Goal: Communication & Community: Answer question/provide support

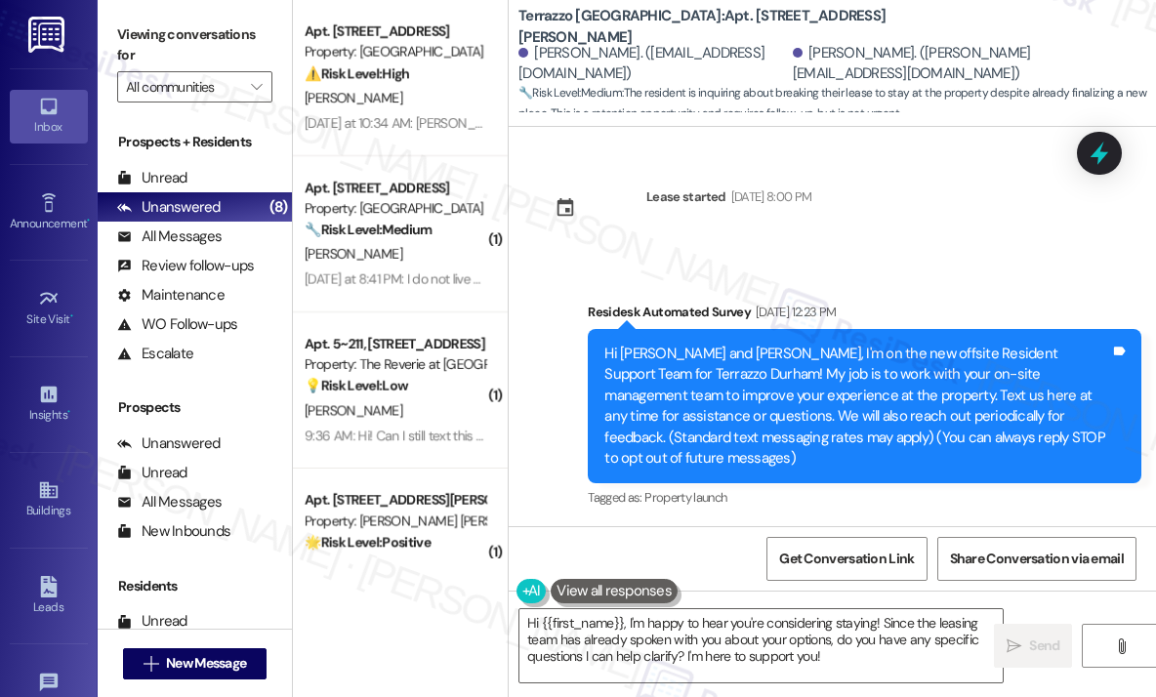
click at [362, 89] on div "[PERSON_NAME]" at bounding box center [395, 98] width 185 height 24
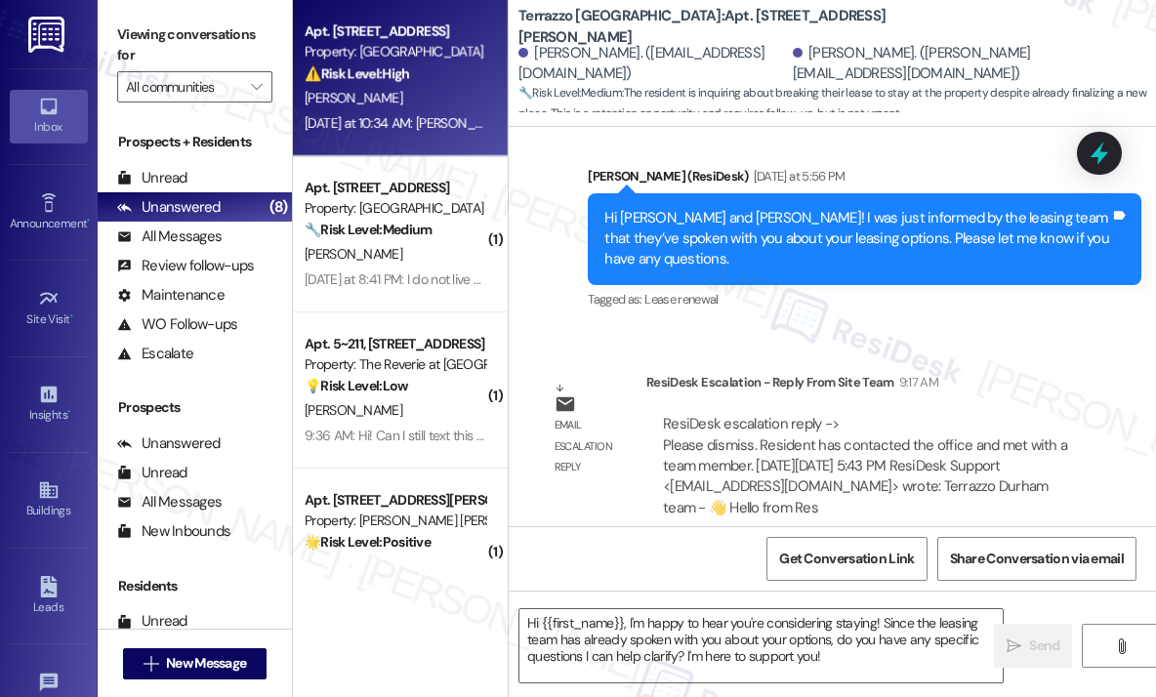
type textarea "Fetching suggested responses. Please feel free to read through the conversation…"
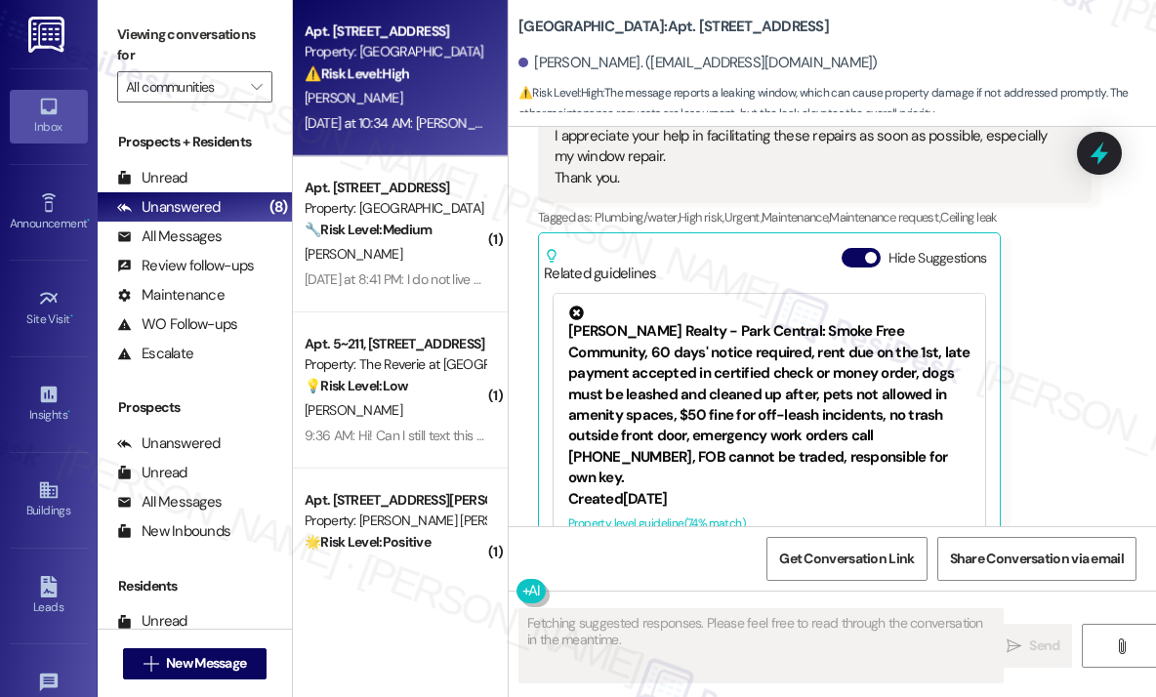
scroll to position [3128, 0]
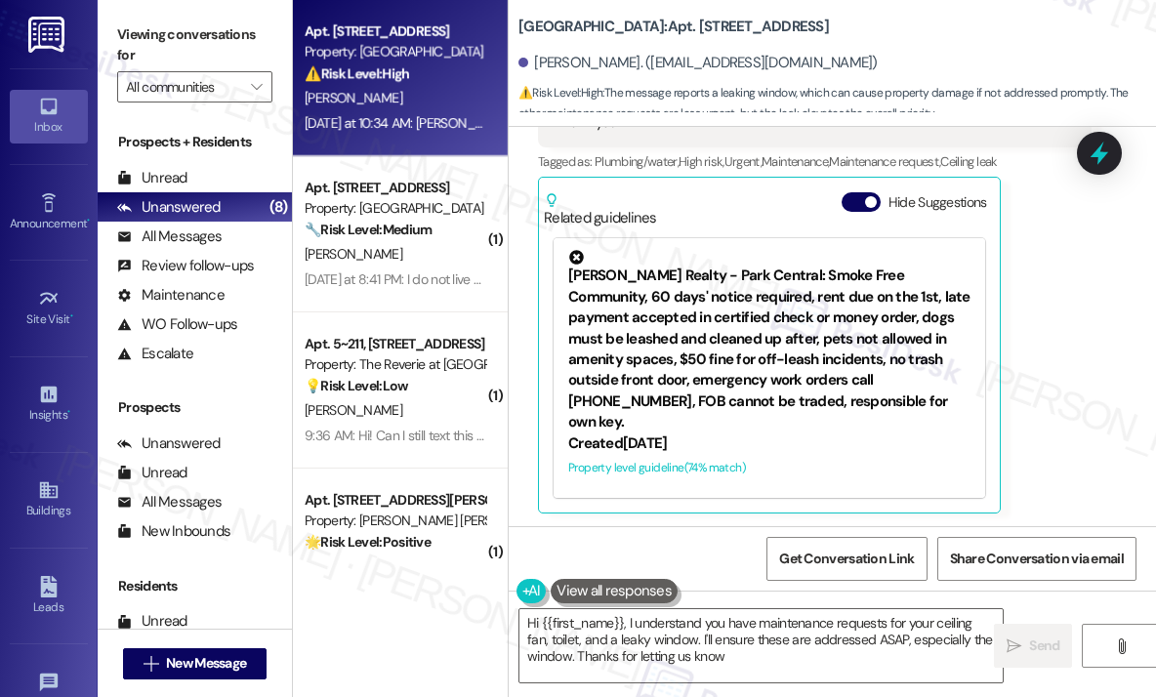
type textarea "Hi {{first_name}}, I understand you have maintenance requests for your ceiling …"
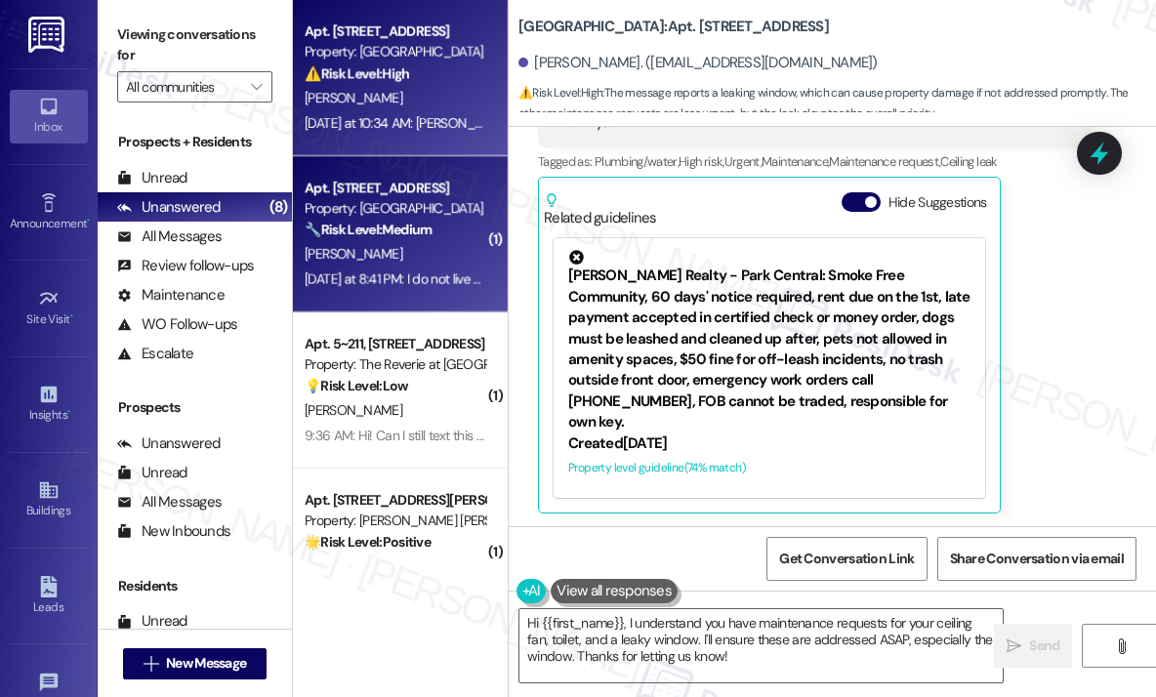
click at [424, 272] on div "[DATE] at 8:41 PM: I do not live there. It is her apartment but I am on the lea…" at bounding box center [688, 279] width 767 height 18
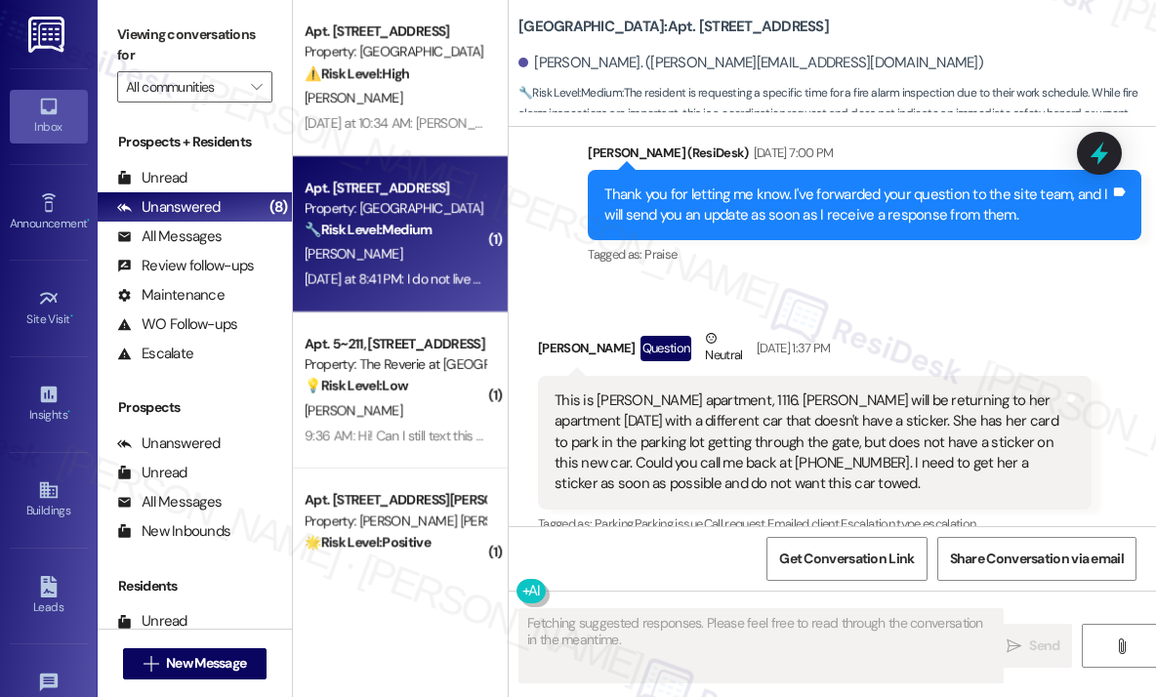
scroll to position [17079, 0]
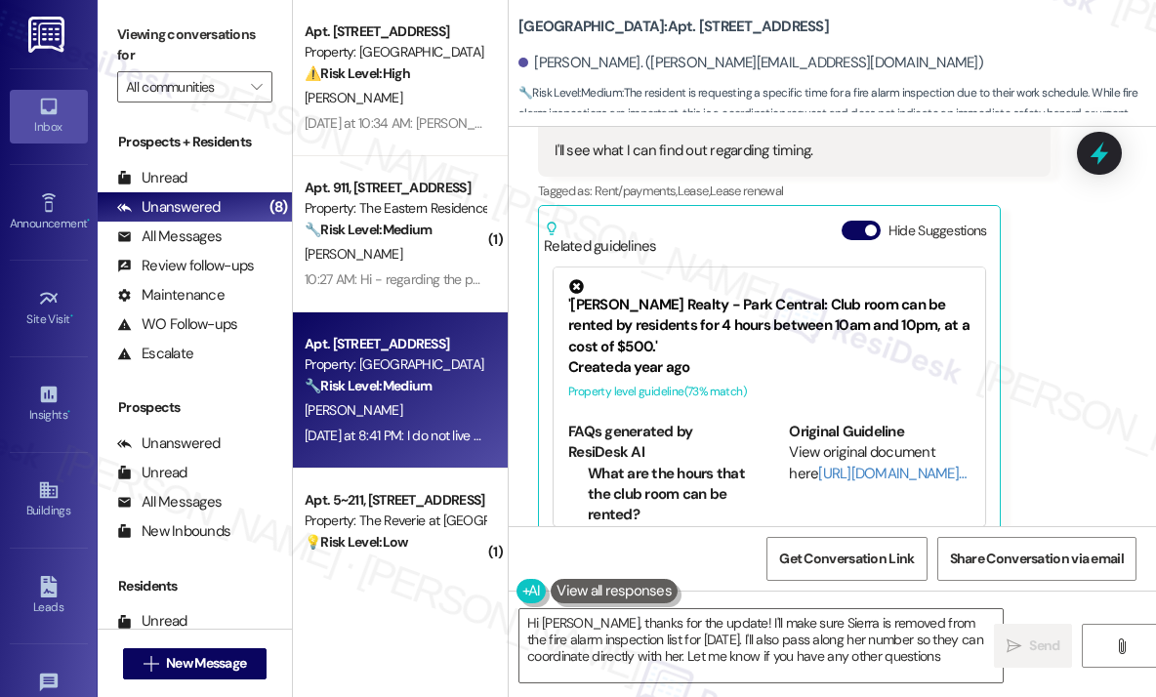
type textarea "Hi [PERSON_NAME], thanks for the update! I'll make sure Sierra is removed from …"
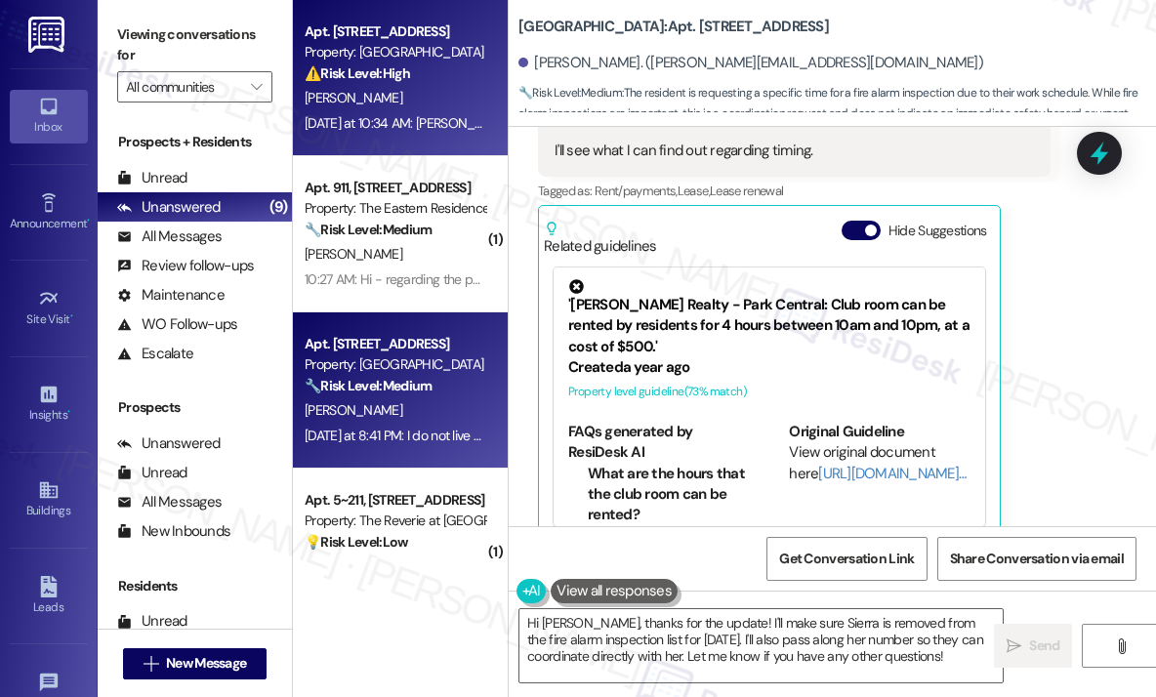
click at [422, 83] on div "⚠️ Risk Level: High The message reports a leaking window, which can cause prope…" at bounding box center [395, 73] width 181 height 21
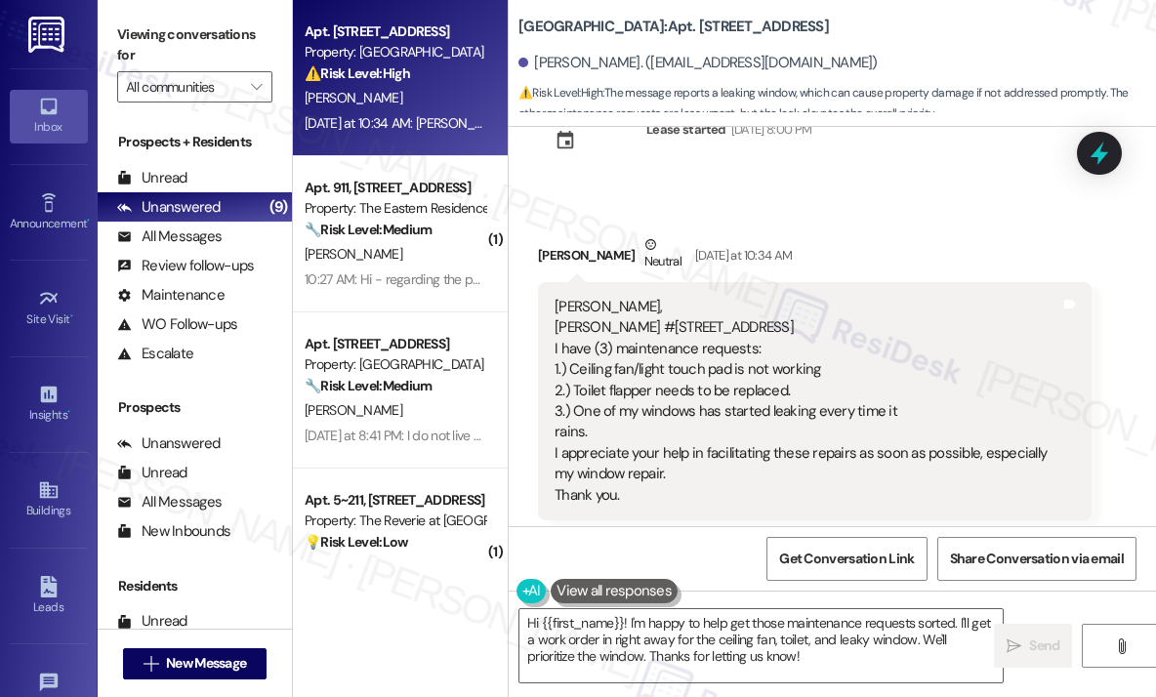
scroll to position [2836, 0]
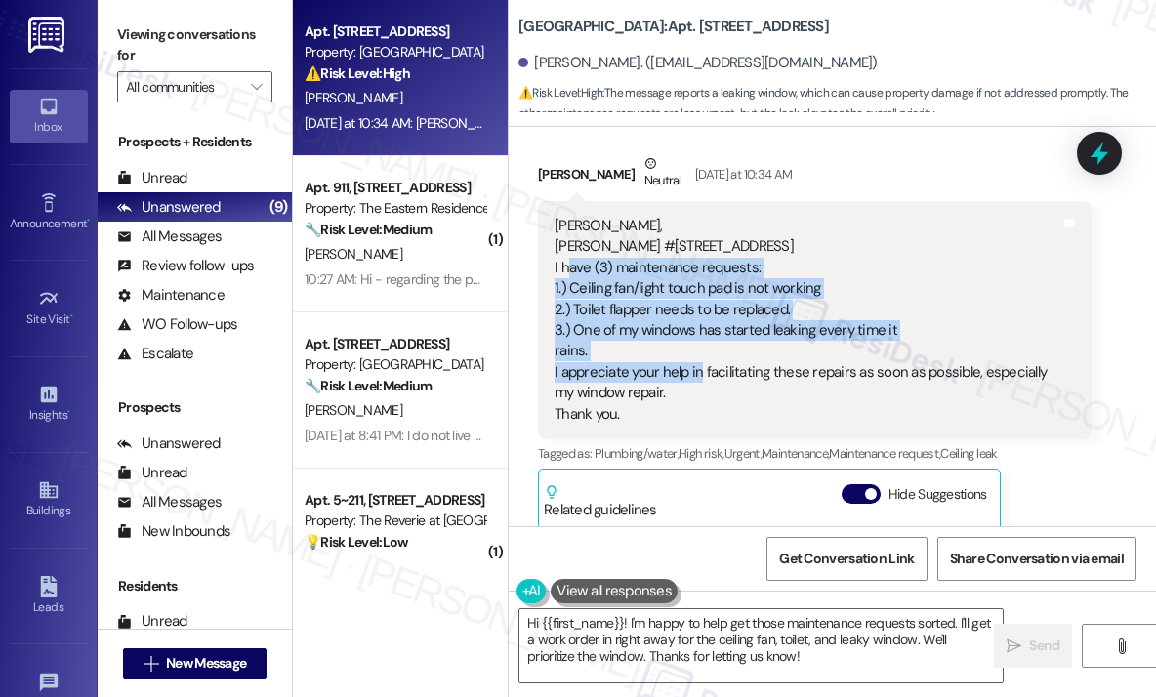
drag, startPoint x: 696, startPoint y: 382, endPoint x: 565, endPoint y: 262, distance: 177.6
click at [565, 262] on div "[PERSON_NAME], [PERSON_NAME] #538 Park Central I have (3) maintenance requests:…" at bounding box center [808, 320] width 506 height 209
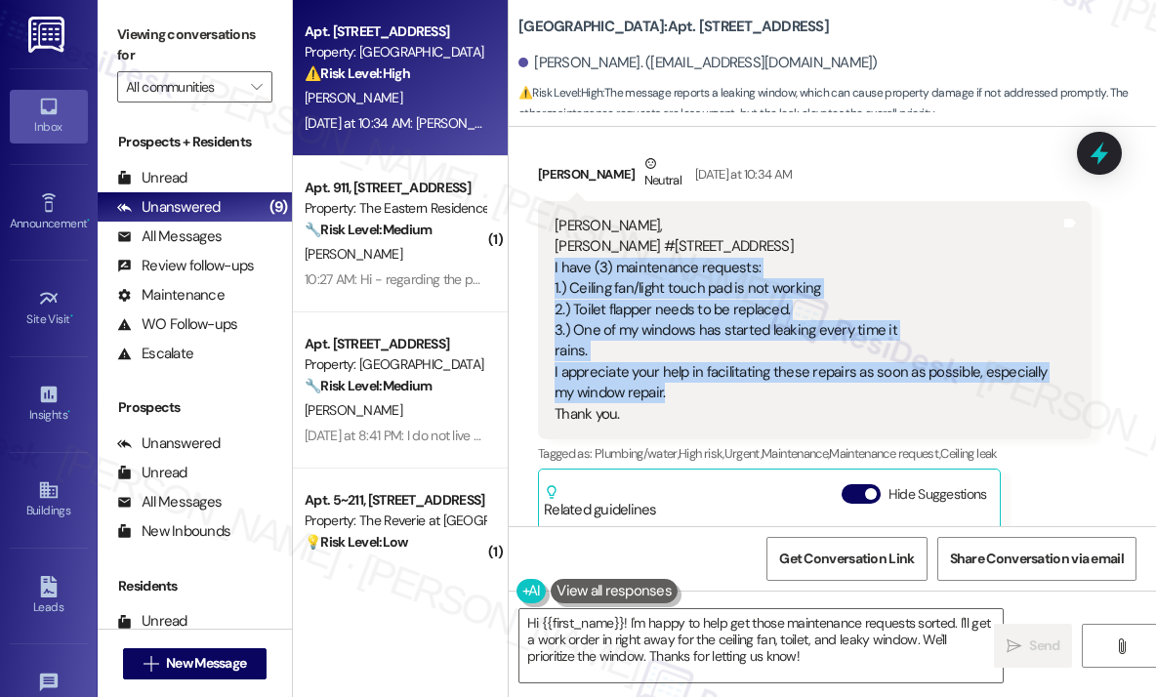
drag, startPoint x: 675, startPoint y: 390, endPoint x: 554, endPoint y: 265, distance: 174.0
click at [555, 265] on div "[PERSON_NAME], [PERSON_NAME] #538 Park Central I have (3) maintenance requests:…" at bounding box center [808, 320] width 506 height 209
copy div "I have (3) maintenance requests: 1.) Ceiling fan/light touch pad is not working…"
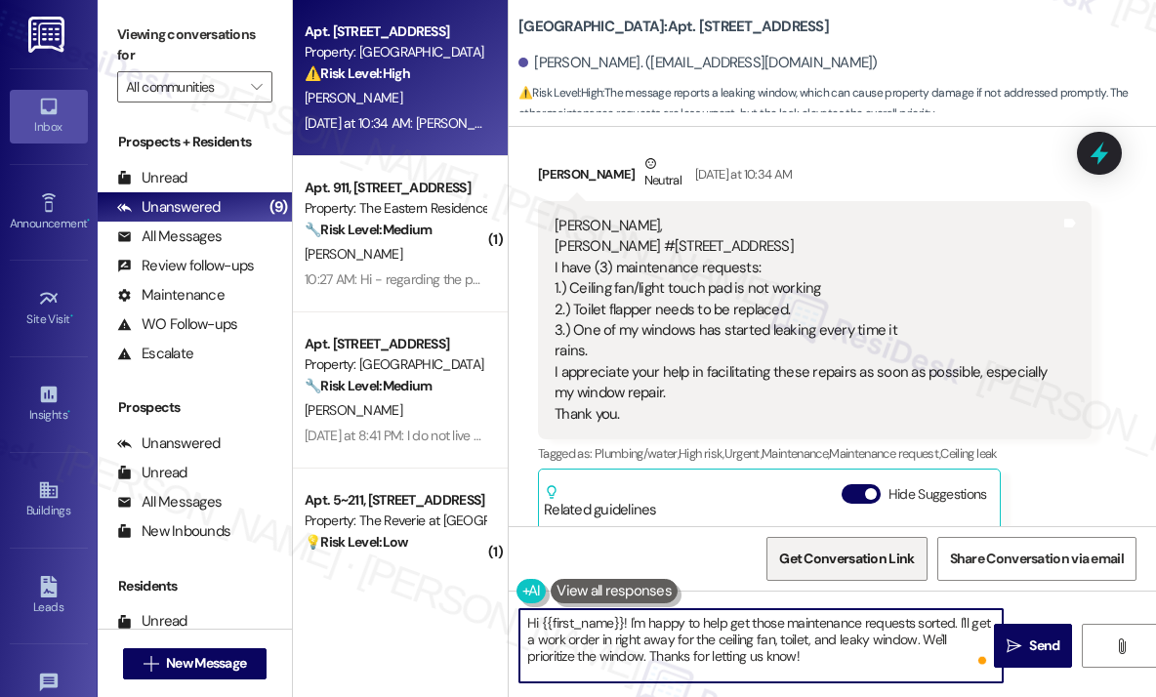
drag, startPoint x: 797, startPoint y: 661, endPoint x: 809, endPoint y: 544, distance: 117.9
click at [814, 548] on div "Survey, sent via SMS Residesk Automated Survey [DATE] 11:25 AM Hi [PERSON_NAME]…" at bounding box center [832, 475] width 647 height 697
click at [629, 620] on textarea "Hi {{first_name}}! I'm happy to help get those maintenance requests sorted. I'l…" at bounding box center [760, 645] width 483 height 73
paste textarea "Thanks for sharing these details — can you tell me how long the ceiling fan/lig…"
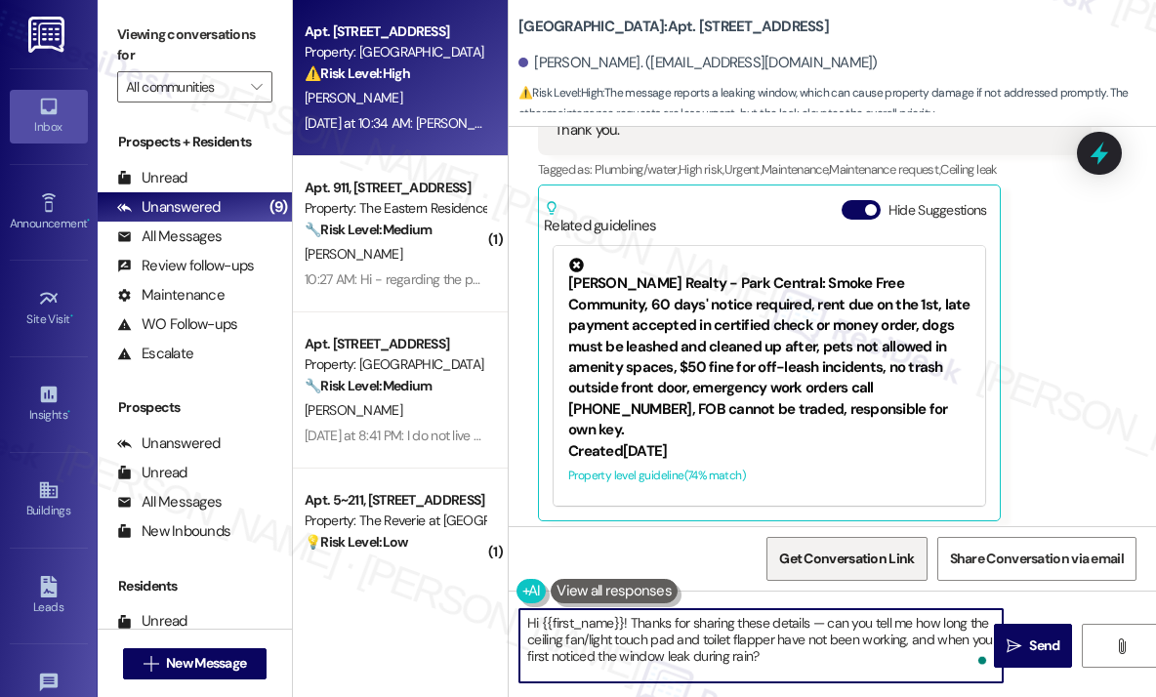
scroll to position [3129, 0]
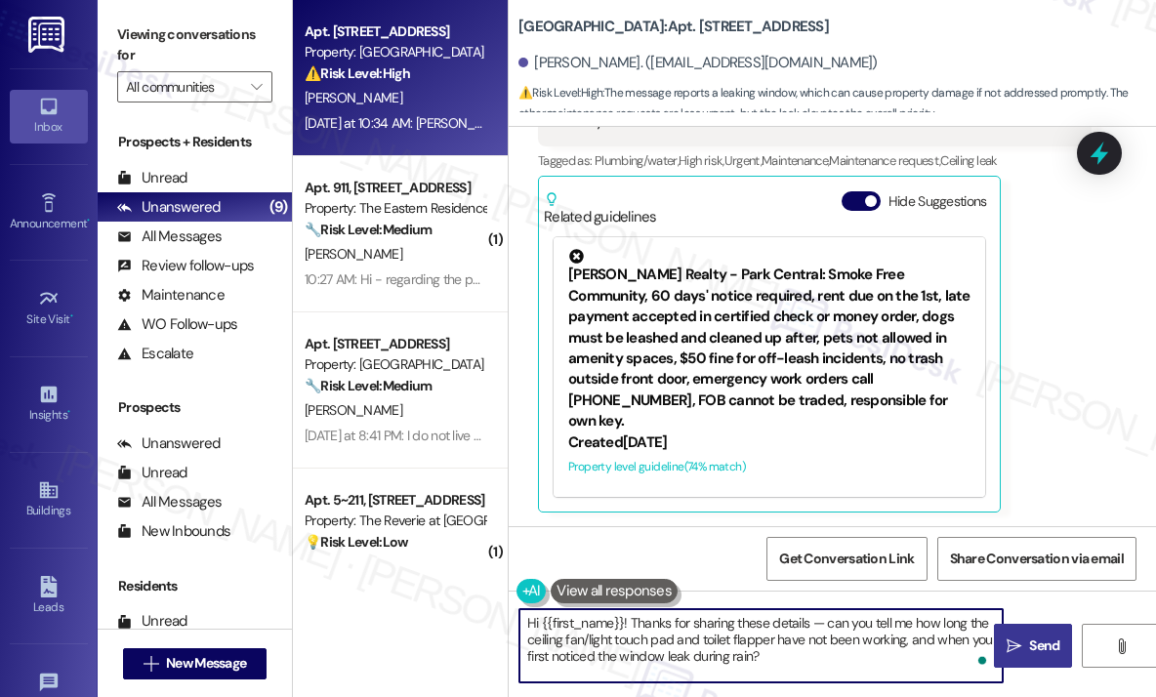
type textarea "Hi {{first_name}}! Thanks for sharing these details — can you tell me how long …"
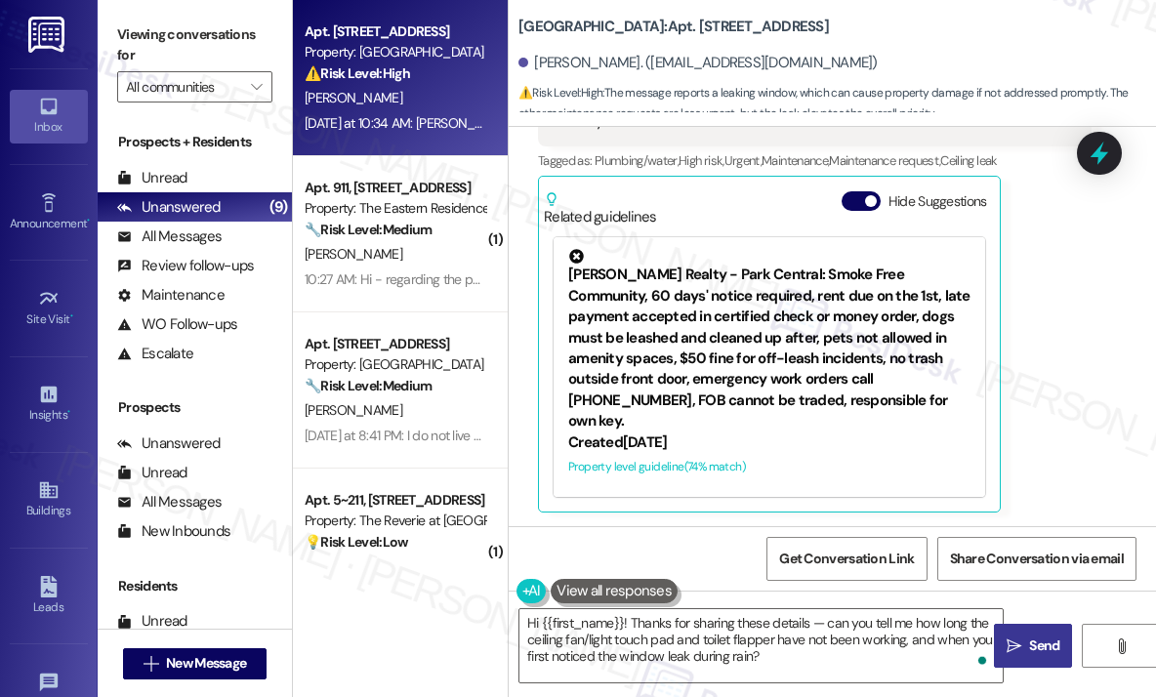
click at [1027, 652] on span "Send" at bounding box center [1044, 646] width 38 height 21
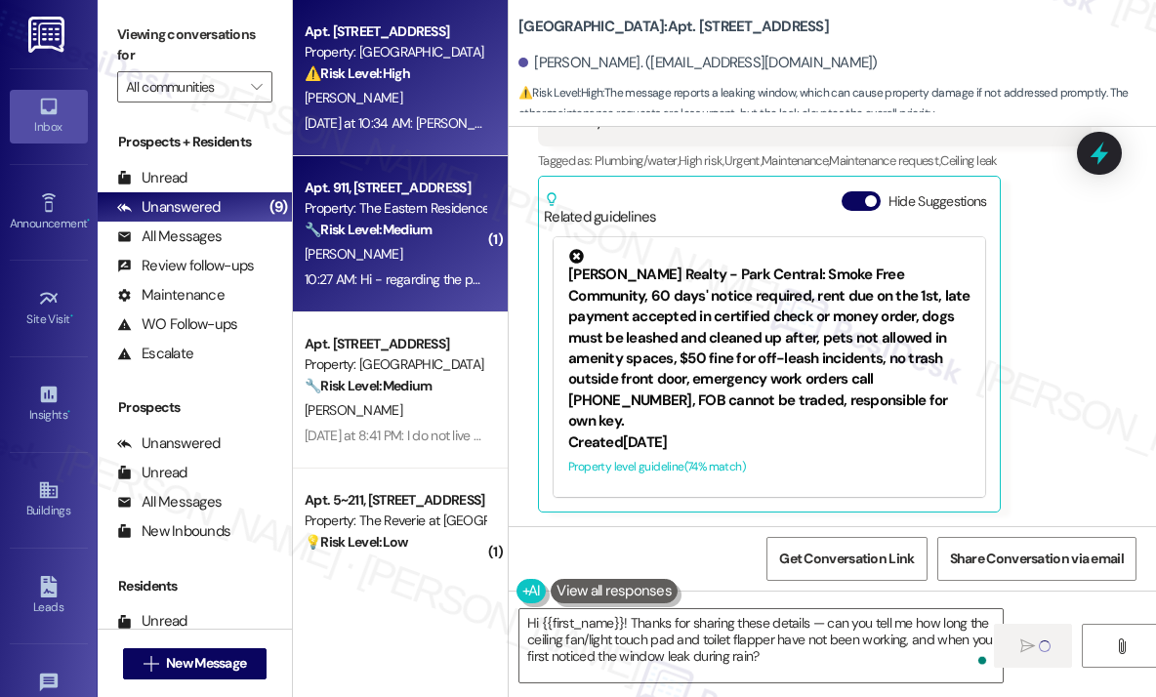
click at [366, 235] on strong "🔧 Risk Level: Medium" at bounding box center [368, 230] width 127 height 18
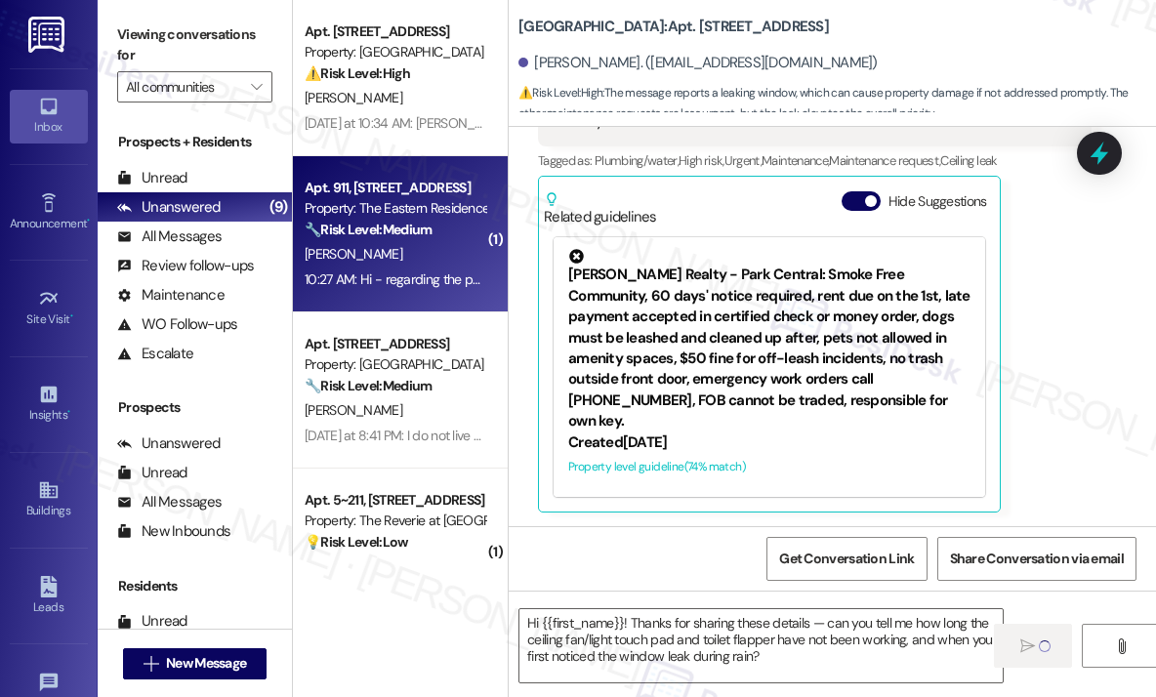
type textarea "Fetching suggested responses. Please feel free to read through the conversation…"
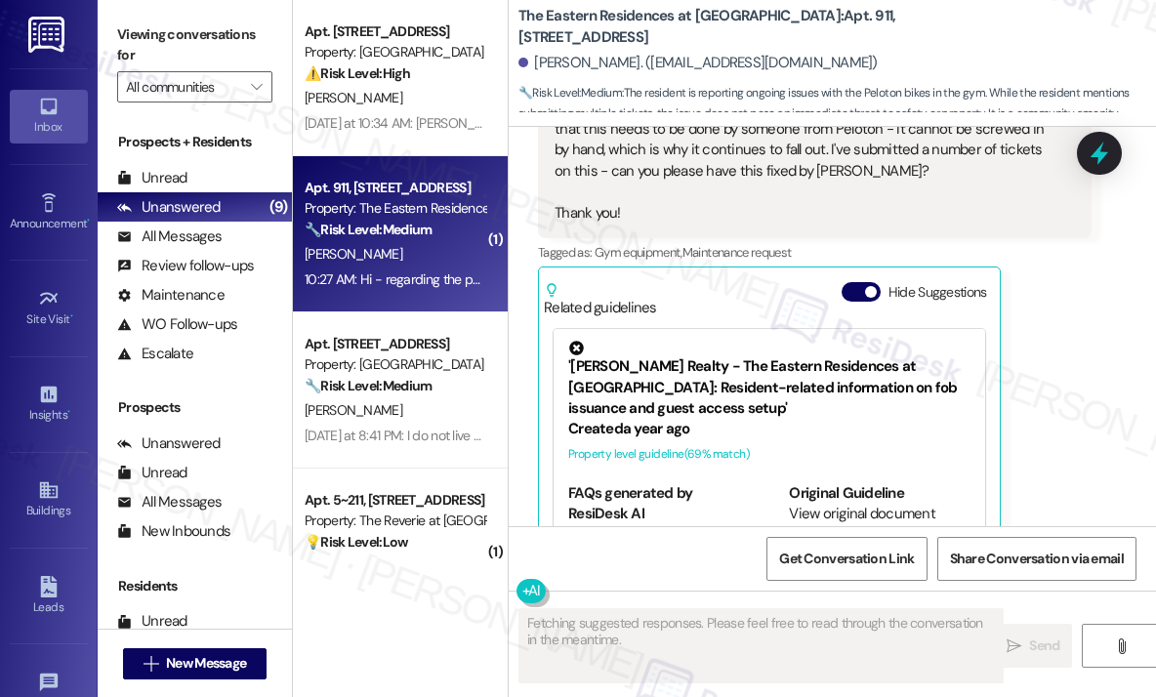
scroll to position [6521, 0]
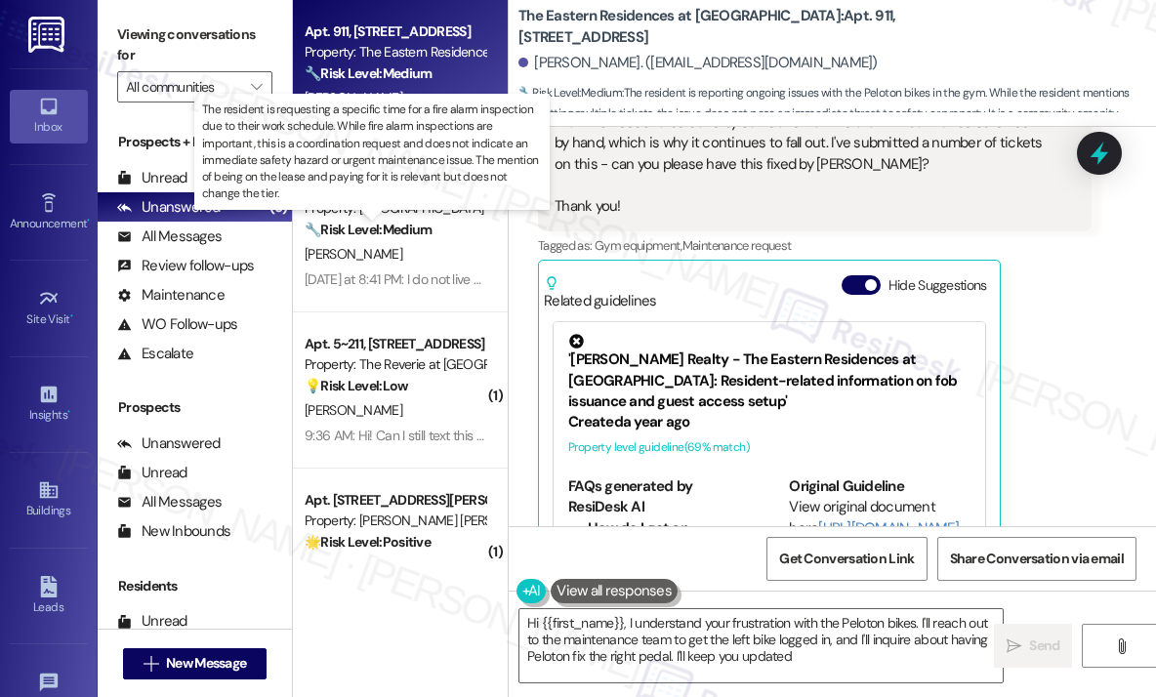
type textarea "Hi {{first_name}}, I understand your frustration with the Peloton bikes. I'll r…"
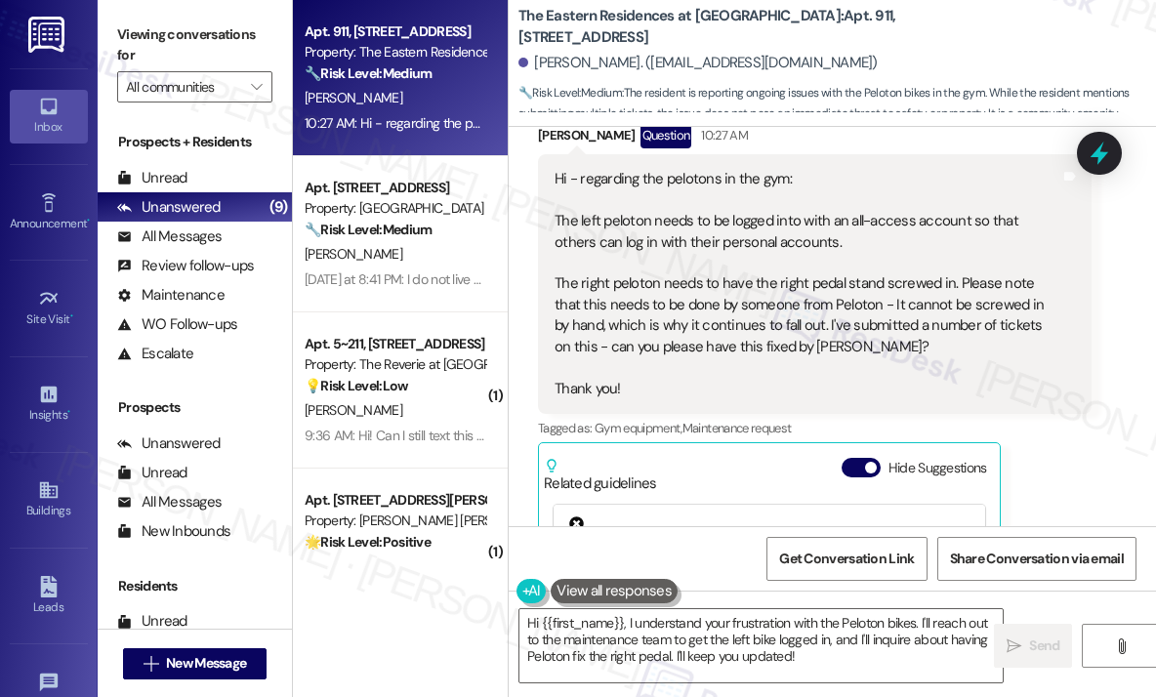
scroll to position [6229, 0]
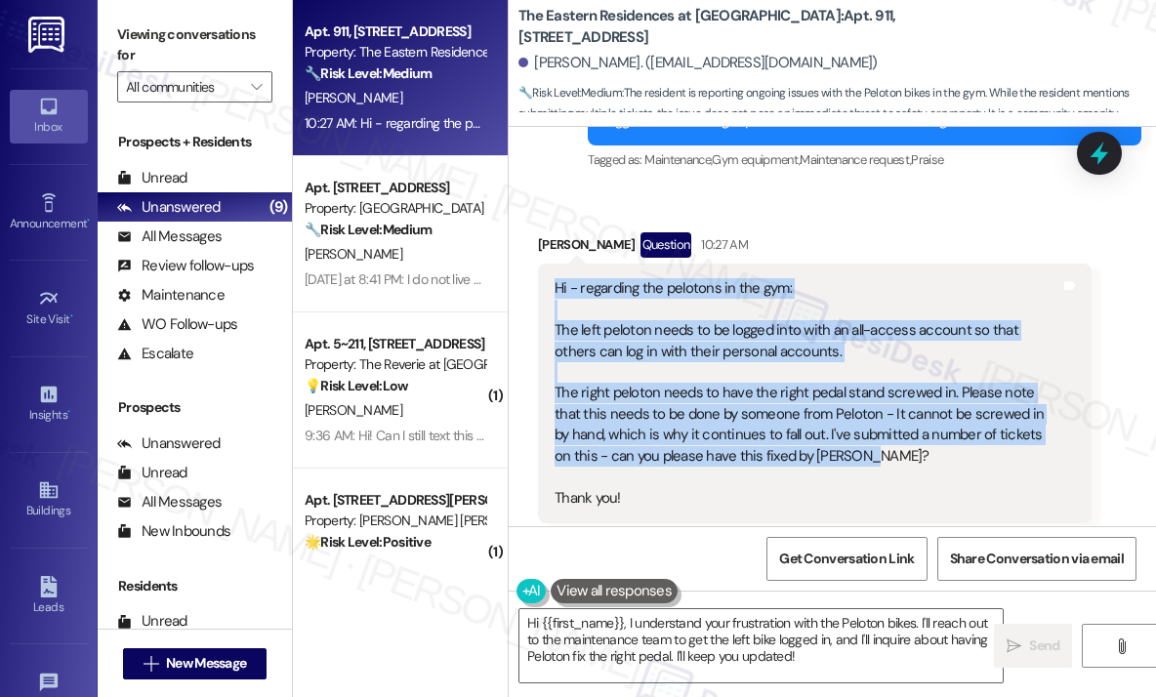
drag, startPoint x: 886, startPoint y: 369, endPoint x: 555, endPoint y: 206, distance: 369.0
click at [555, 278] on div "Hi - regarding the pelotons in the gym: The left peloton needs to be logged int…" at bounding box center [808, 393] width 506 height 230
copy div "Hi - regarding the pelotons in the gym: The left peloton needs to be logged int…"
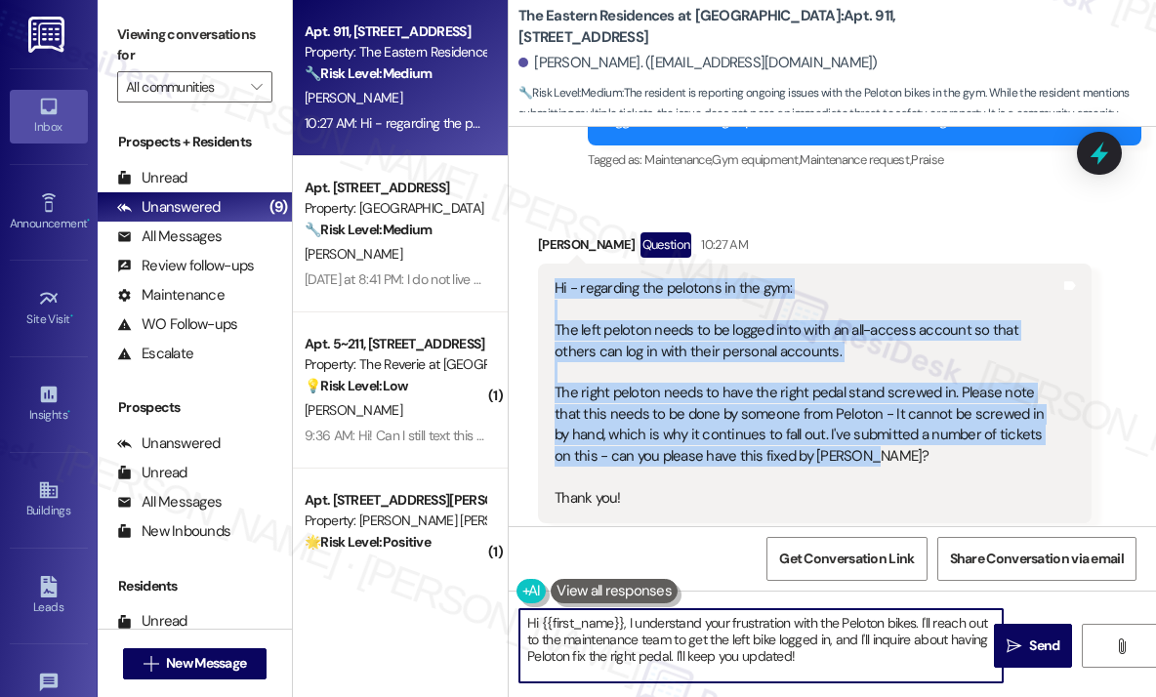
click at [821, 654] on textarea "Hi {{first_name}}, I understand your frustration with the Peloton bikes. I'll r…" at bounding box center [760, 645] width 483 height 73
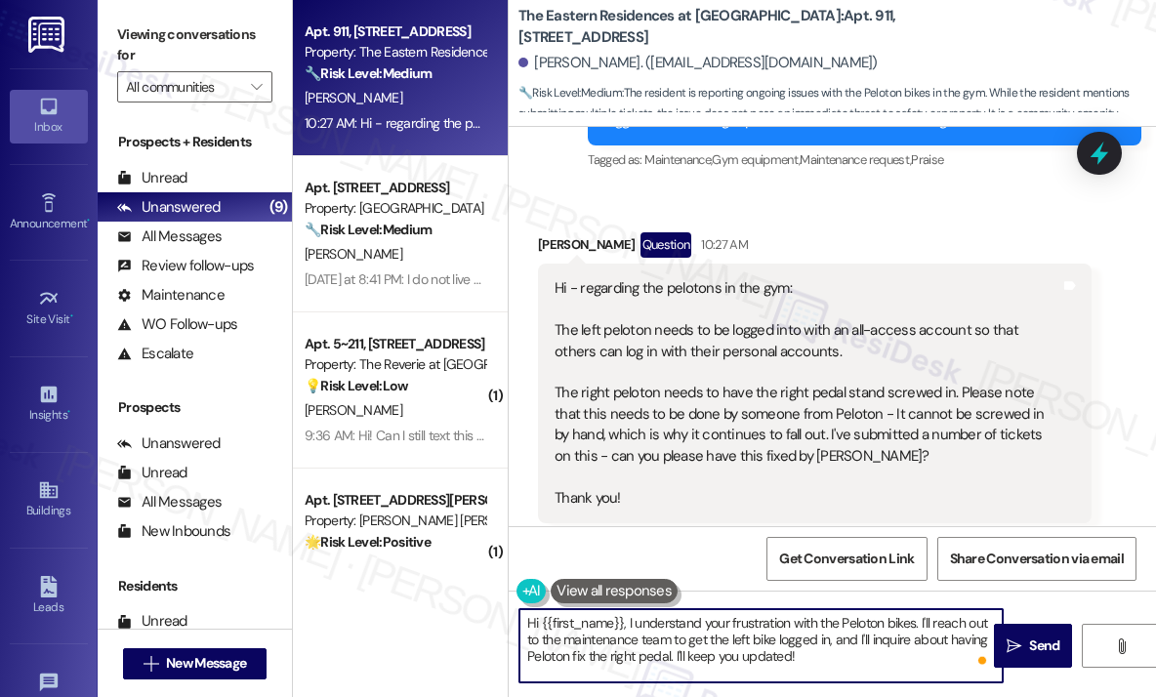
click at [825, 651] on textarea "Hi {{first_name}}, I understand your frustration with the Peloton bikes. I'll r…" at bounding box center [760, 645] width 483 height 73
click at [1013, 643] on icon "" at bounding box center [1014, 647] width 15 height 16
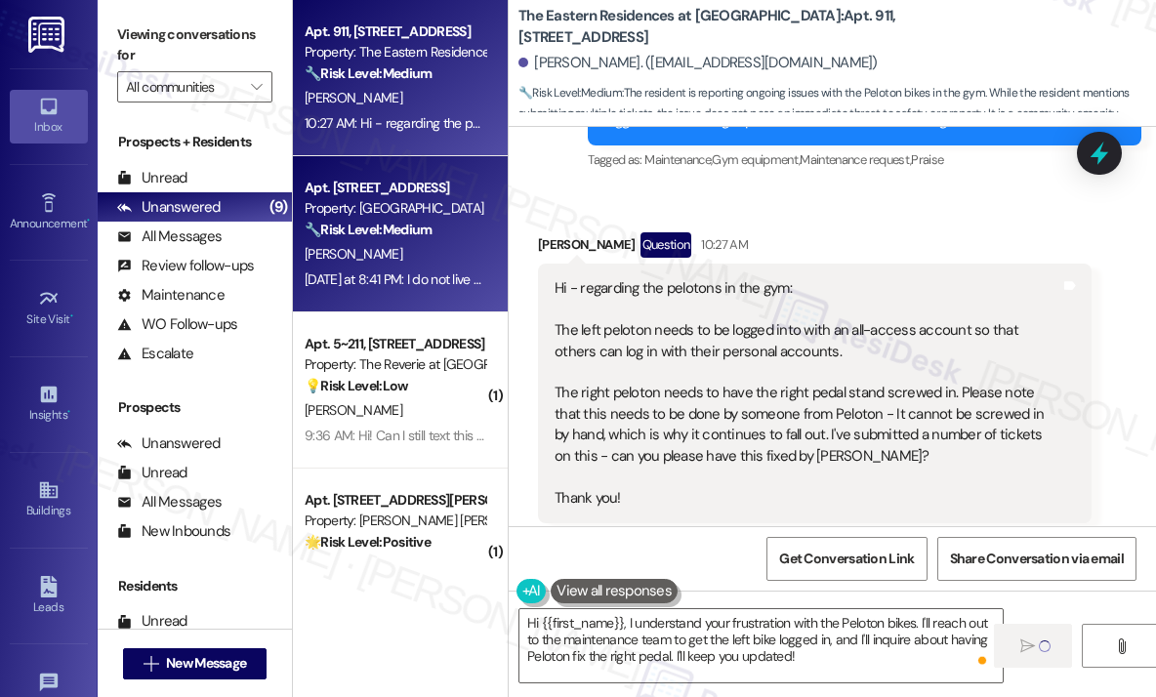
click at [431, 264] on div "[PERSON_NAME]" at bounding box center [395, 254] width 185 height 24
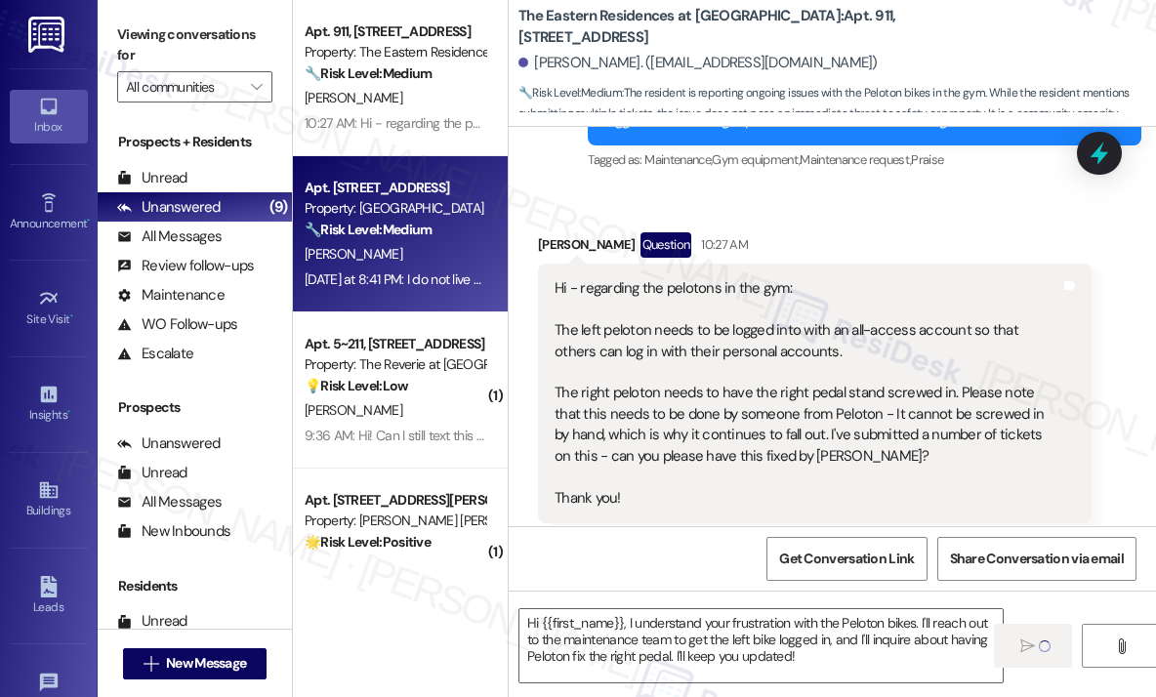
type textarea "Fetching suggested responses. Please feel free to read through the conversation…"
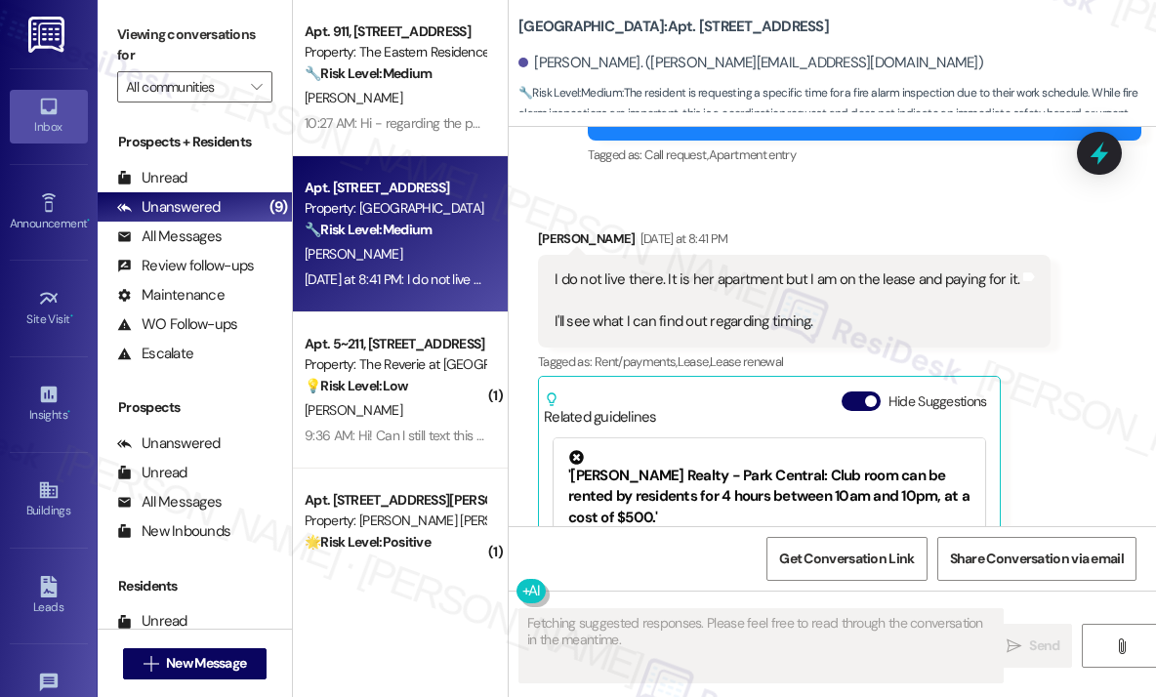
scroll to position [17079, 0]
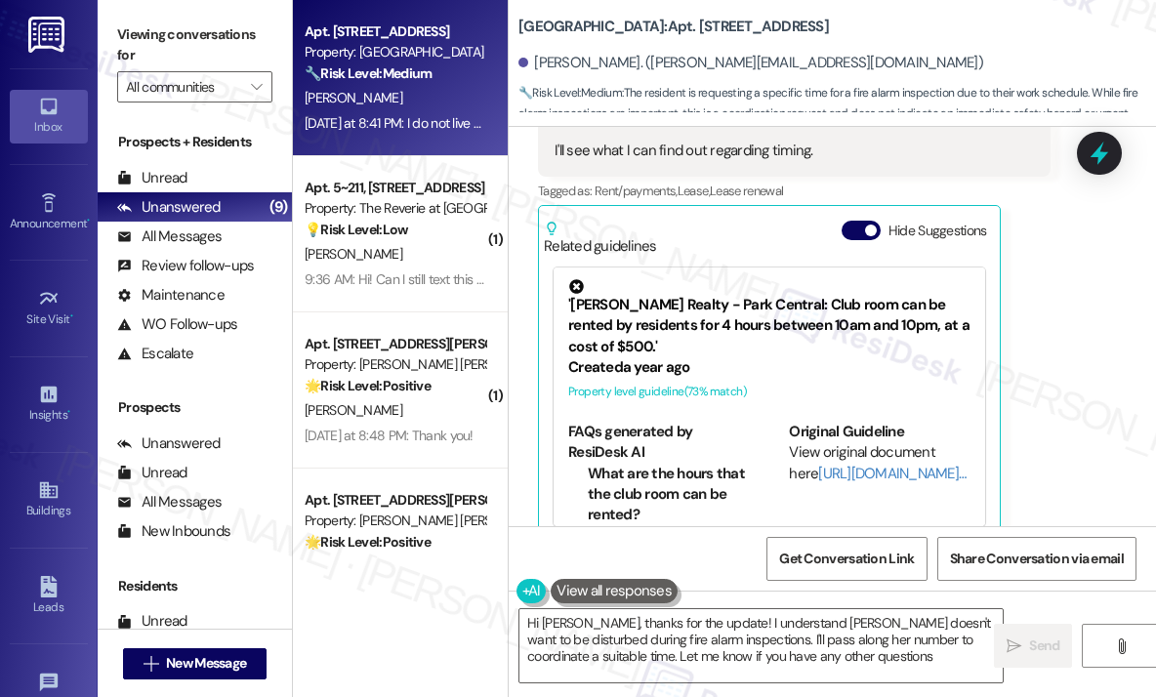
type textarea "Hi [PERSON_NAME], thanks for the update! I understand [PERSON_NAME] doesn't wan…"
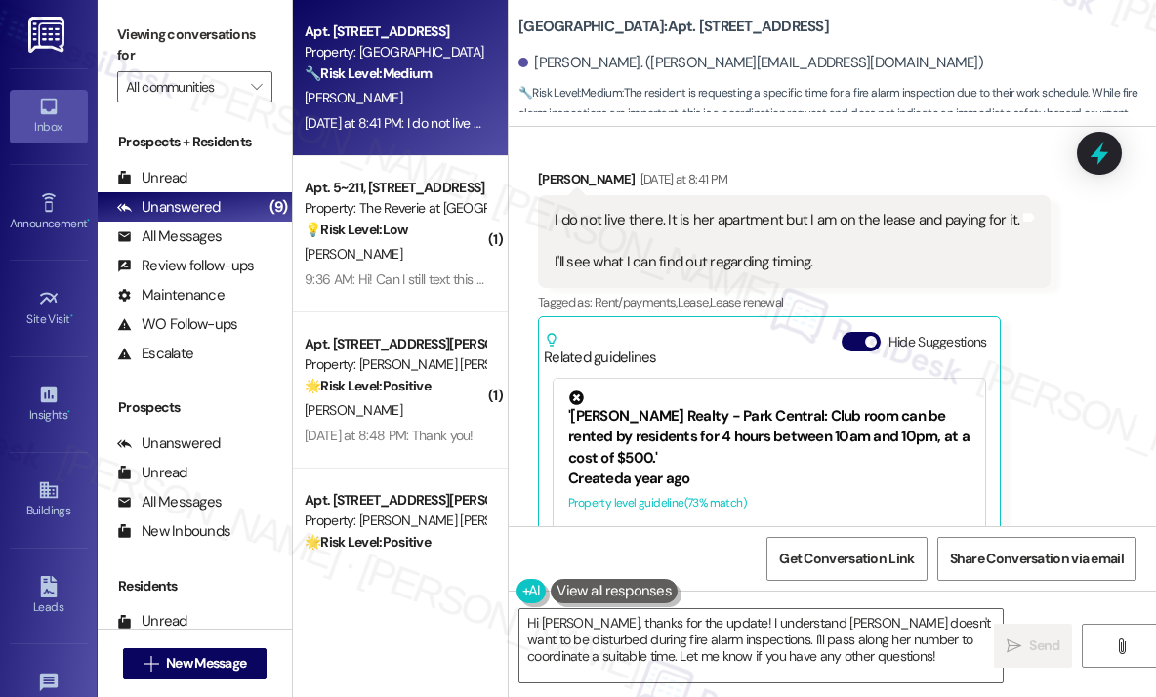
scroll to position [16884, 0]
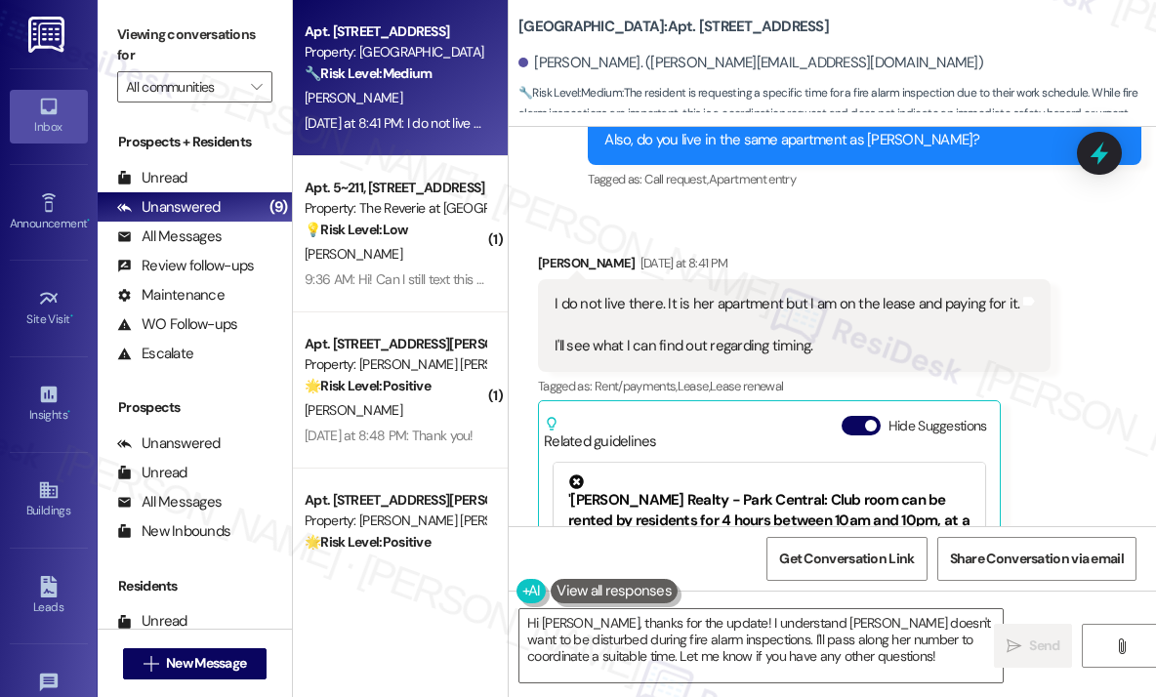
click at [1076, 429] on div "Received via SMS [PERSON_NAME] [DATE] at 8:41 PM I do not live there. It is her…" at bounding box center [832, 481] width 647 height 544
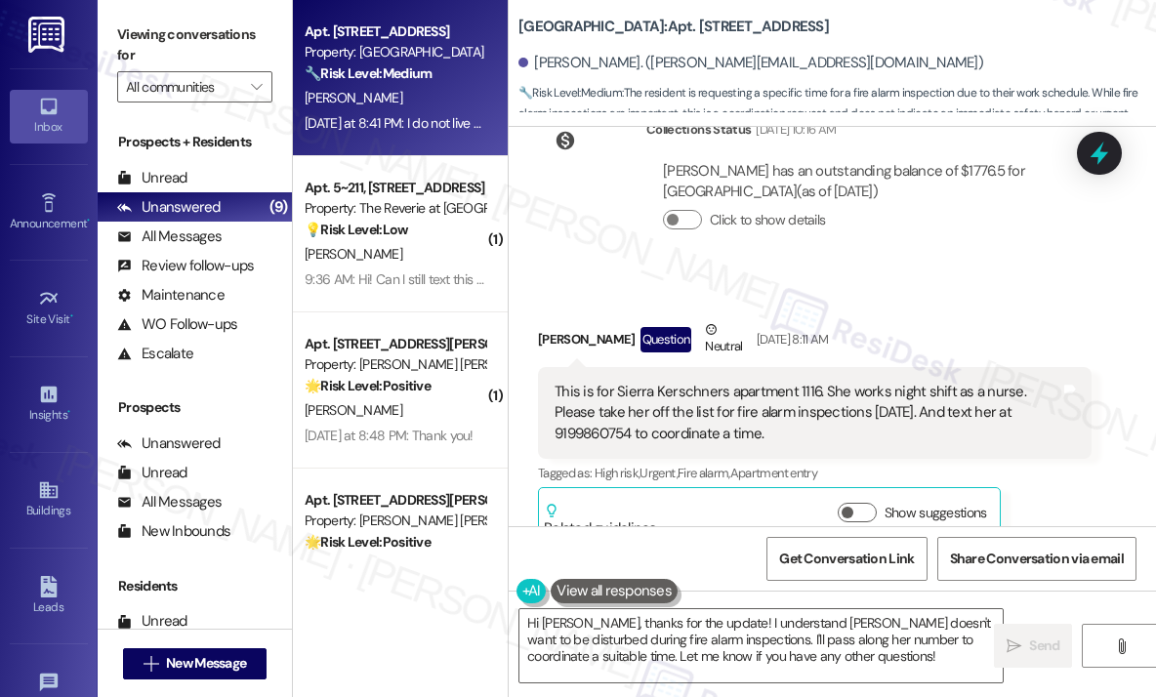
scroll to position [16356, 0]
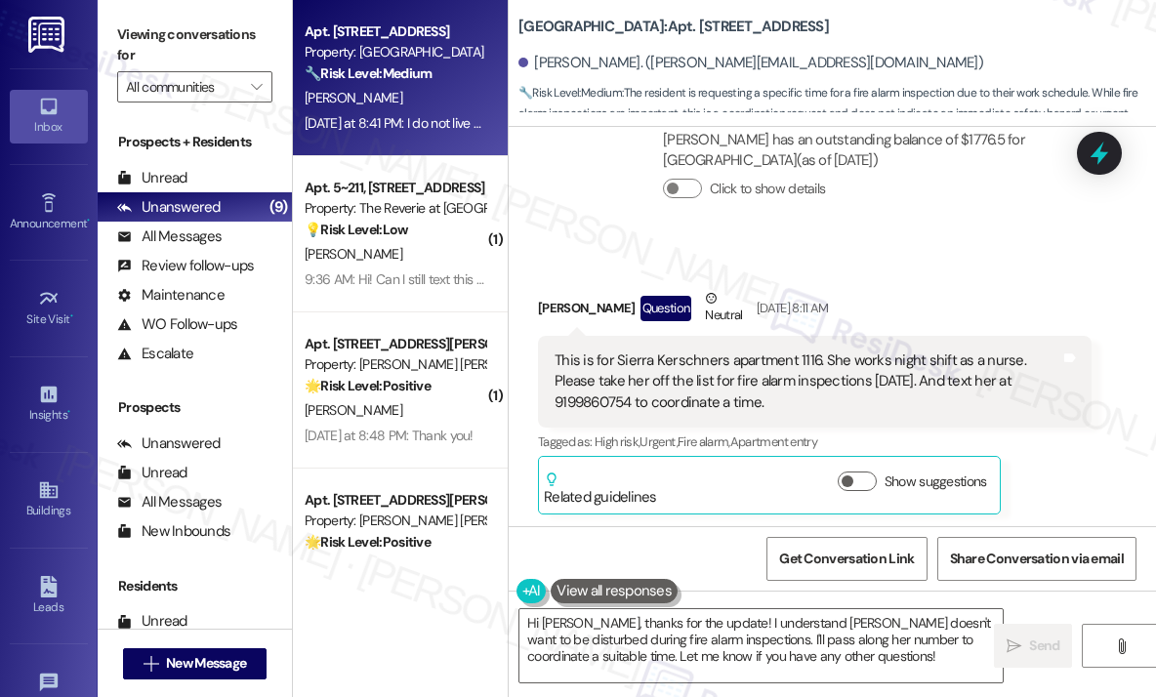
drag, startPoint x: 812, startPoint y: 373, endPoint x: 551, endPoint y: 333, distance: 264.7
click at [551, 336] on div "This is for Sierra Kerschners apartment 1116. She works night shift as a nurse.…" at bounding box center [815, 382] width 554 height 92
copy div "This is for Sierra Kerschners apartment 1116. She works night shift as a nurse.…"
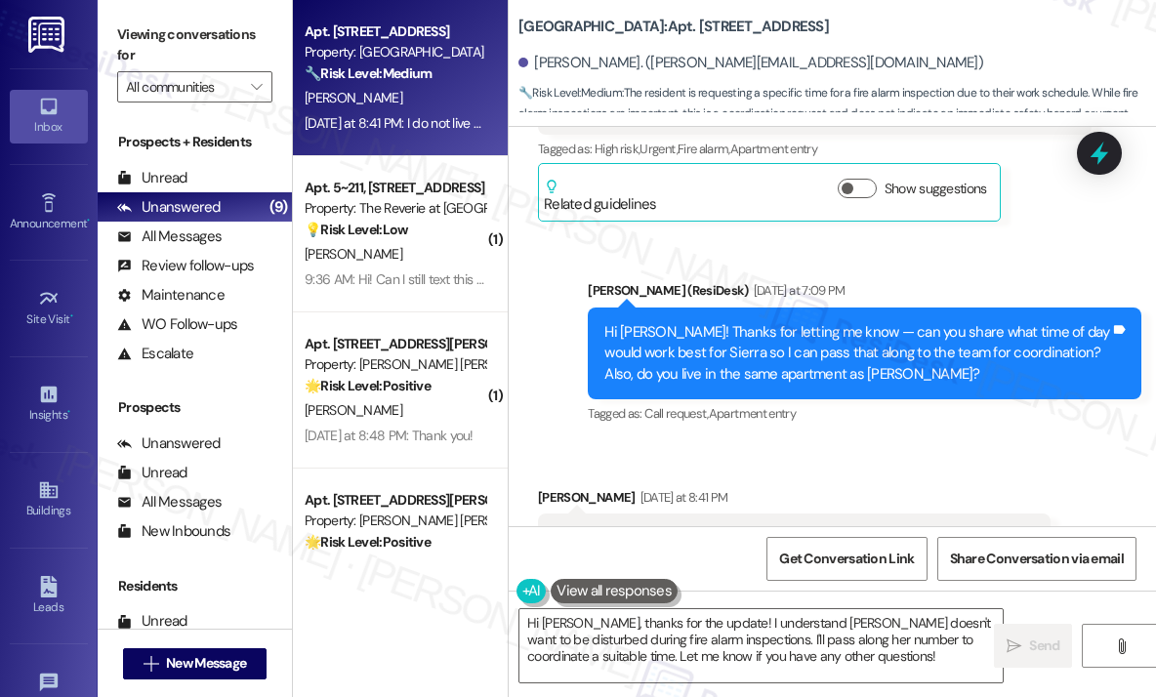
scroll to position [16747, 0]
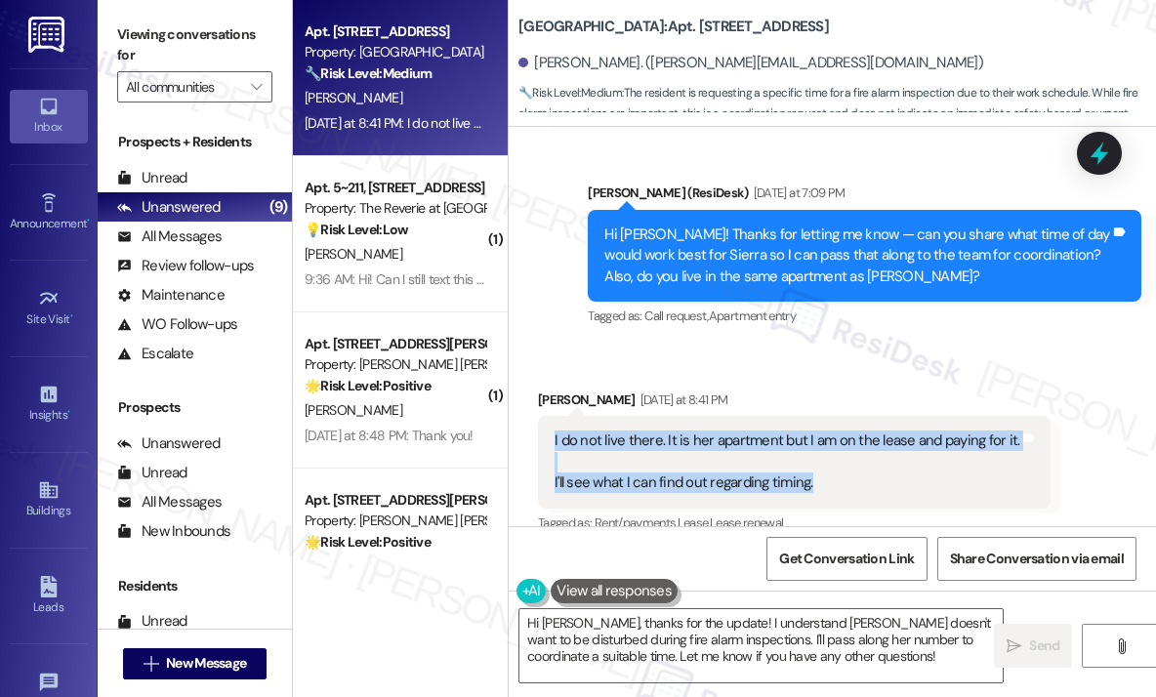
drag, startPoint x: 830, startPoint y: 451, endPoint x: 601, endPoint y: 452, distance: 228.5
click at [553, 431] on div "I do not live there. It is her apartment but I am on the lease and paying for i…" at bounding box center [787, 462] width 469 height 62
copy div "I do not live there. It is her apartment but I am on the lease and paying for i…"
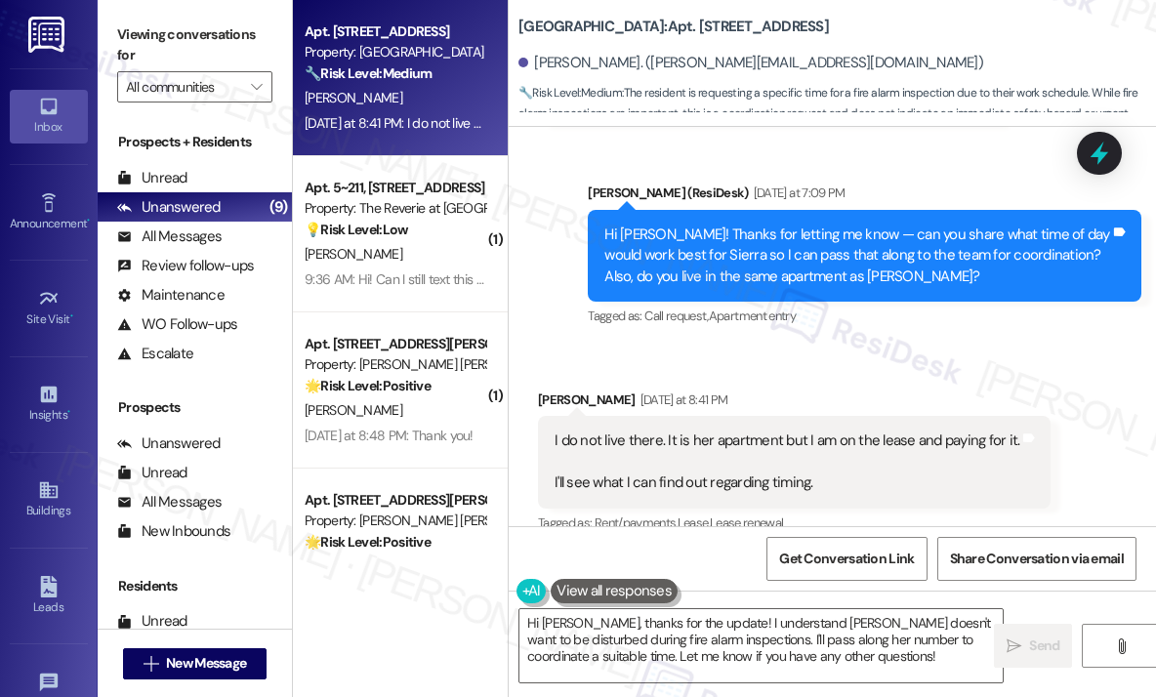
click at [844, 346] on div "Received via SMS [PERSON_NAME] [DATE] at 8:41 PM I do not live there. It is her…" at bounding box center [832, 618] width 647 height 544
click at [841, 346] on div "Received via SMS [PERSON_NAME] [DATE] at 8:41 PM I do not live there. It is her…" at bounding box center [832, 618] width 647 height 544
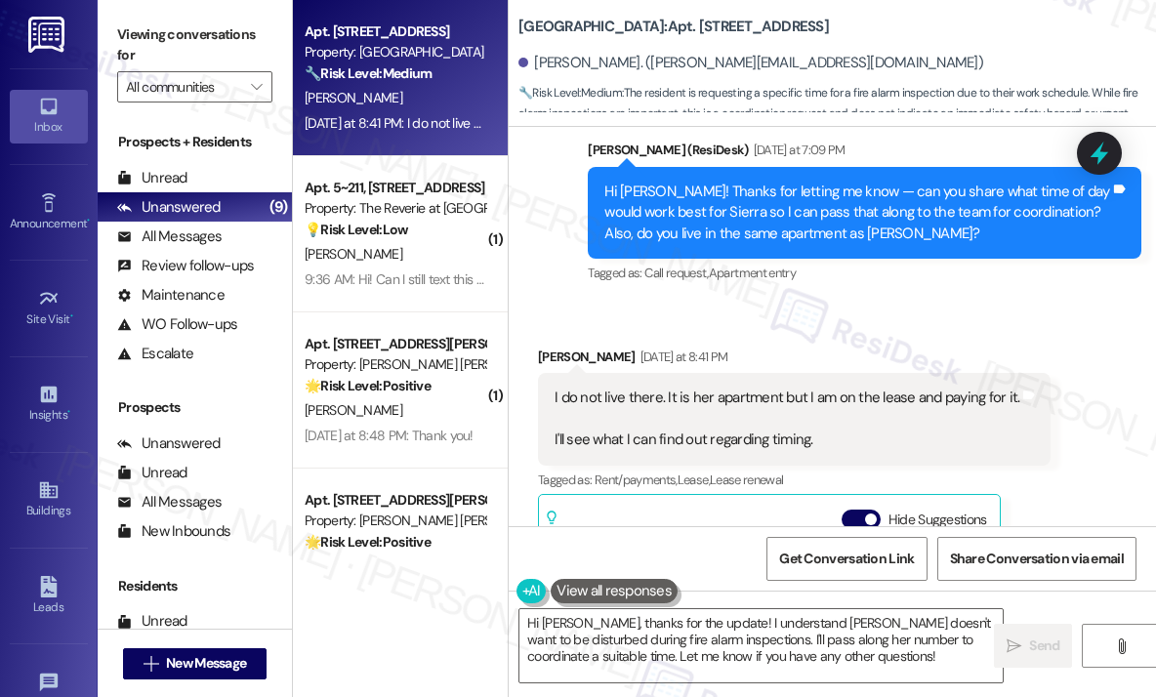
scroll to position [16786, 0]
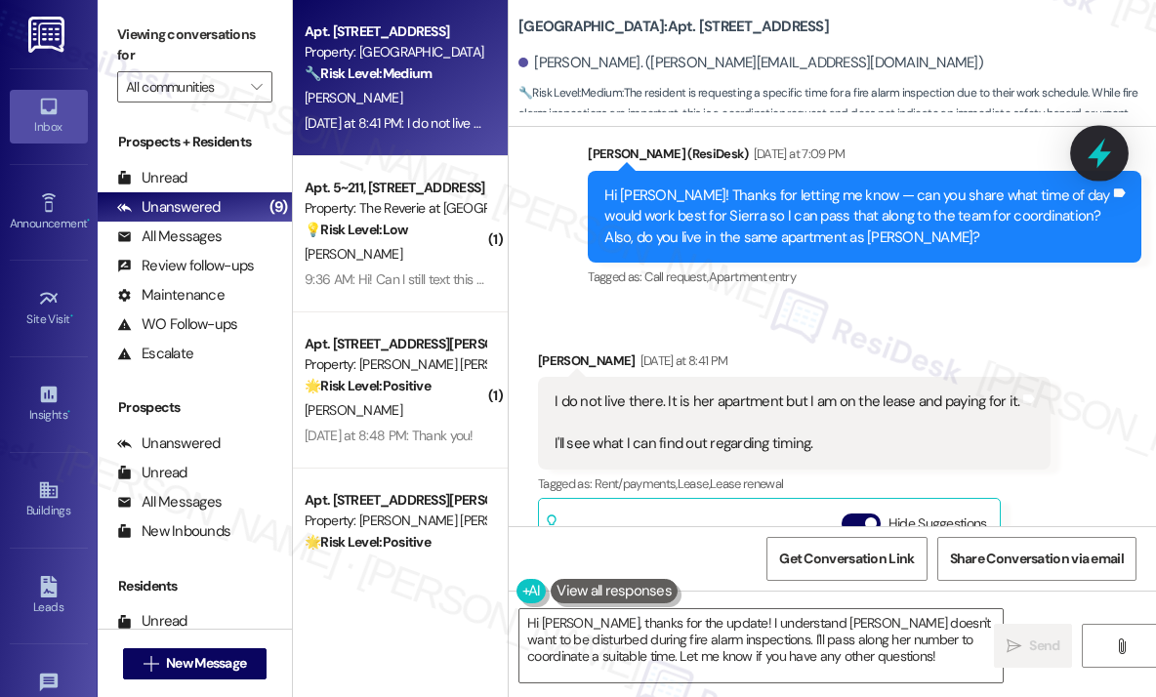
click at [1096, 153] on icon at bounding box center [1099, 154] width 23 height 30
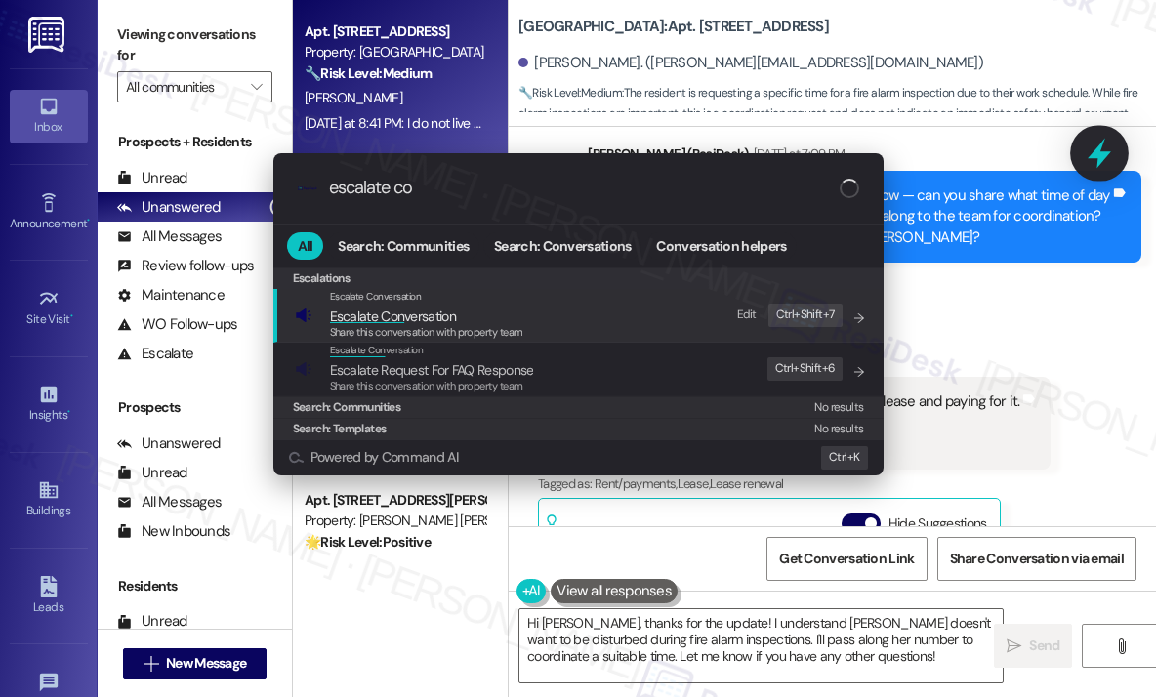
type input "escalate con"
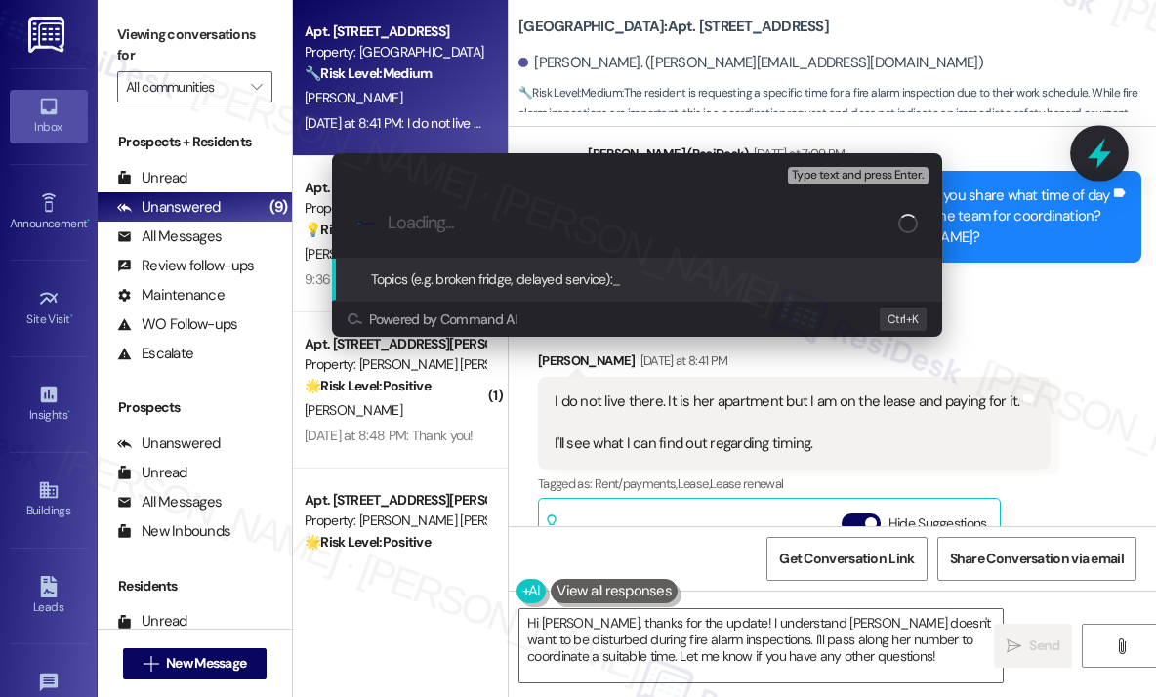
type input "Coordination for Fire Alarm Inspection Timing for Sierra [PERSON_NAME] – Apartm…"
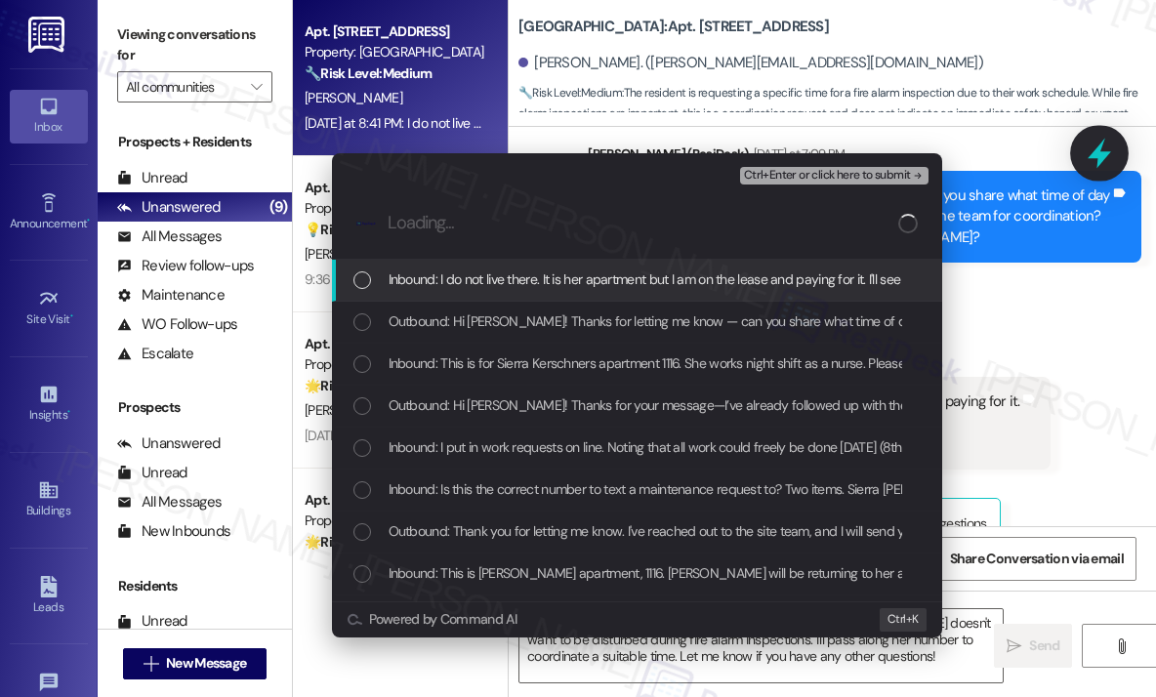
scroll to position [0, 0]
click at [633, 284] on span "Inbound: I do not live there. It is her apartment but I am on the lease and pay…" at bounding box center [748, 279] width 718 height 21
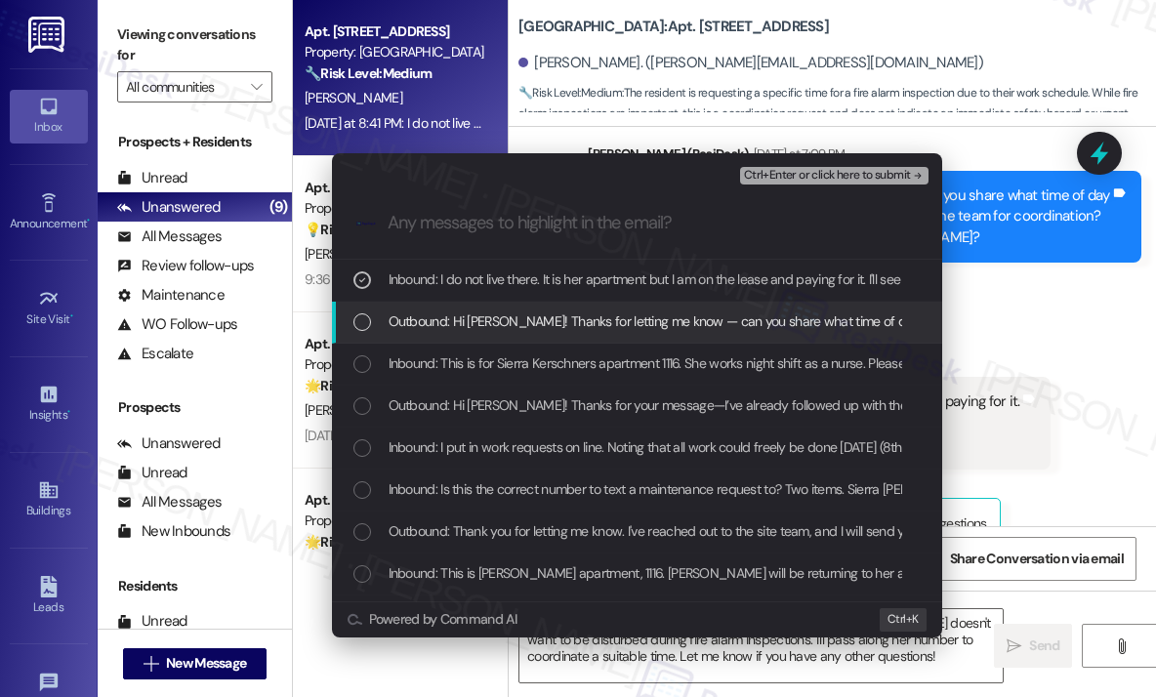
click at [628, 319] on span "Outbound: Hi [PERSON_NAME]! Thanks for letting me know — can you share what tim…" at bounding box center [1057, 320] width 1337 height 21
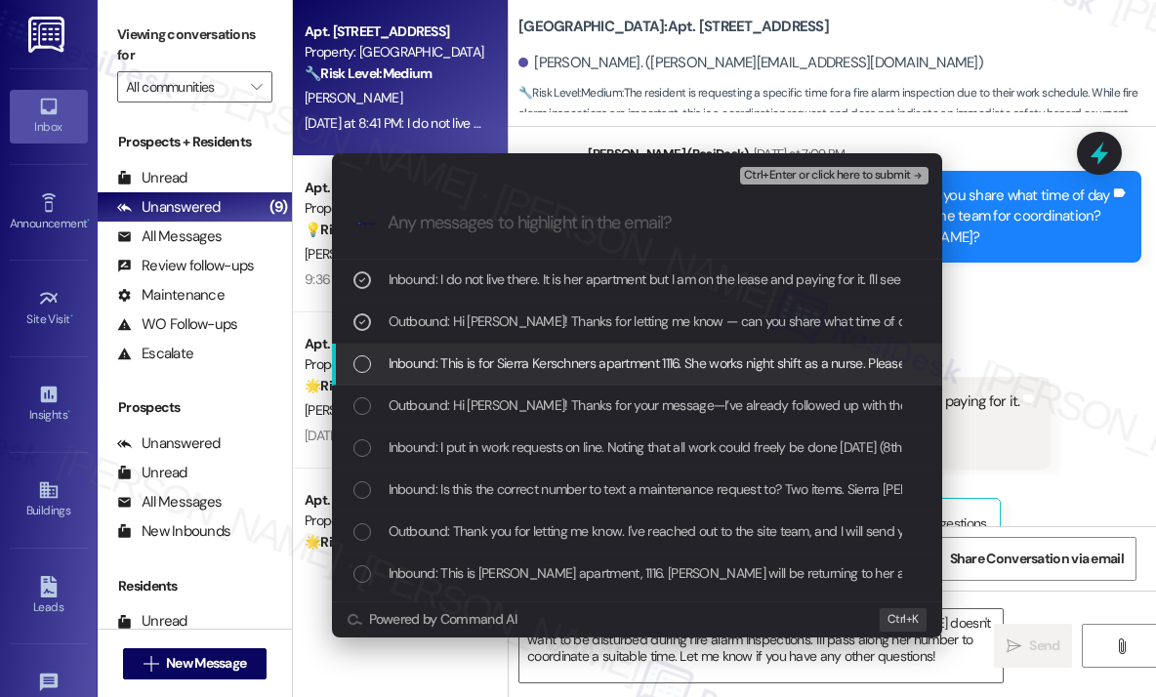
click at [631, 361] on span "Inbound: This is for Sierra Kerschners apartment 1116. She works night shift as…" at bounding box center [936, 362] width 1094 height 21
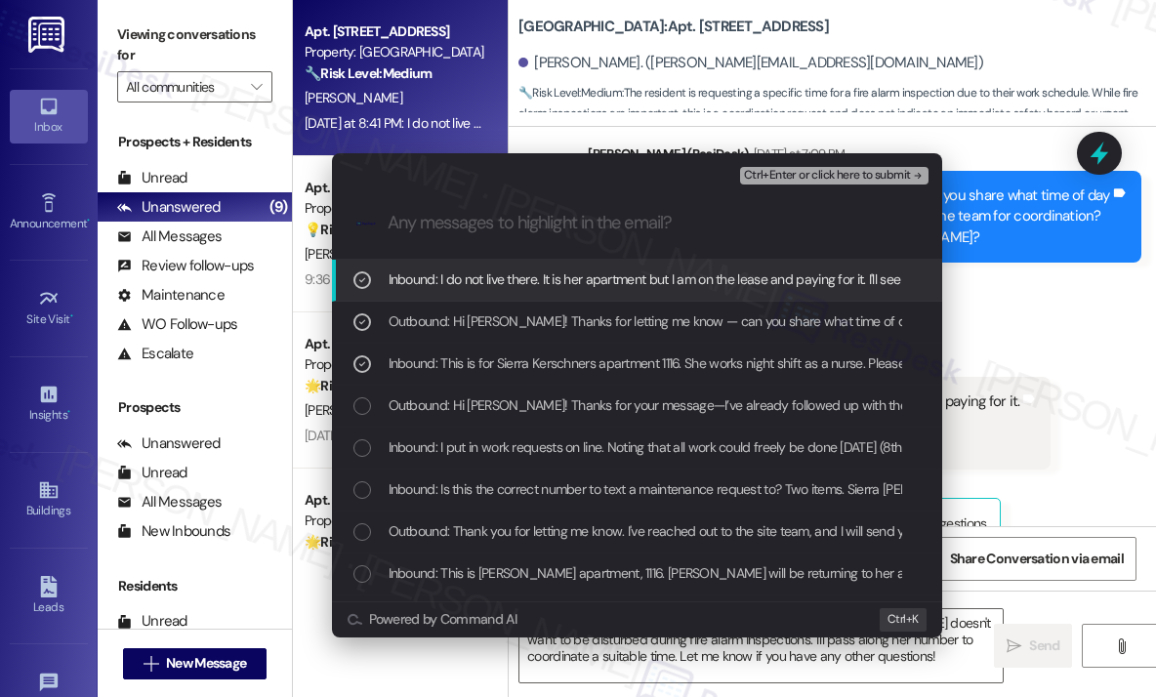
click at [855, 170] on span "Ctrl+Enter or click here to submit" at bounding box center [827, 176] width 167 height 14
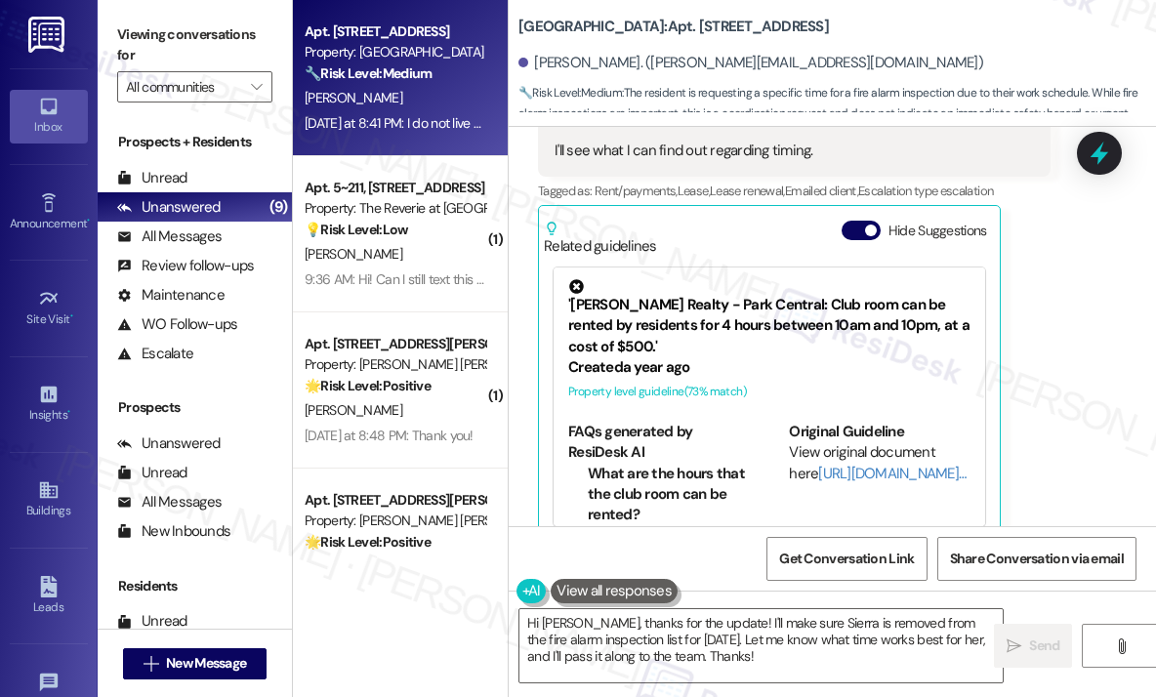
scroll to position [17079, 0]
click at [749, 656] on textarea "Hi [PERSON_NAME], thanks for the update! I'll make sure Sierra is removed from …" at bounding box center [760, 645] width 483 height 73
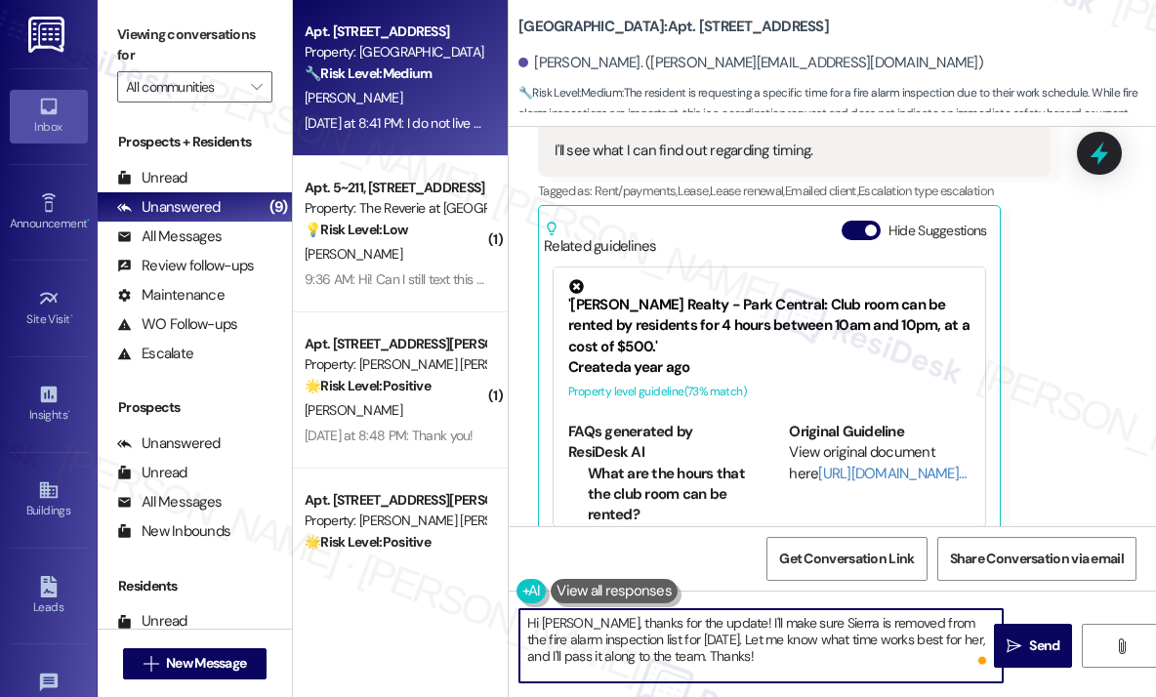
drag, startPoint x: 702, startPoint y: 655, endPoint x: 578, endPoint y: 624, distance: 127.9
click at [578, 624] on textarea "Hi [PERSON_NAME], thanks for the update! I'll make sure Sierra is removed from …" at bounding box center [760, 645] width 483 height 73
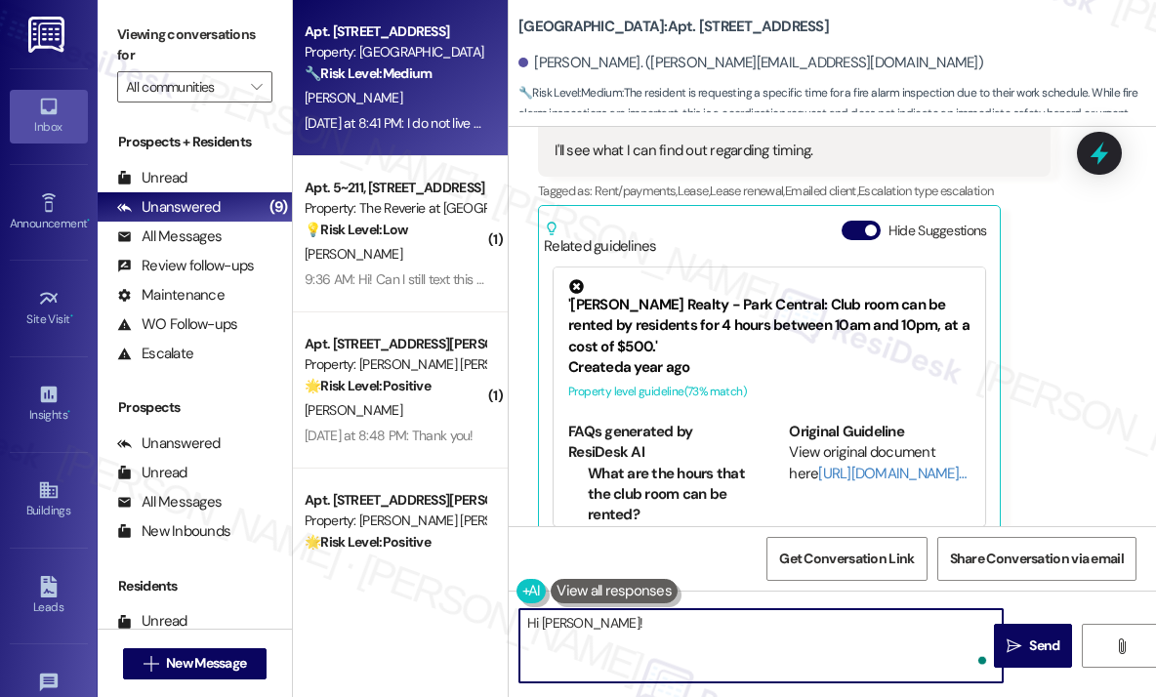
paste textarea "I’ve forwarded your request to the site team so they can review and coordinate …"
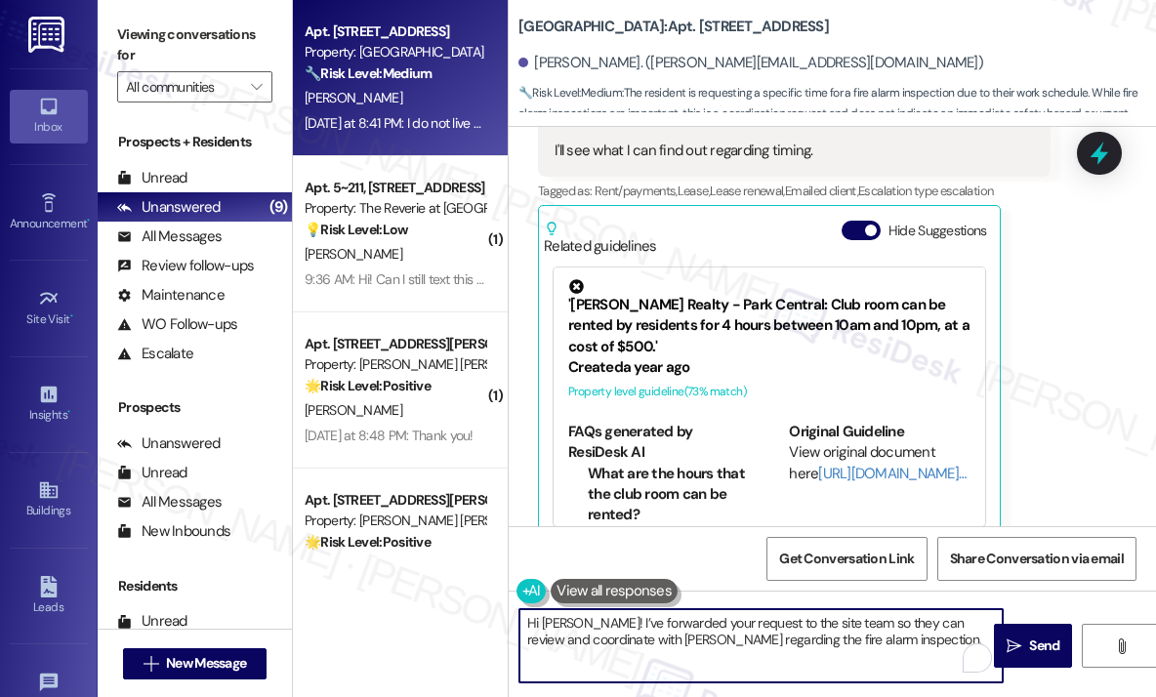
type textarea "Hi [PERSON_NAME]! I’ve forwarded your request to the site team so they can revi…"
click at [1066, 465] on div "Received via SMS [PERSON_NAME] [DATE] at 8:41 PM I do not live there. It is her…" at bounding box center [832, 286] width 647 height 544
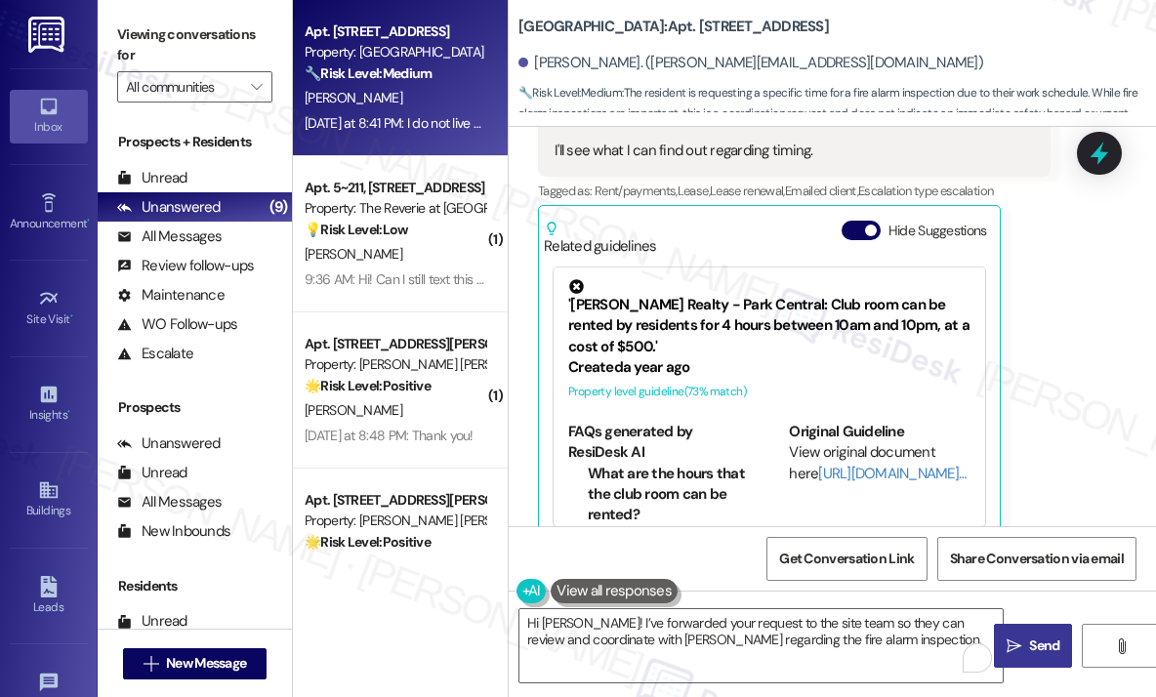
click at [1043, 640] on span "Send" at bounding box center [1044, 646] width 30 height 21
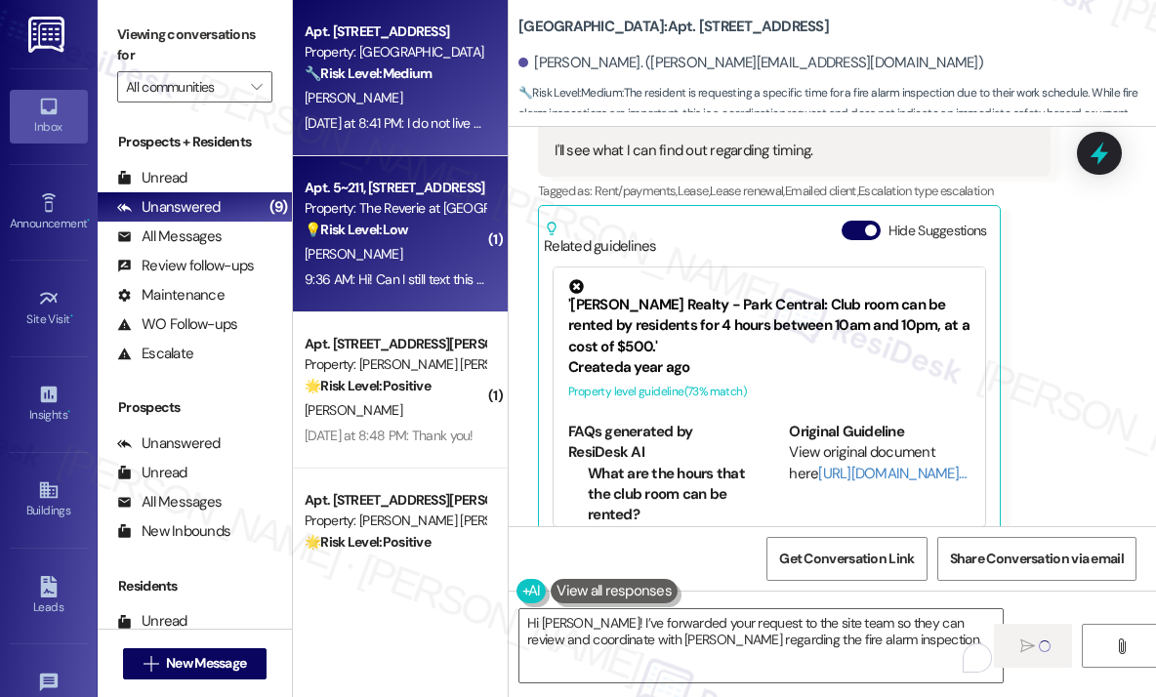
scroll to position [98, 0]
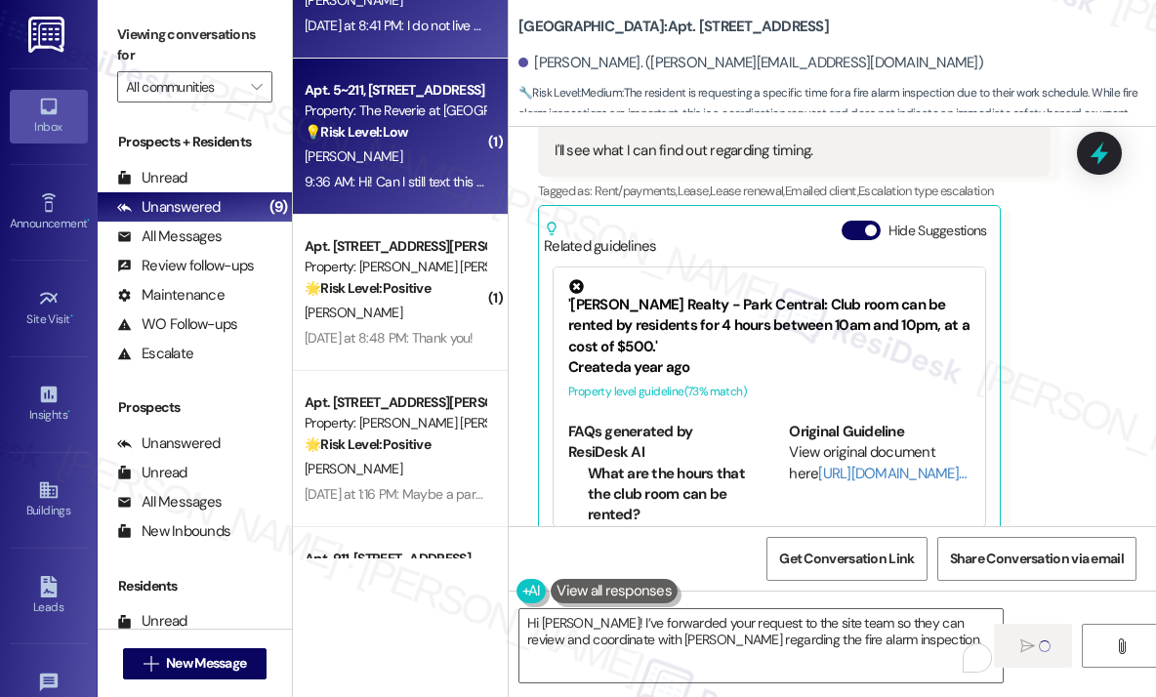
click at [432, 168] on div "[PERSON_NAME]" at bounding box center [395, 157] width 185 height 24
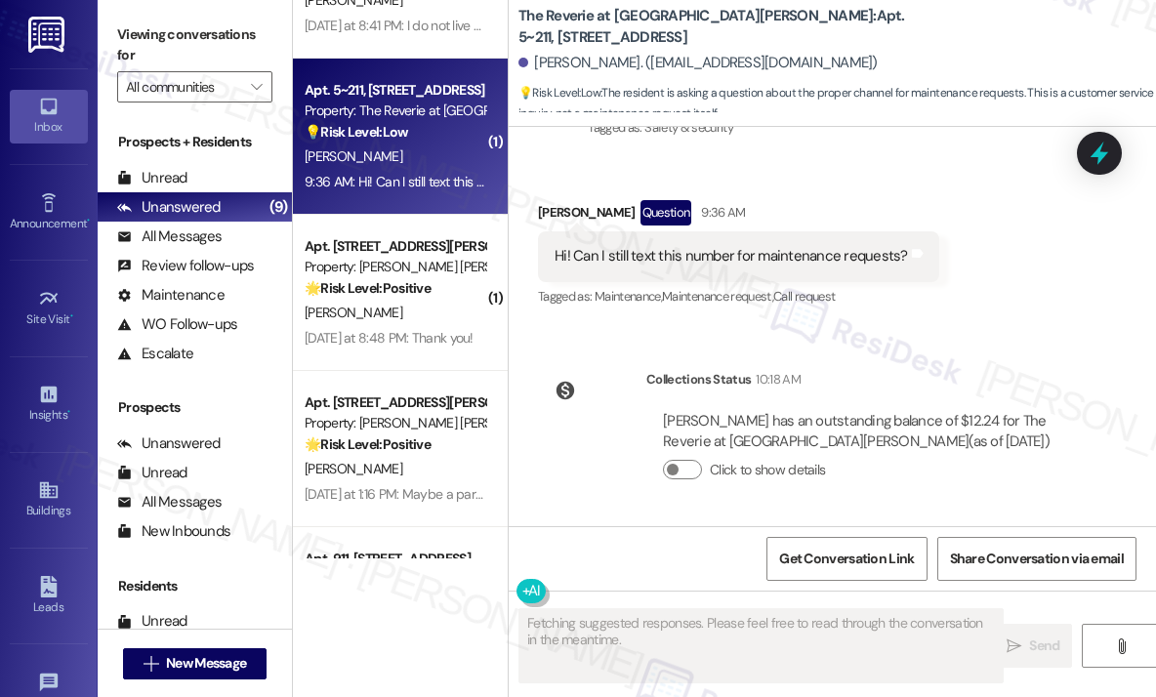
scroll to position [7492, 0]
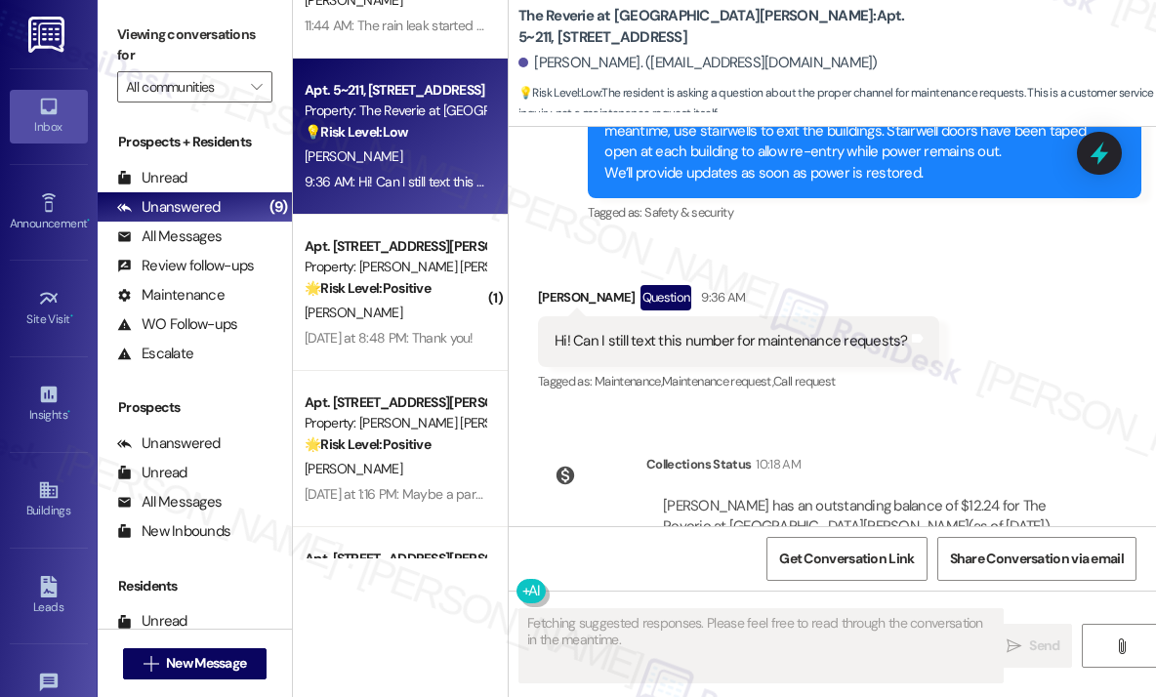
click at [972, 331] on div "Survey, sent via SMS Residesk Automated Survey [DATE] 1:26 PM Hi [PERSON_NAME],…" at bounding box center [832, 326] width 647 height 399
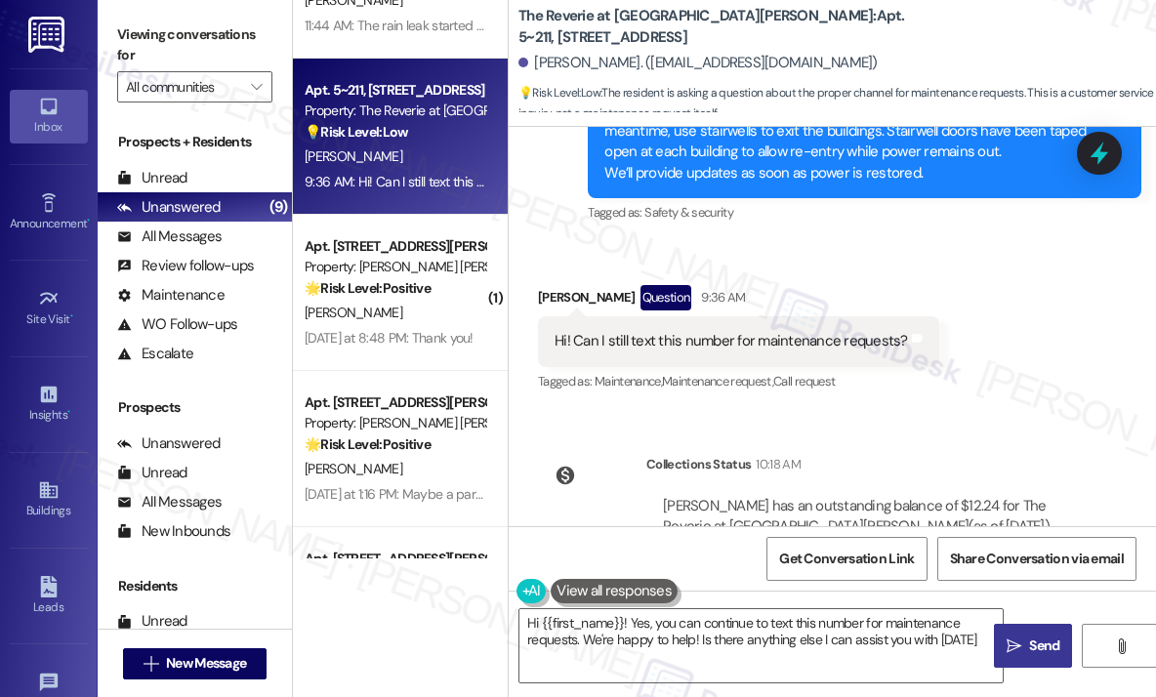
type textarea "Hi {{first_name}}! Yes, you can continue to text this number for maintenance re…"
click at [829, 637] on textarea "Hi {{first_name}}! Yes, you can continue to text this number for maintenance re…" at bounding box center [760, 645] width 483 height 73
click at [1019, 639] on icon "" at bounding box center [1014, 647] width 15 height 16
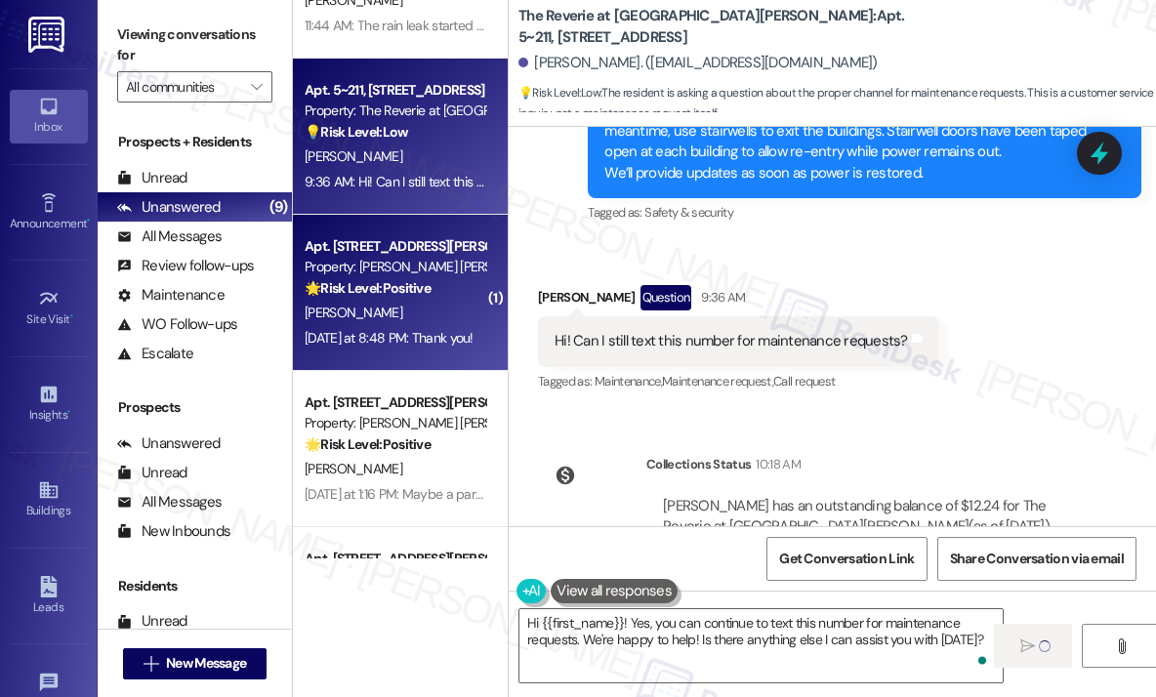
click at [459, 349] on div "[DATE] at 8:48 PM: Thank you! [DATE] at 8:48 PM: Thank you!" at bounding box center [395, 338] width 185 height 24
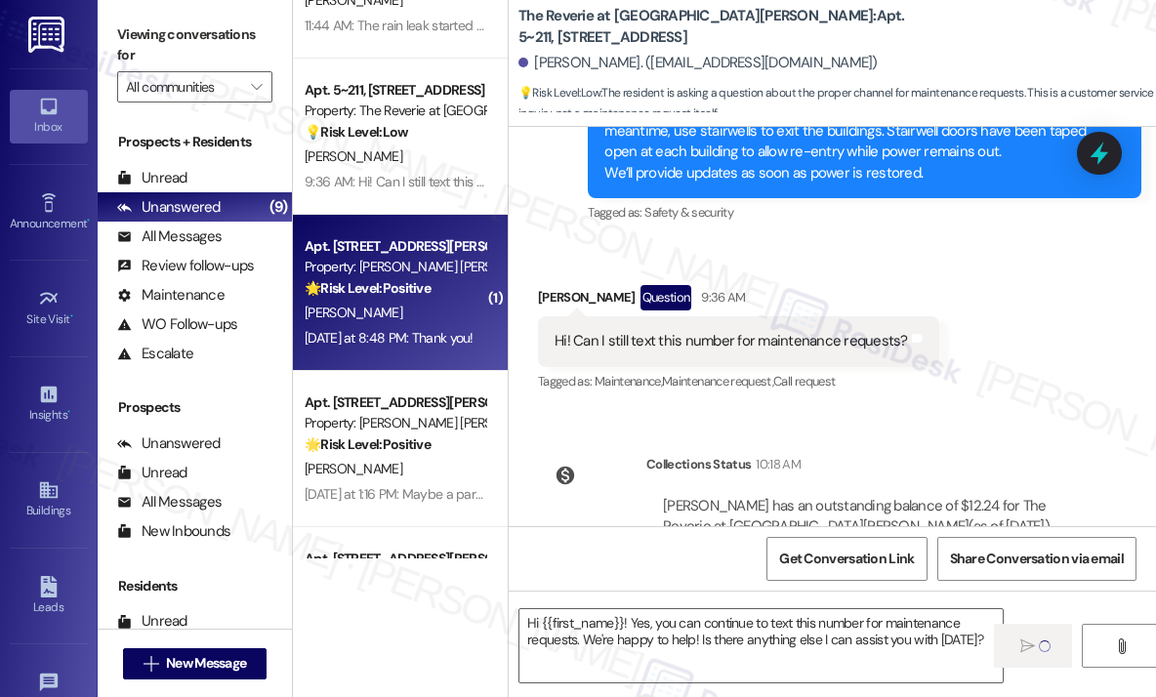
type textarea "Fetching suggested responses. Please feel free to read through the conversation…"
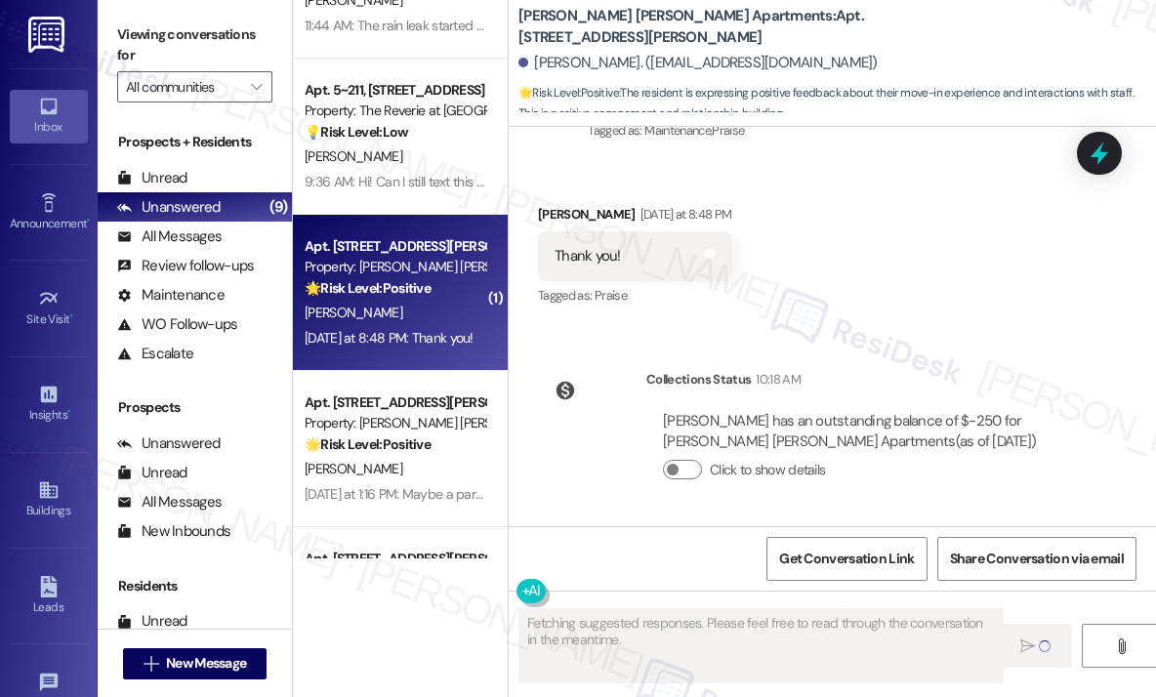
scroll to position [1078, 0]
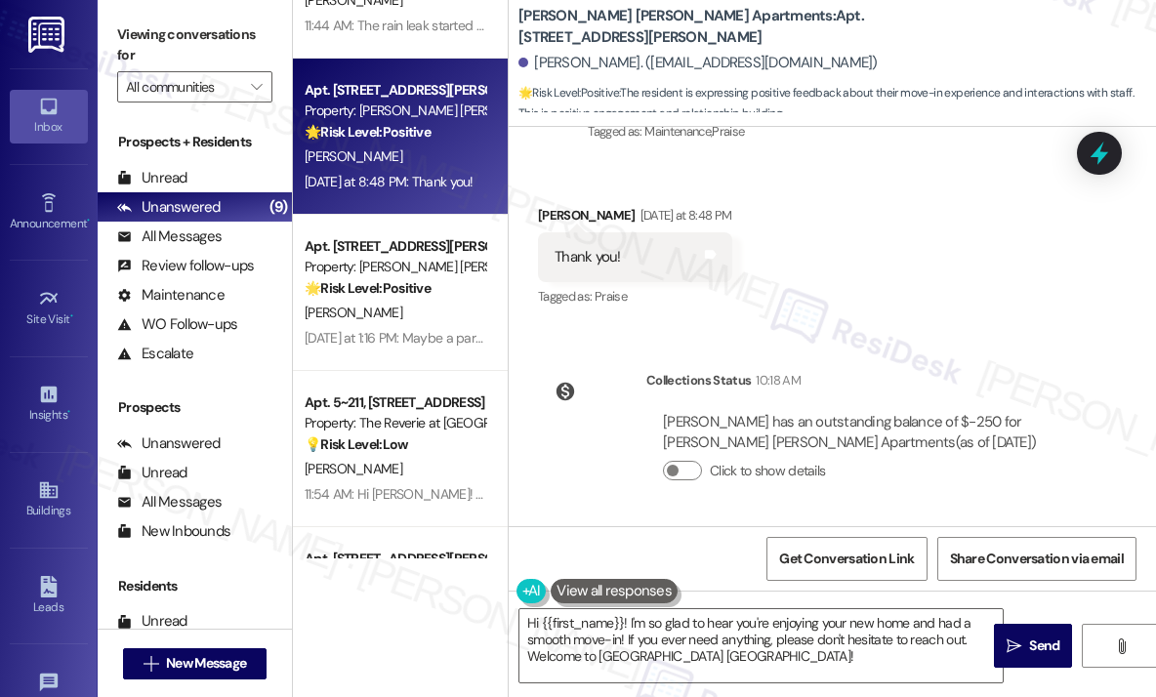
click at [1001, 280] on div "Received via SMS [PERSON_NAME] [DATE] at 8:48 PM Thank you! Tags and notes Tagg…" at bounding box center [832, 243] width 647 height 165
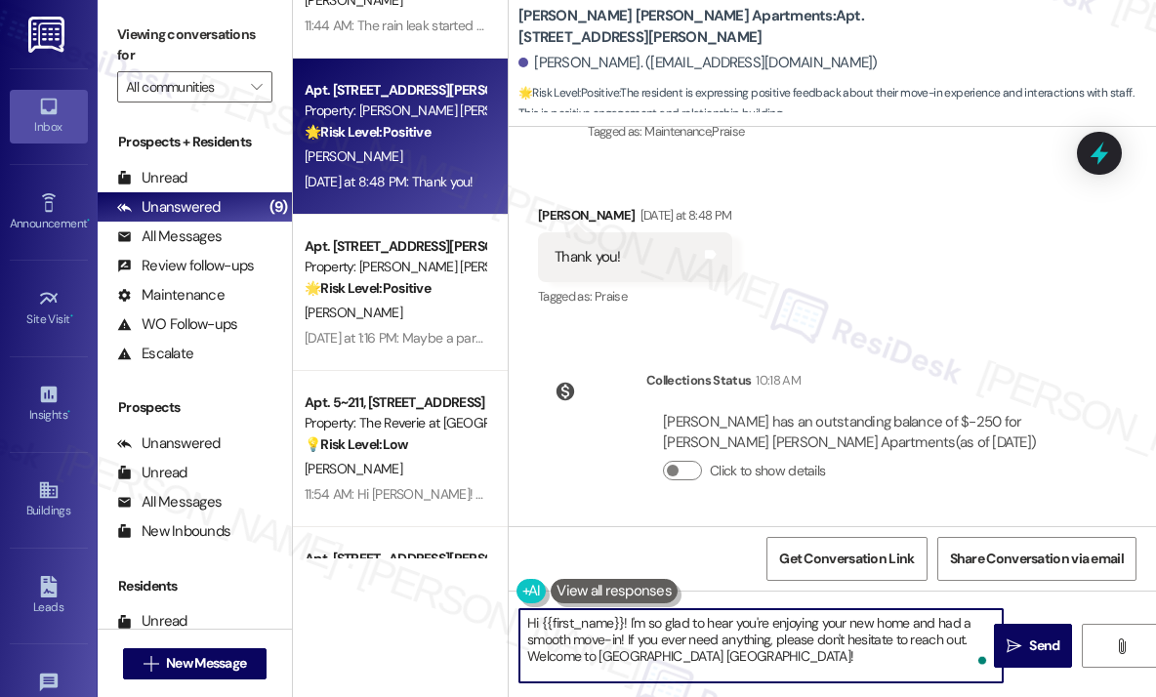
drag, startPoint x: 754, startPoint y: 664, endPoint x: 517, endPoint y: 616, distance: 241.1
click at [519, 609] on textarea "Hi {{first_name}}! I'm so glad to hear you're enjoying your new home and had a …" at bounding box center [760, 645] width 483 height 73
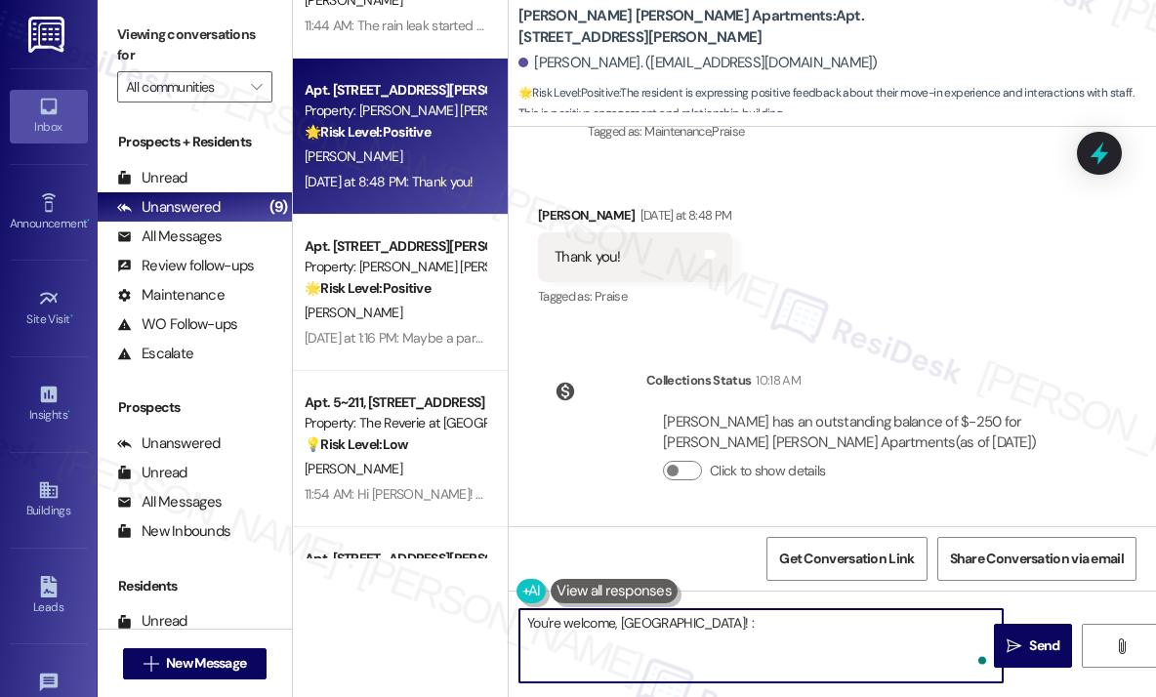
type textarea "You're welcome, [GEOGRAPHIC_DATA]! :)"
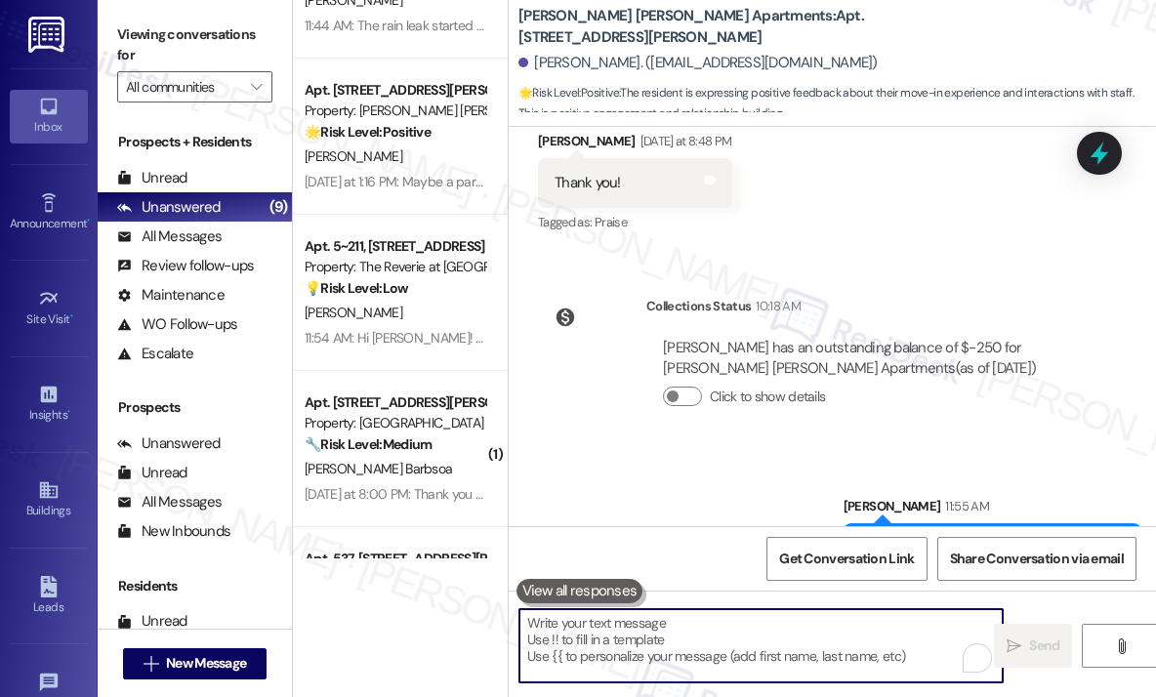
scroll to position [1214, 0]
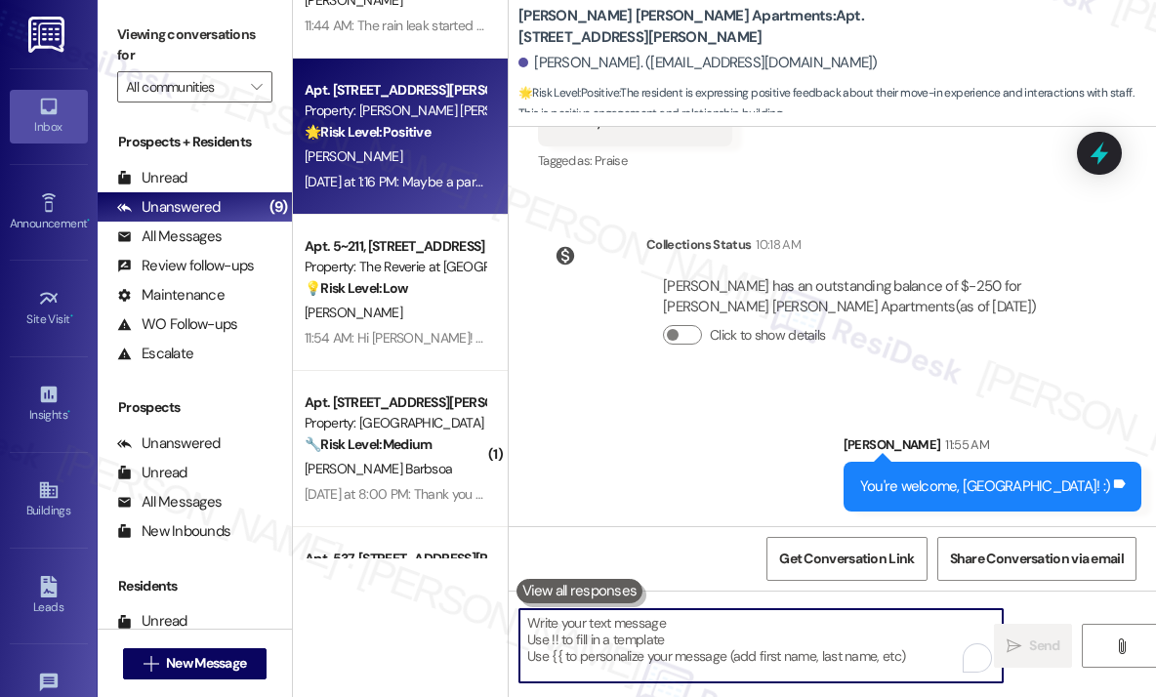
click at [403, 189] on div "[DATE] at 1:16 PM: Maybe a parking pass for the day of move in for families. Ot…" at bounding box center [617, 182] width 625 height 18
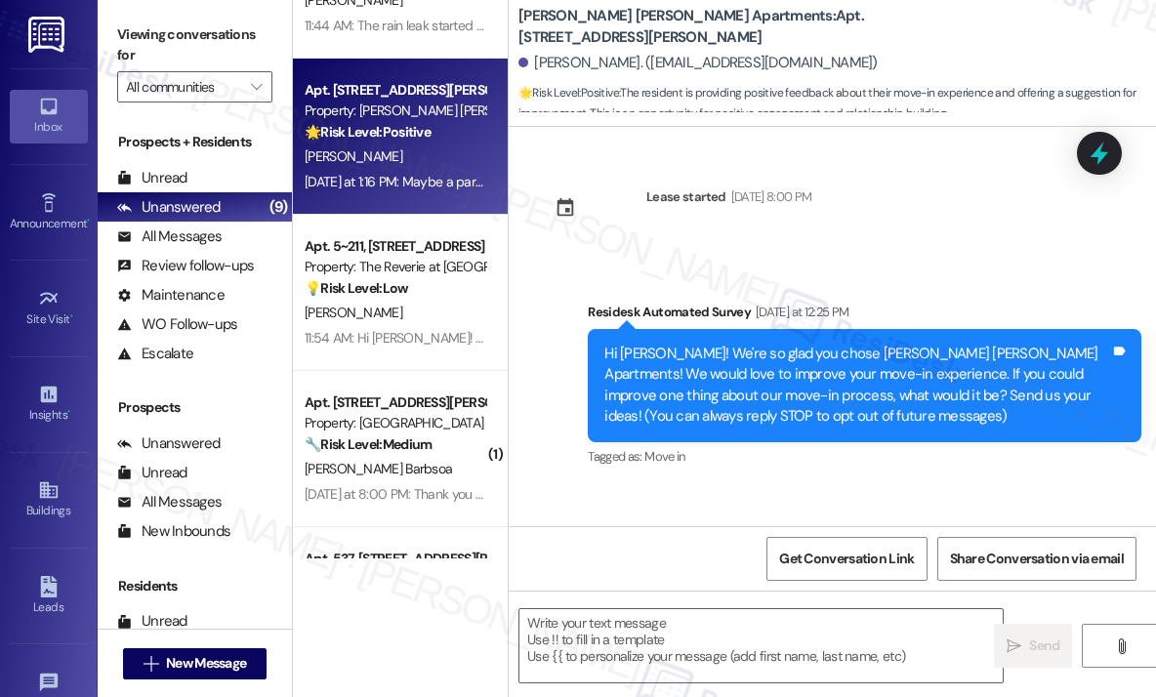
scroll to position [145, 0]
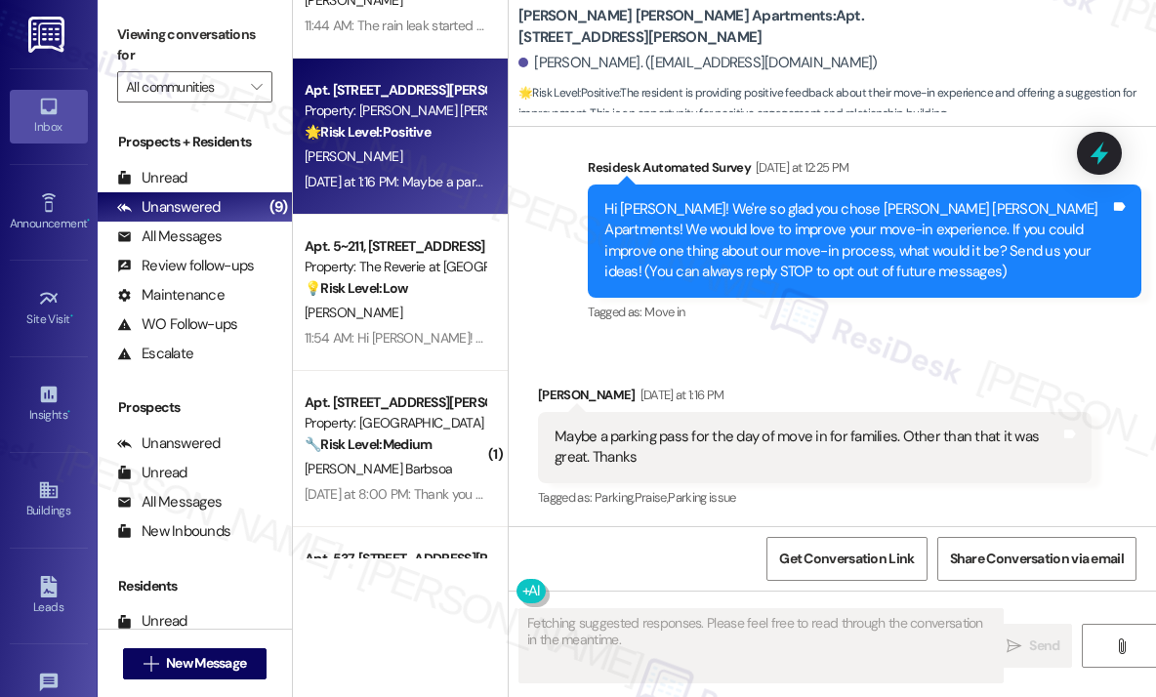
click at [768, 343] on div "Received via SMS [PERSON_NAME] [DATE] at 1:16 PM Maybe a parking pass for the d…" at bounding box center [832, 434] width 647 height 186
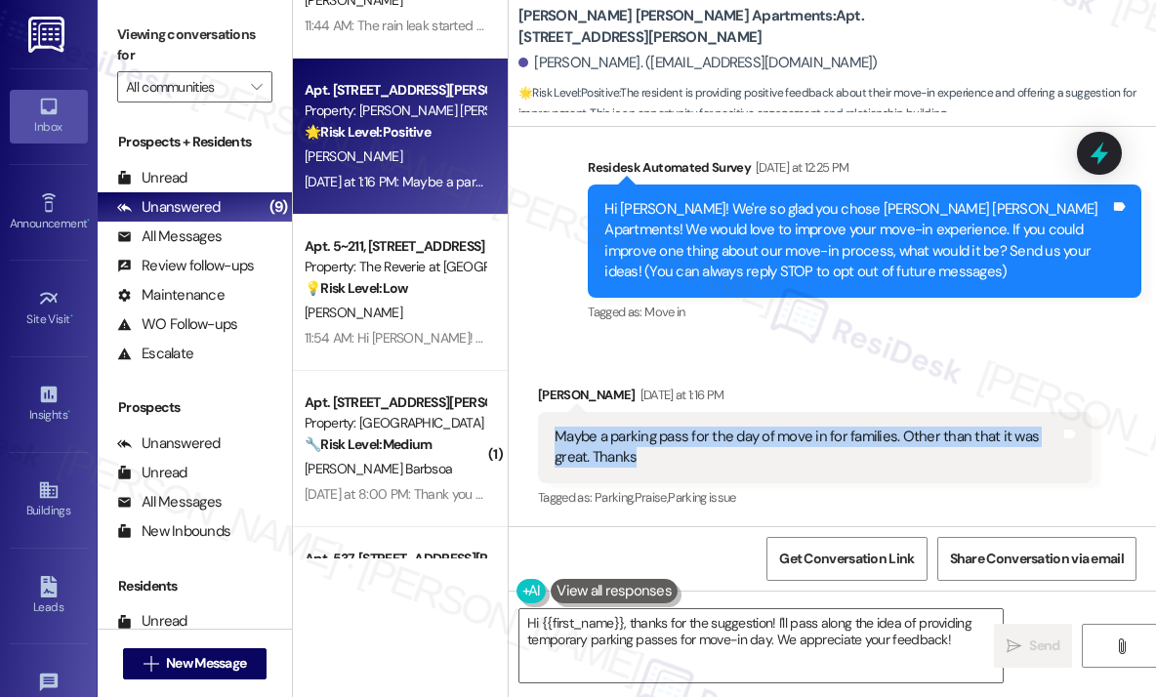
drag, startPoint x: 667, startPoint y: 459, endPoint x: 558, endPoint y: 434, distance: 111.3
click at [558, 434] on div "Maybe a parking pass for the day of move in for families. Other than that it wa…" at bounding box center [808, 448] width 506 height 42
copy div "Maybe a parking pass for the day of move in for families. Other than that it wa…"
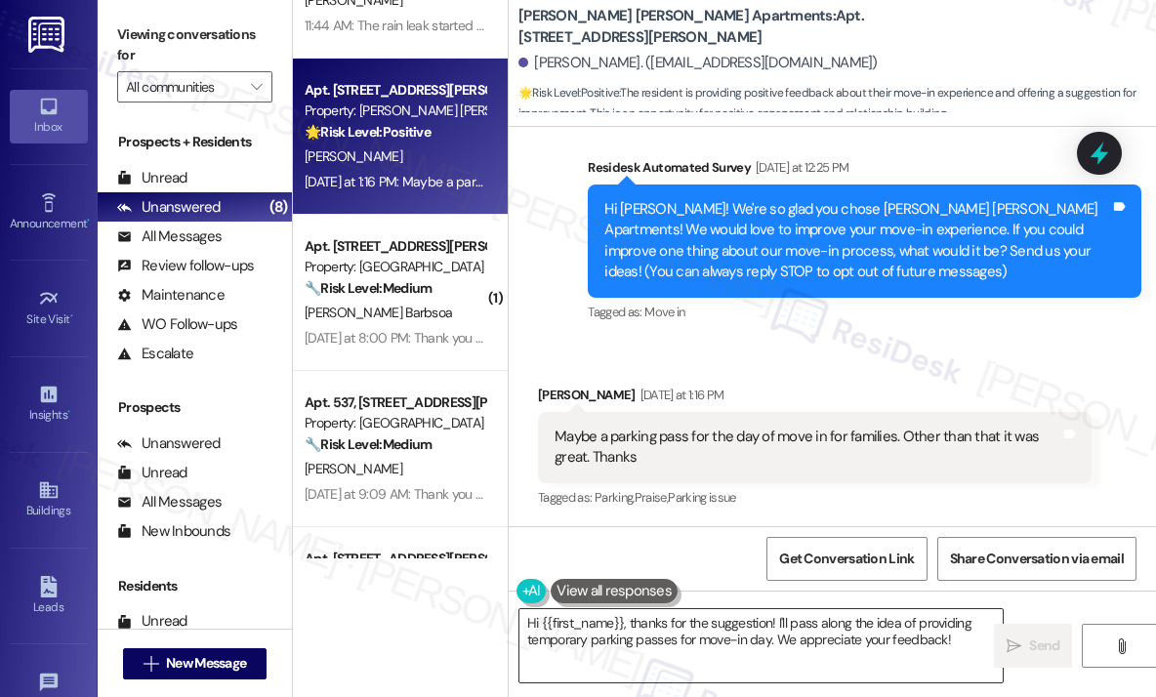
click at [775, 641] on textarea "Hi {{first_name}}, thanks for the suggestion! I'll pass along the idea of provi…" at bounding box center [760, 645] width 483 height 73
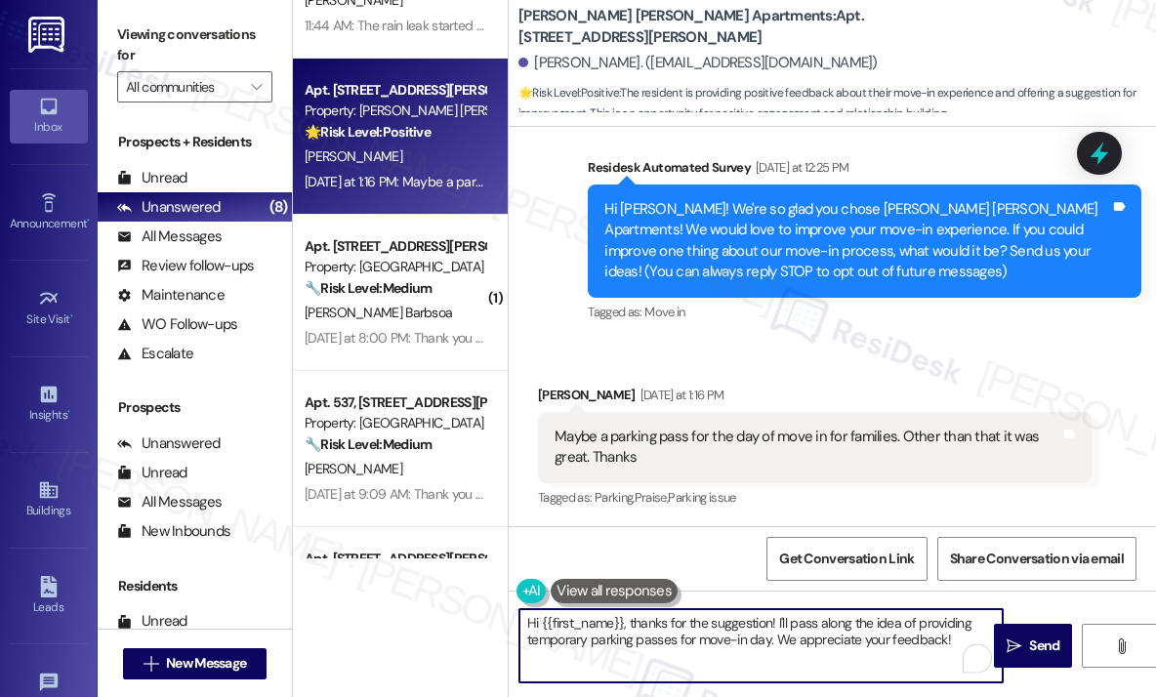
drag, startPoint x: 950, startPoint y: 637, endPoint x: 624, endPoint y: 624, distance: 326.4
click at [624, 624] on textarea "Hi {{first_name}}, thanks for the suggestion! I'll pass along the idea of provi…" at bounding box center [760, 645] width 483 height 73
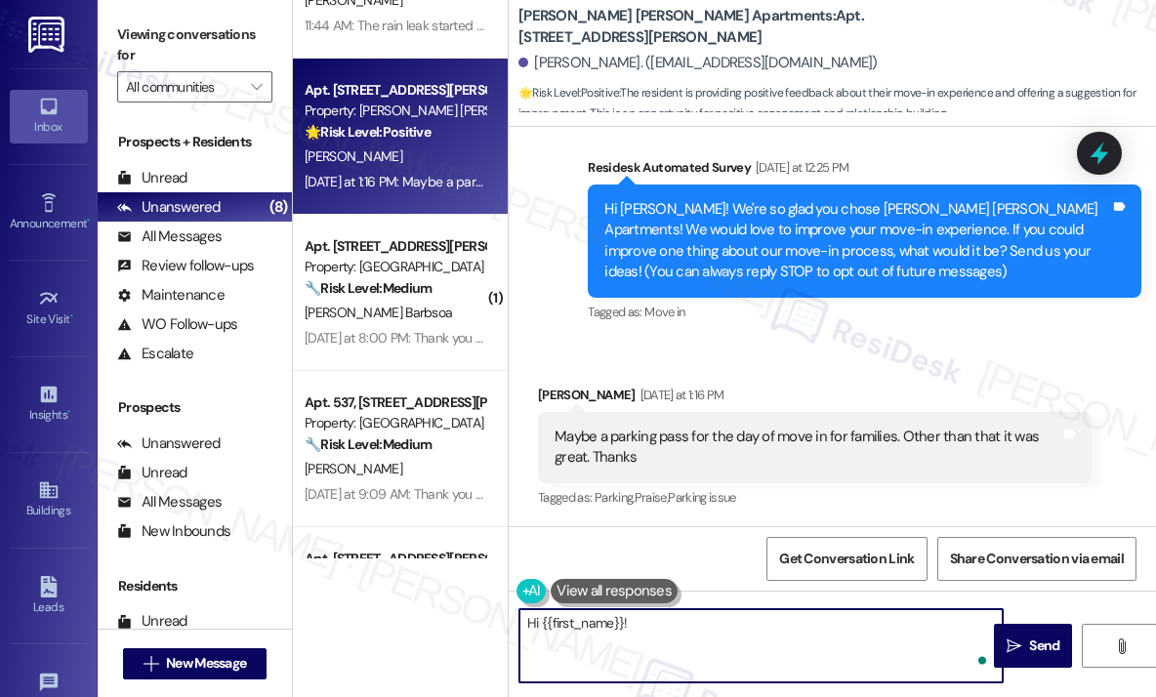
paste textarea "Thanks for the feedback — can you share if you had difficulty finding parking d…"
type textarea "Hi {{first_name}}! Thanks for the feedback — can you share if you had difficult…"
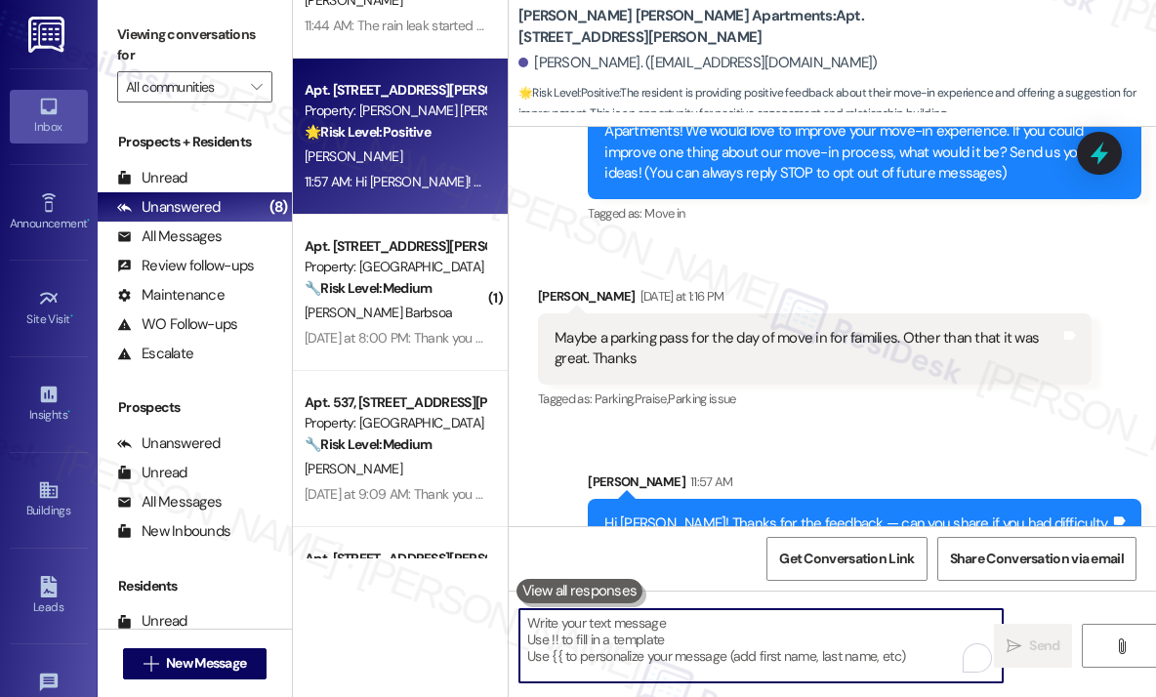
scroll to position [322, 0]
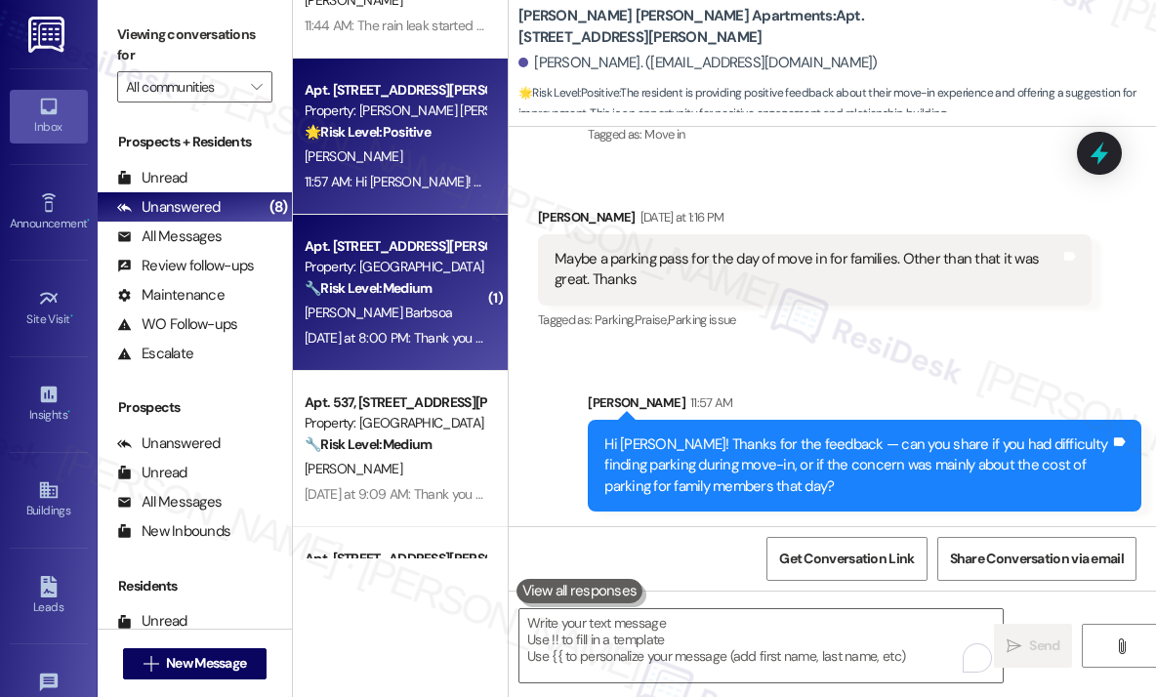
click at [424, 270] on div "Property: [GEOGRAPHIC_DATA]" at bounding box center [395, 267] width 181 height 21
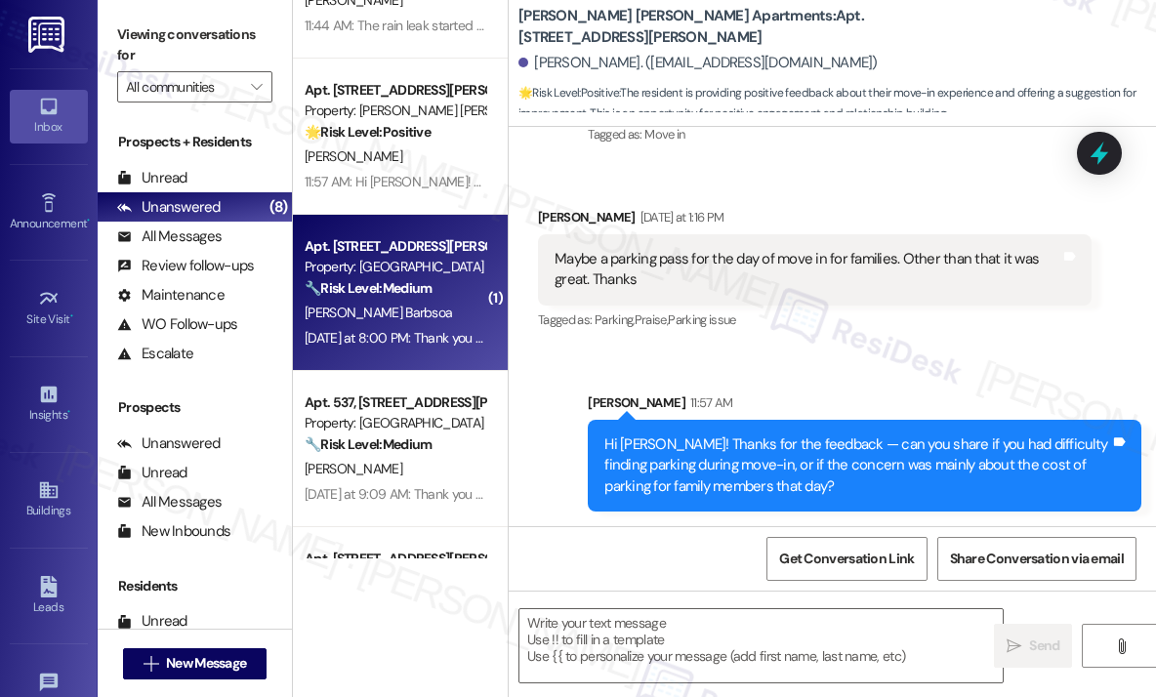
type textarea "Fetching suggested responses. Please feel free to read through the conversation…"
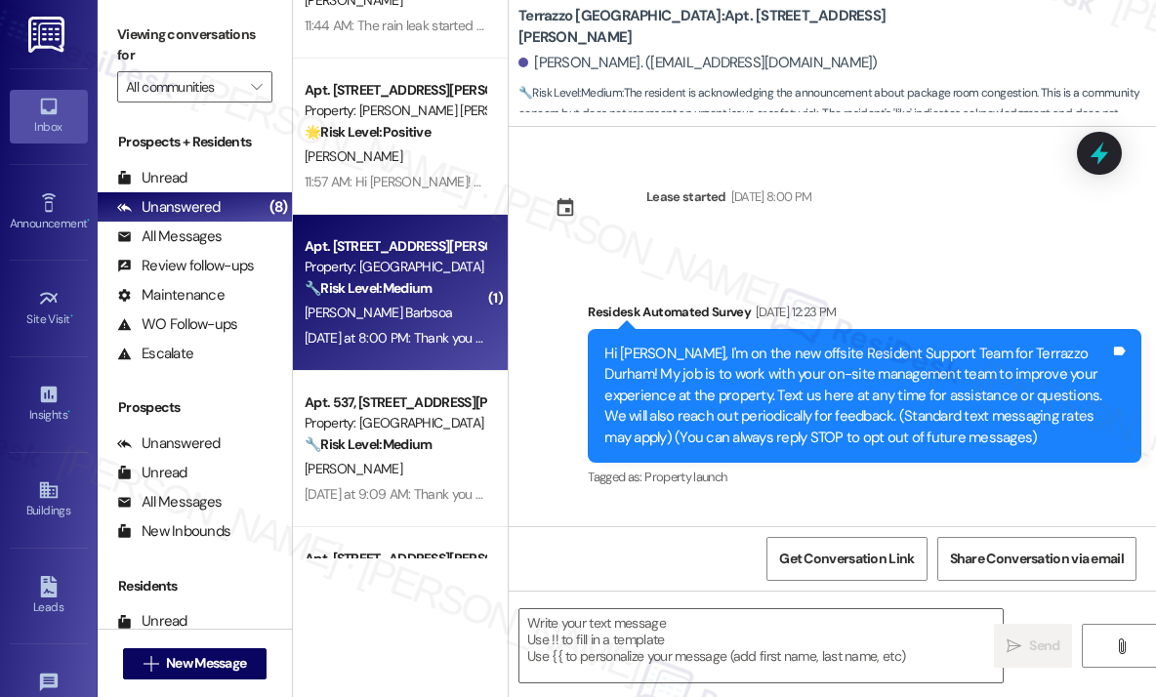
type textarea "Fetching suggested responses. Please feel free to read through the conversation…"
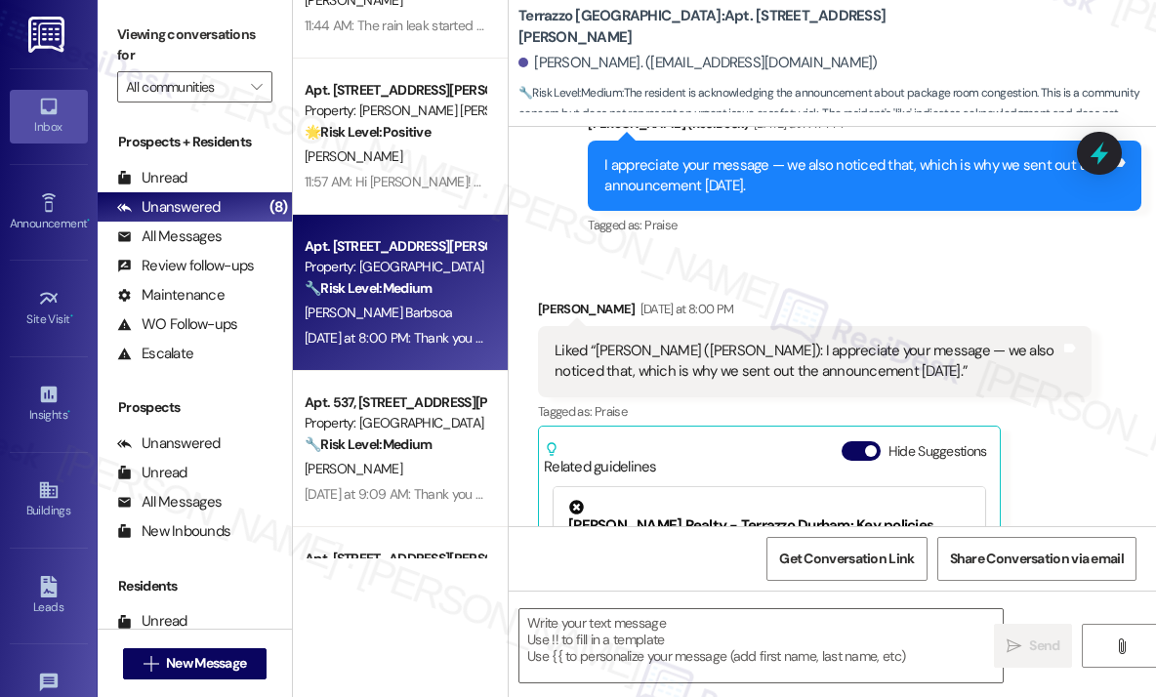
scroll to position [7852, 0]
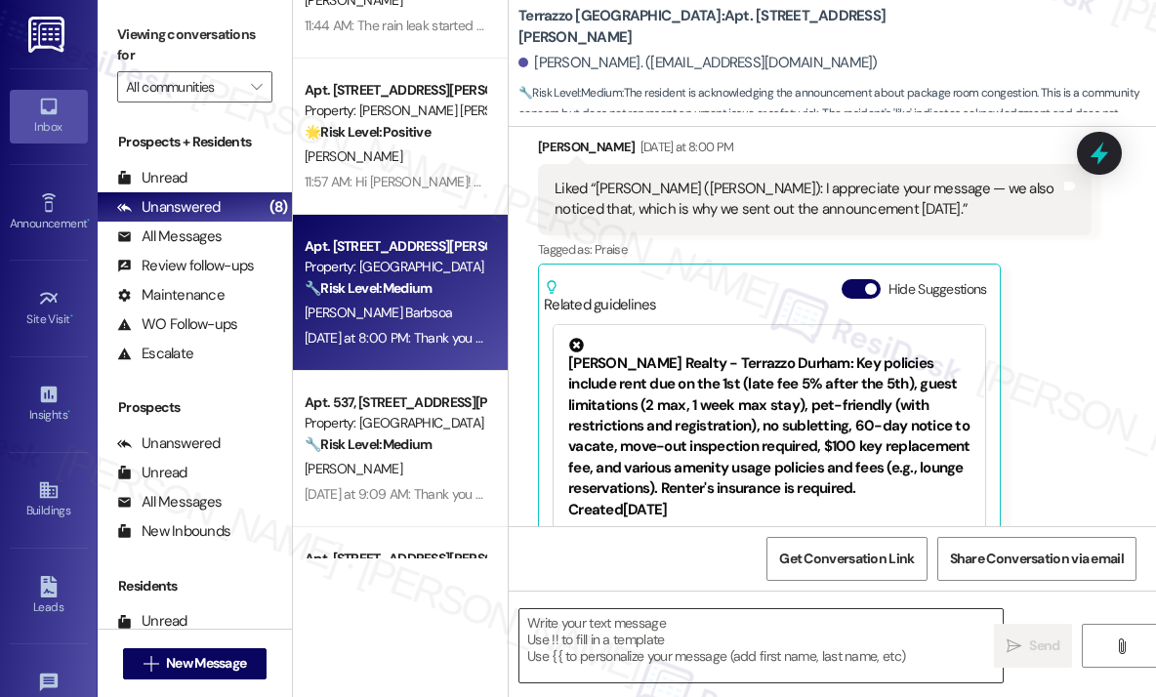
click at [820, 637] on textarea at bounding box center [760, 645] width 483 height 73
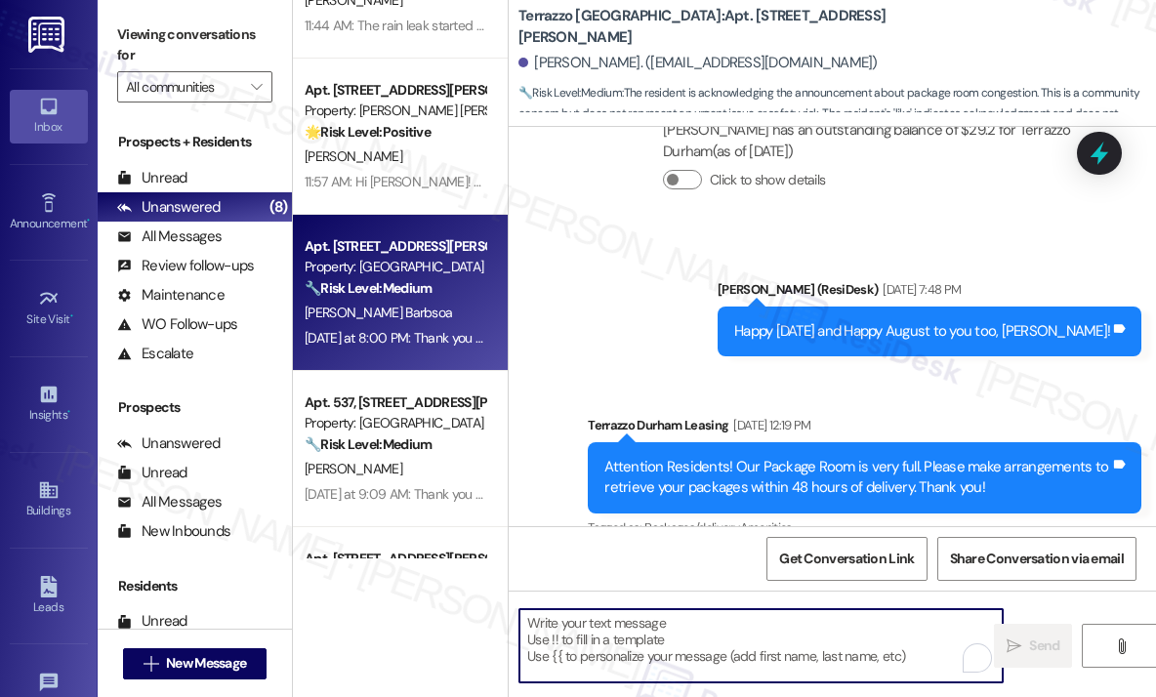
scroll to position [6192, 0]
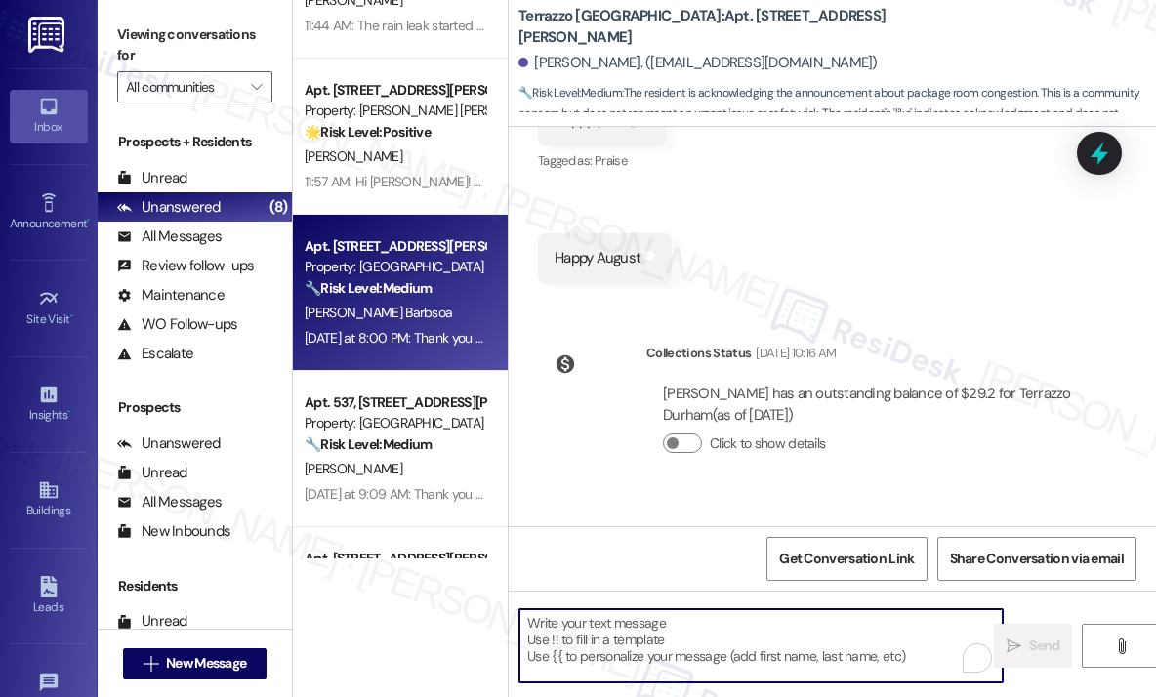
click at [582, 627] on textarea "To enrich screen reader interactions, please activate Accessibility in Grammarl…" at bounding box center [760, 645] width 483 height 73
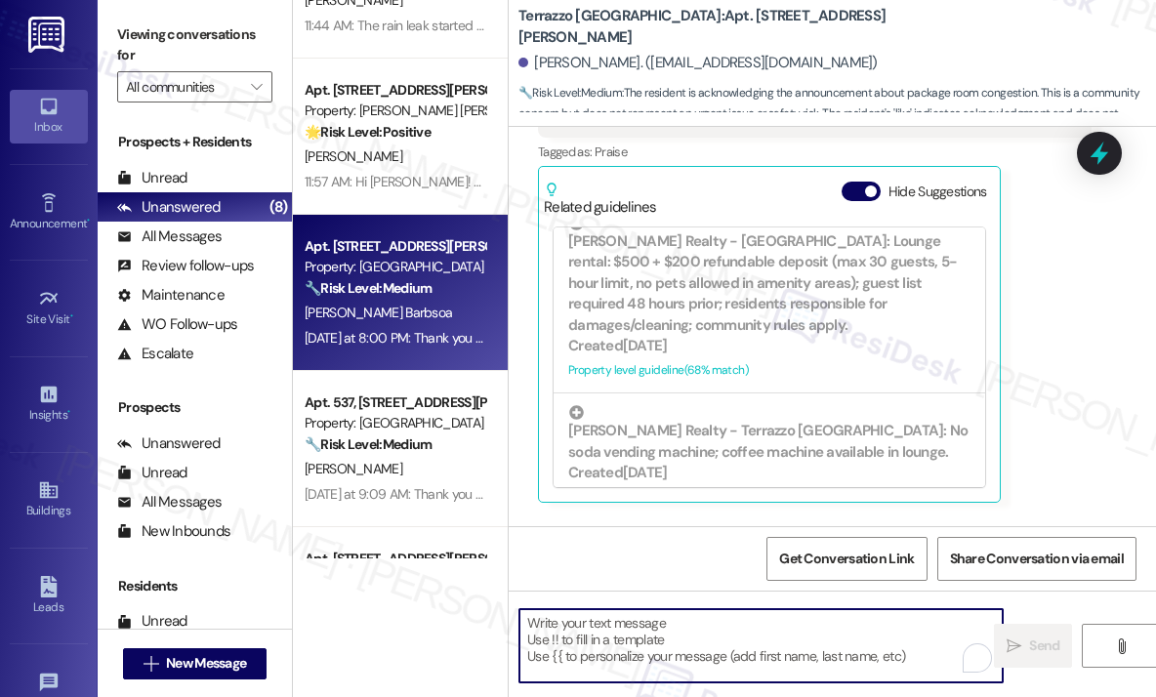
scroll to position [457, 0]
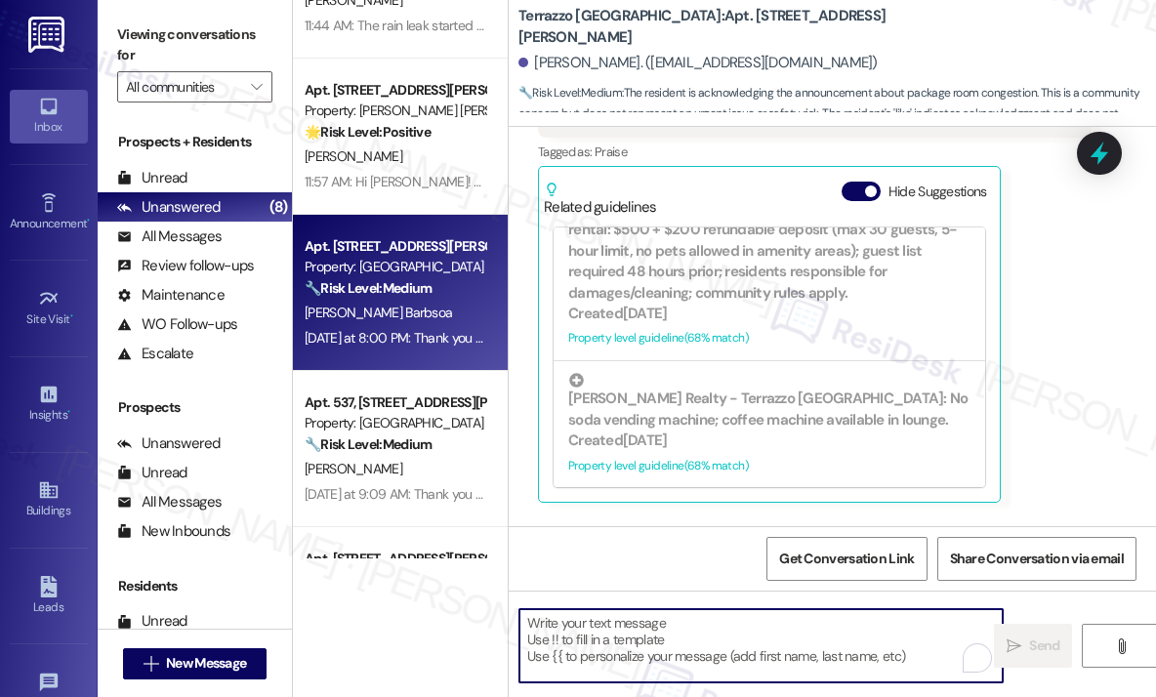
click at [570, 641] on textarea "To enrich screen reader interactions, please activate Accessibility in Grammarl…" at bounding box center [760, 645] width 483 height 73
click at [571, 630] on textarea "To enrich screen reader interactions, please activate Accessibility in Grammarl…" at bounding box center [760, 645] width 483 height 73
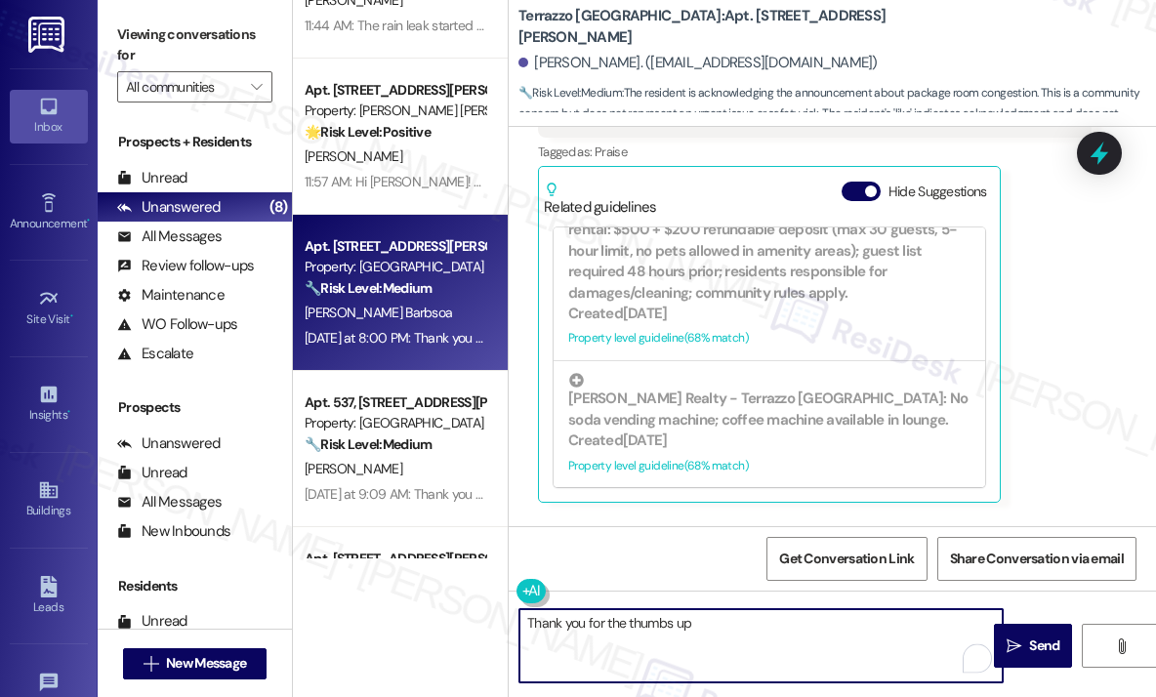
type textarea "Thank you for the thumbs up!"
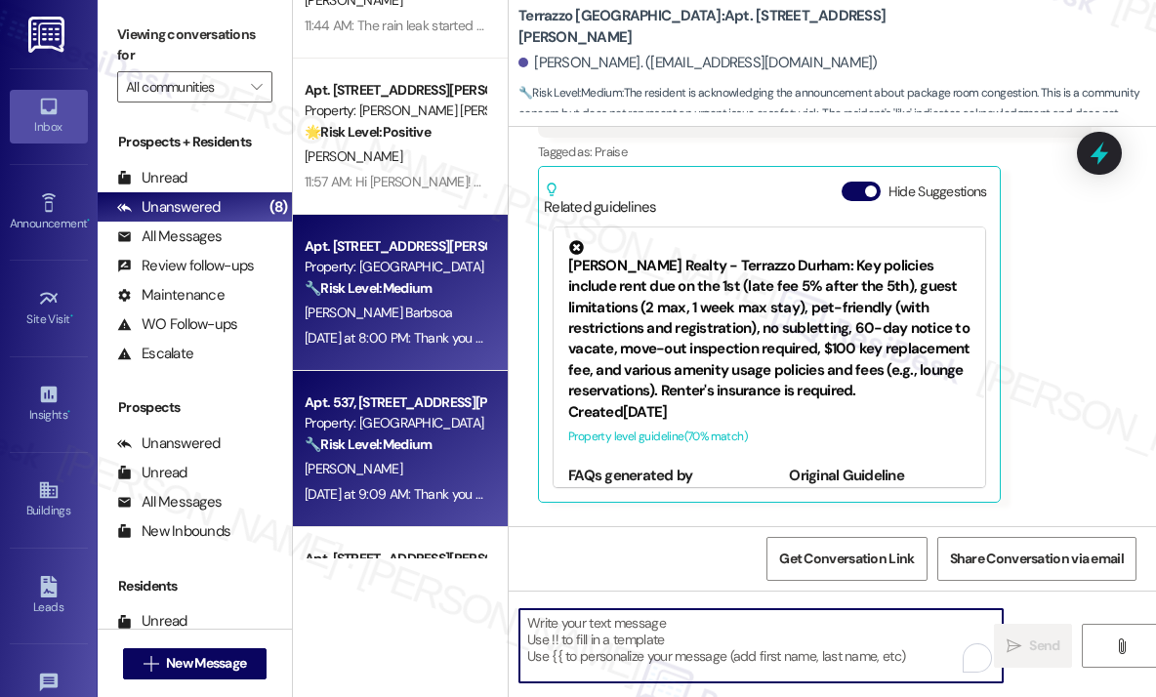
scroll to position [7937, 0]
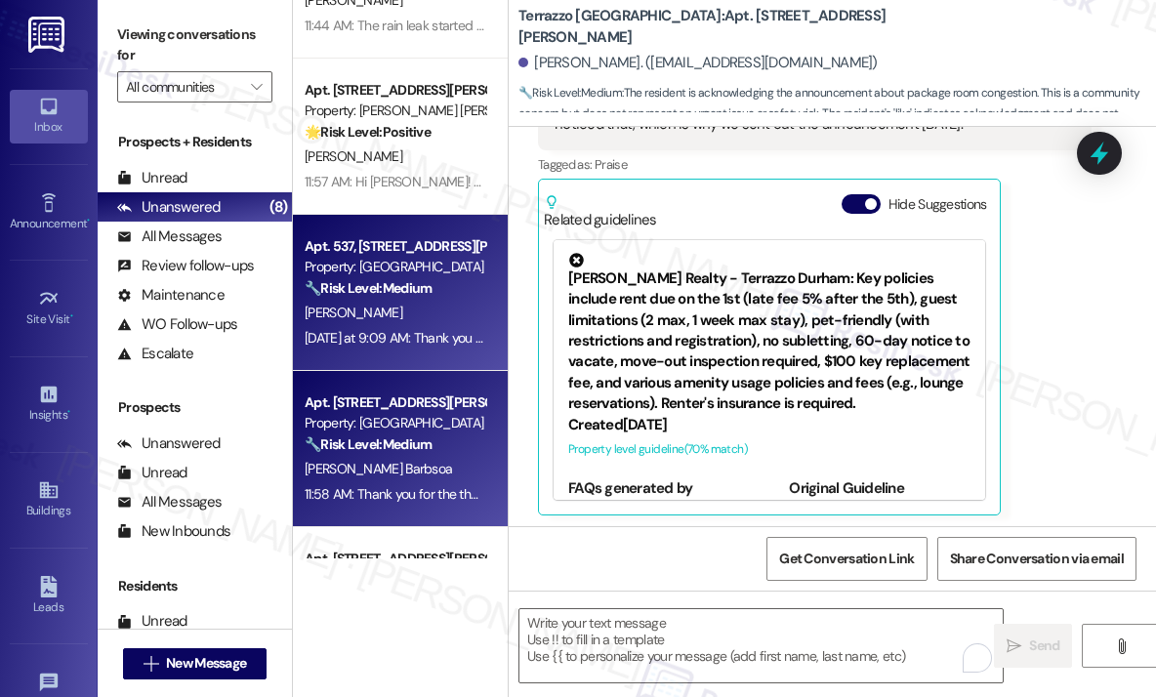
click at [433, 343] on div "[DATE] at 9:09 AM: Thank you for your message. Our offices are currently closed…" at bounding box center [905, 338] width 1201 height 18
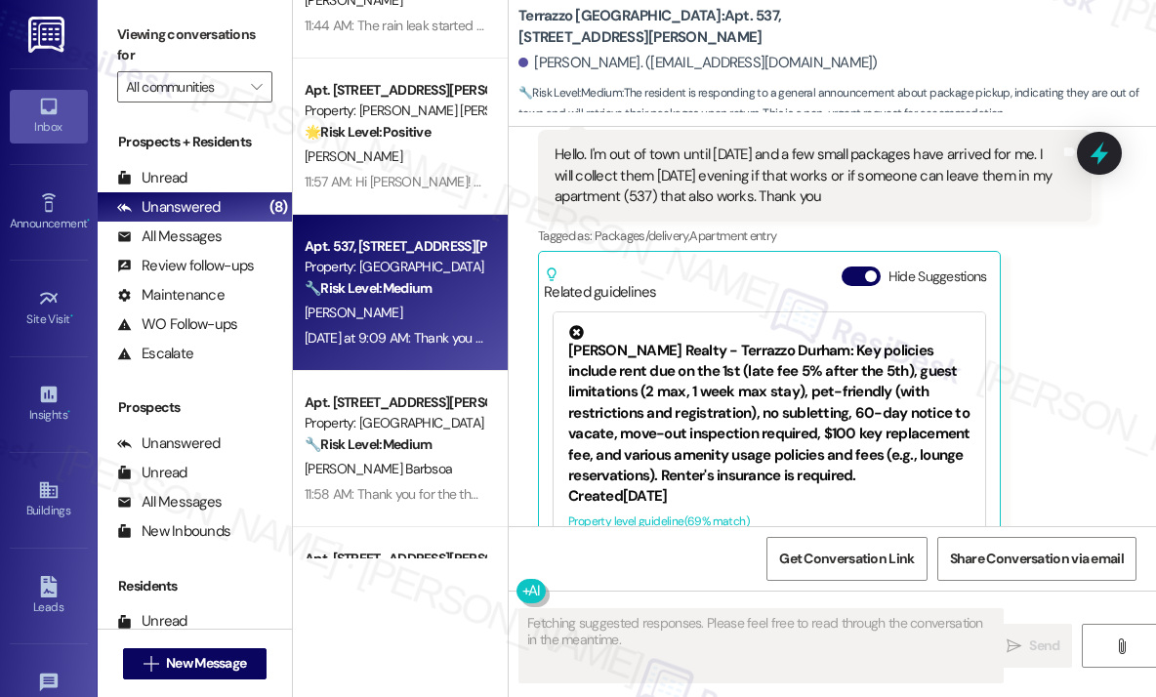
scroll to position [4655, 0]
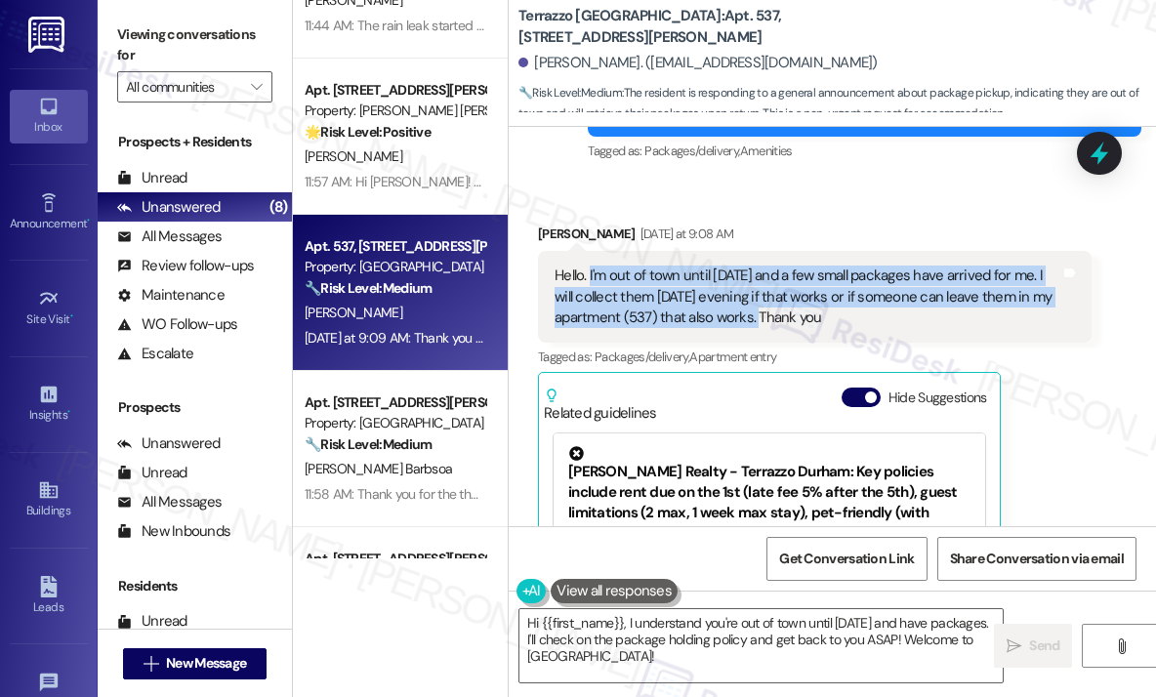
drag, startPoint x: 756, startPoint y: 315, endPoint x: 590, endPoint y: 280, distance: 169.7
click at [590, 280] on div "Hello. I'm out of town until [DATE] and a few small packages have arrived for m…" at bounding box center [808, 297] width 506 height 62
copy div "I'm out of town until [DATE] and a few small packages have arrived for me. I wi…"
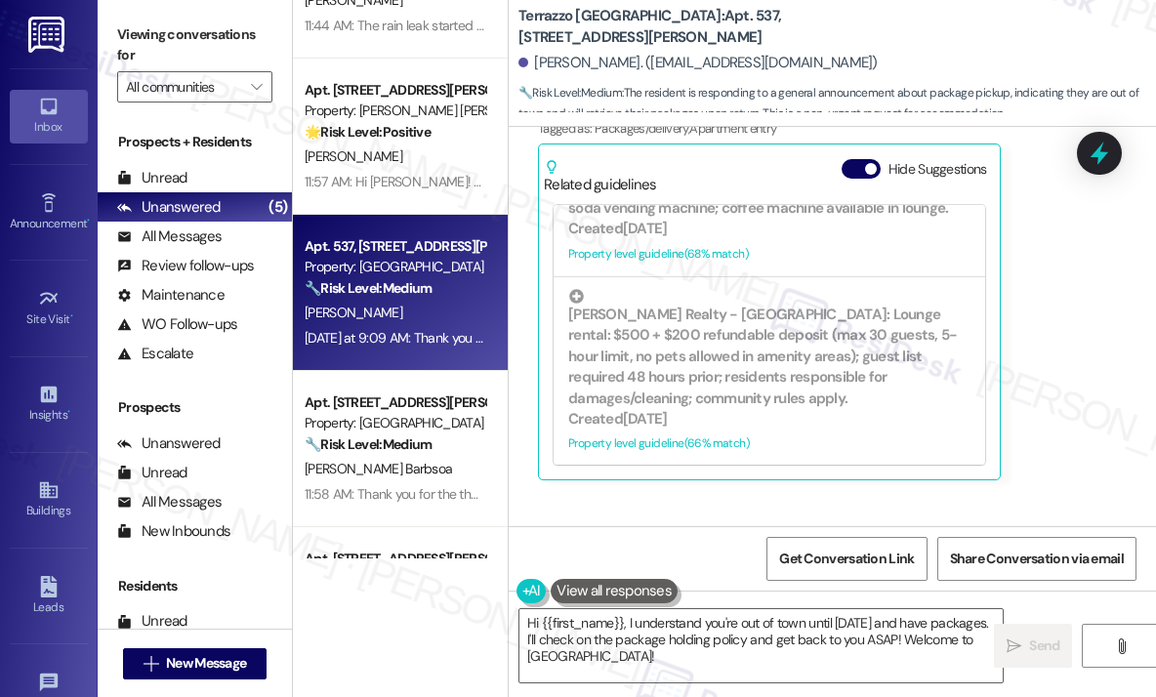
scroll to position [5059, 0]
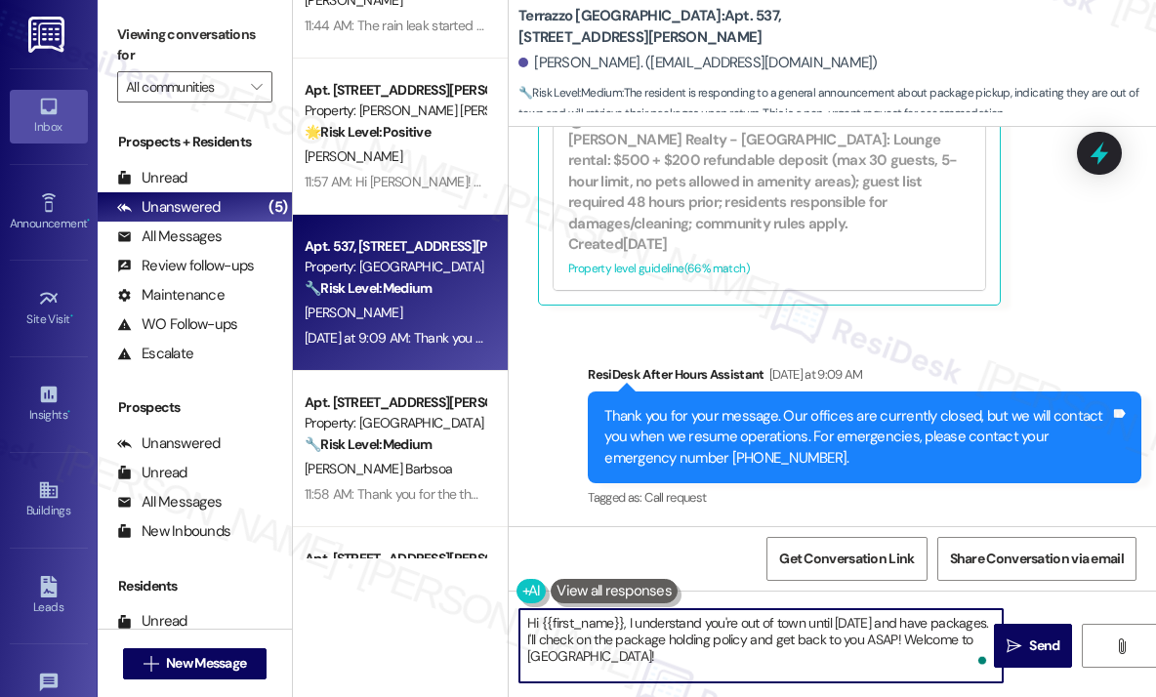
drag, startPoint x: 674, startPoint y: 658, endPoint x: 630, endPoint y: 628, distance: 53.4
click at [630, 628] on textarea "Hi {{first_name}}, I understand you're out of town until [DATE] and have packag…" at bounding box center [760, 645] width 483 height 73
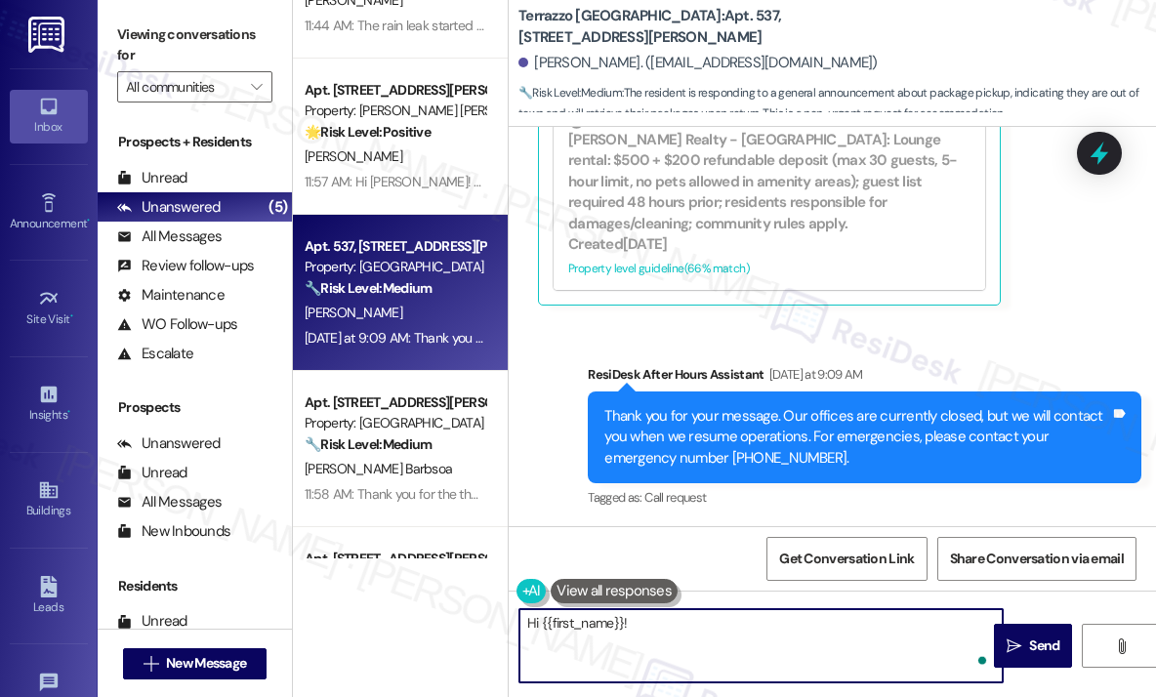
paste textarea "Thanks for letting me know — can you confirm how many packages you’re expecting…"
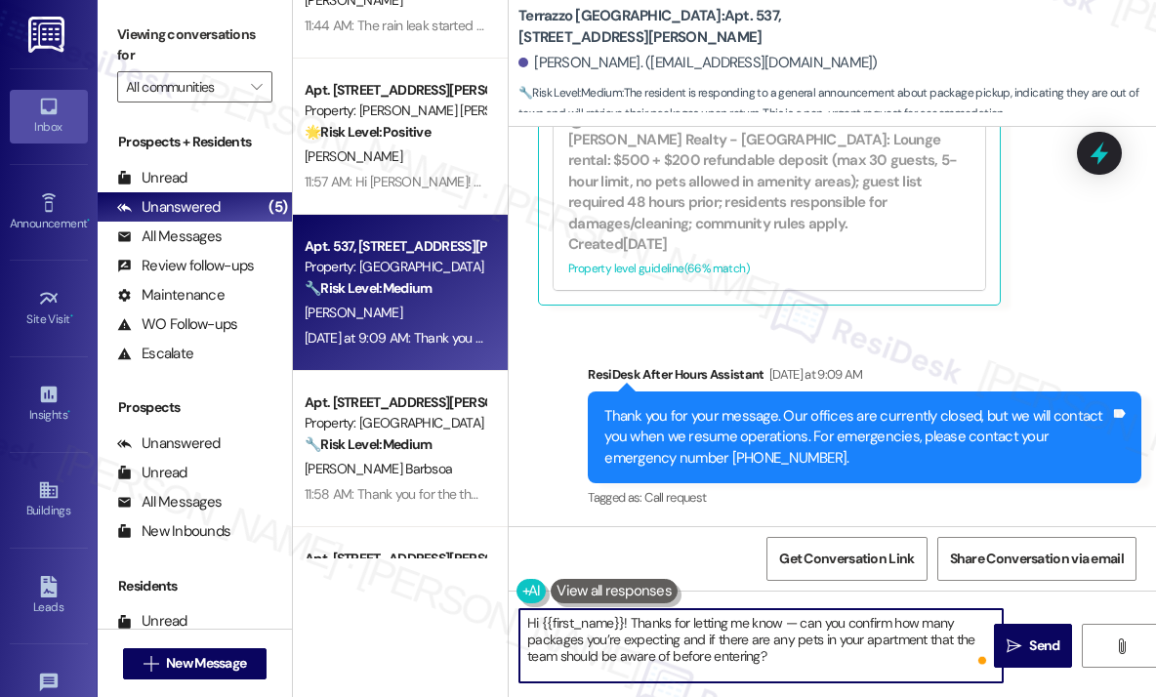
click at [861, 661] on textarea "Hi {{first_name}}! Thanks for letting me know — can you confirm how many packag…" at bounding box center [760, 645] width 483 height 73
type textarea "Hi {{first_name}}! Thanks for letting me know — can you confirm how many packag…"
click at [1021, 642] on span " Send" at bounding box center [1034, 646] width 62 height 21
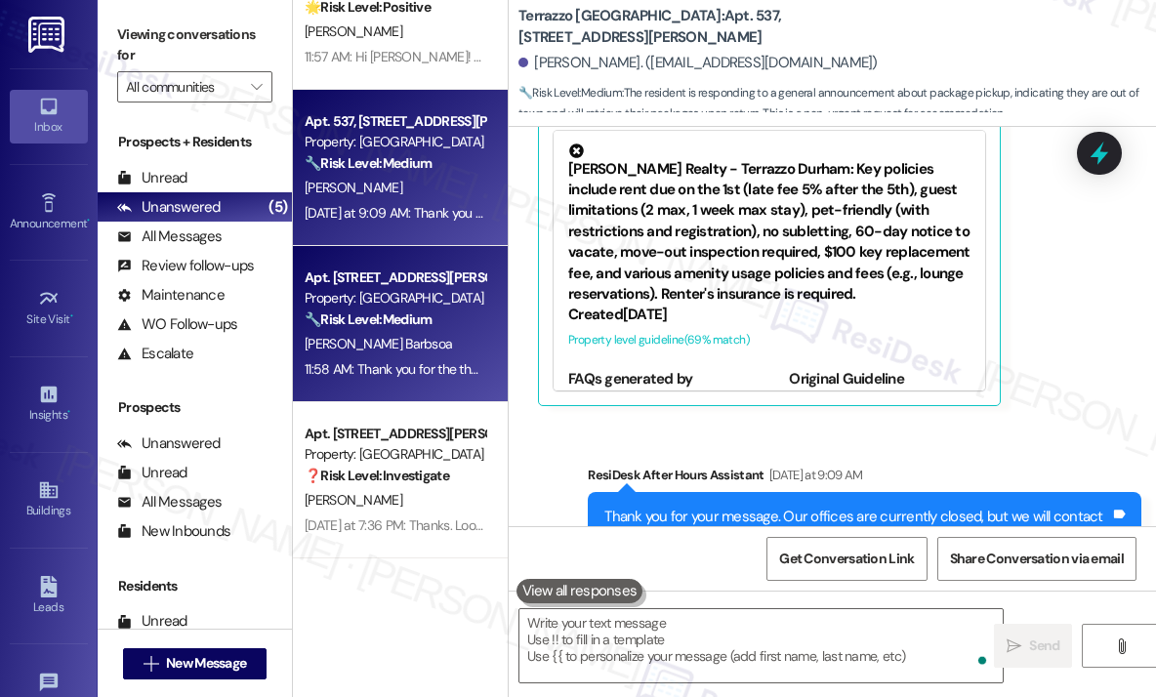
scroll to position [4851, 0]
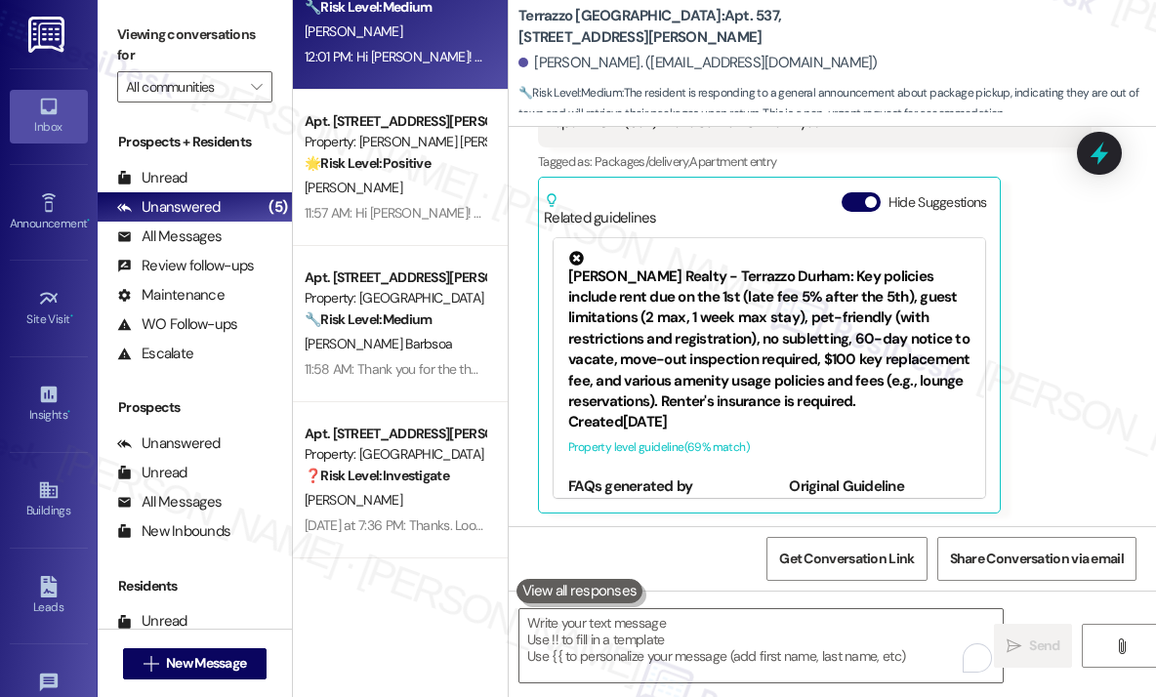
click at [1049, 363] on div "[PERSON_NAME] [DATE] at 9:08 AM Hello. I'm out of town until [DATE] and a few s…" at bounding box center [815, 270] width 554 height 485
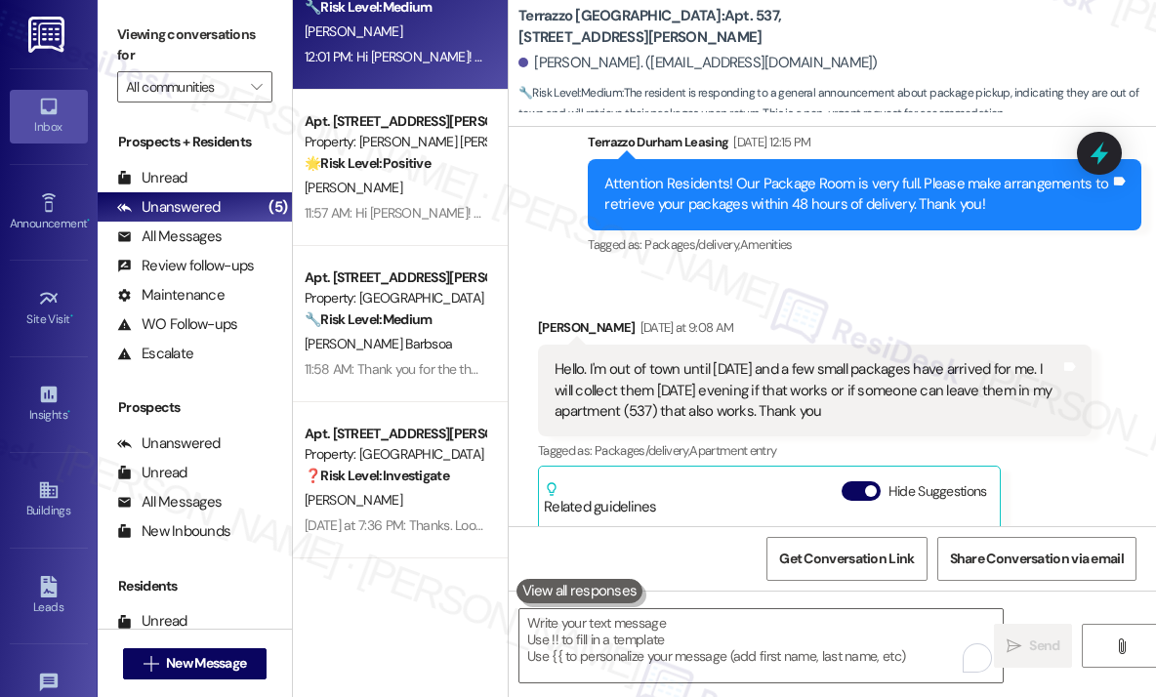
scroll to position [4558, 0]
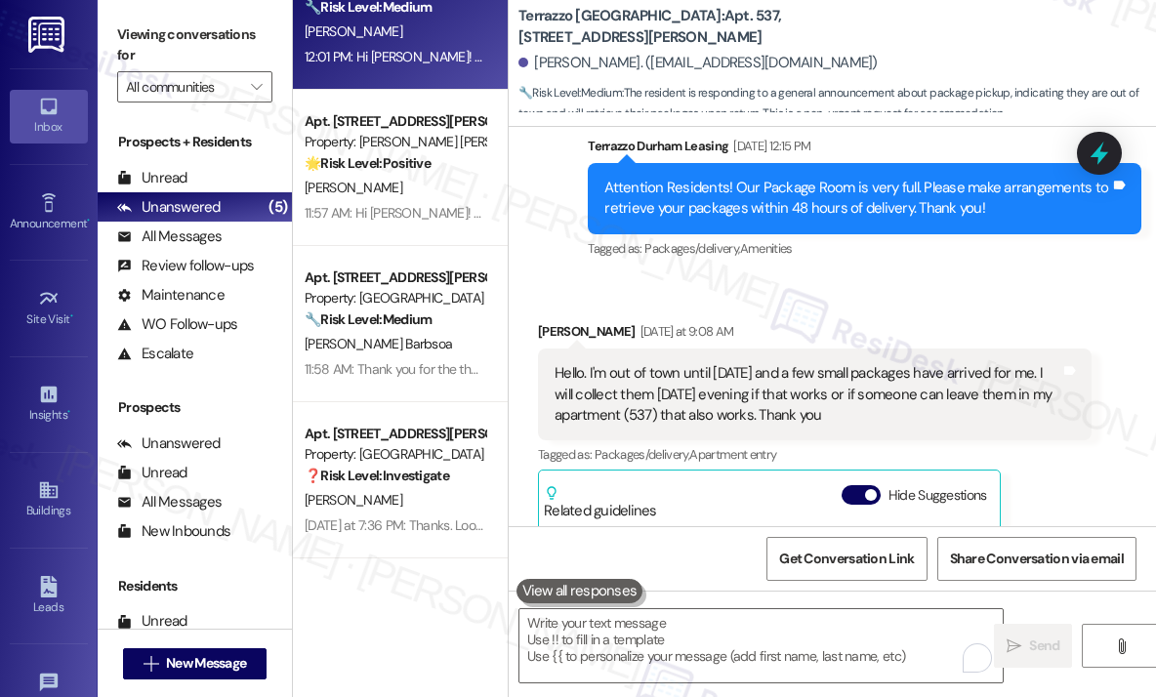
click at [965, 264] on div "Announcement, sent via SMS Terrazzo Durham Leasing [DATE] 12:15 PM Attention Re…" at bounding box center [864, 199] width 583 height 156
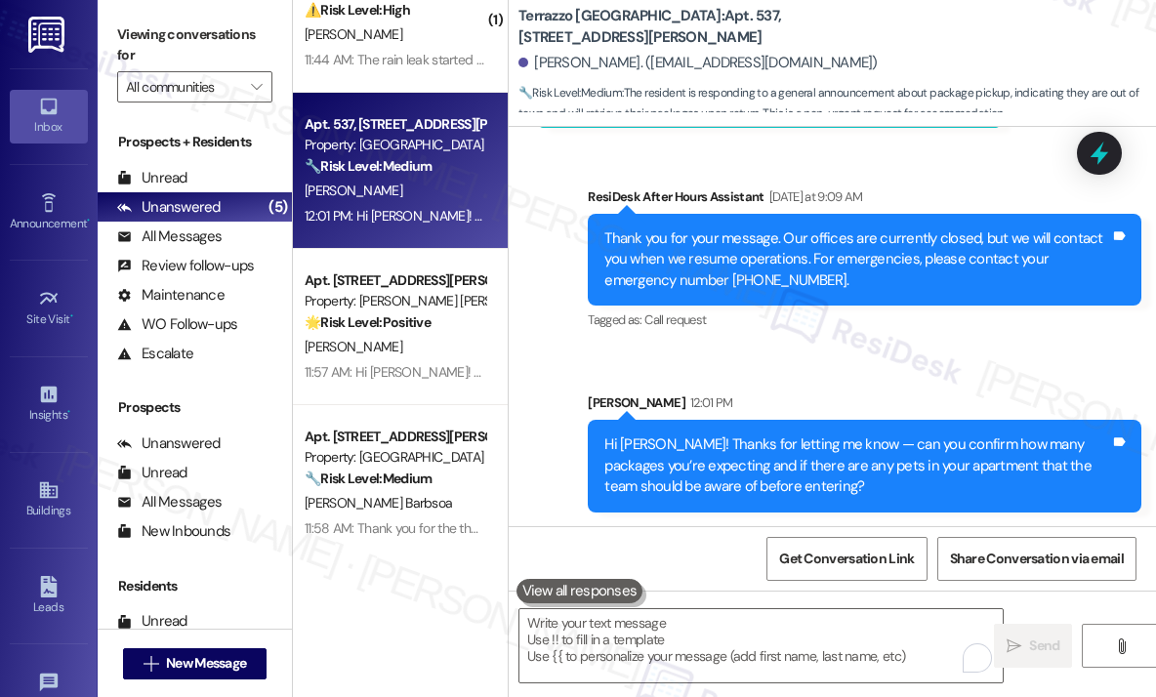
scroll to position [223, 0]
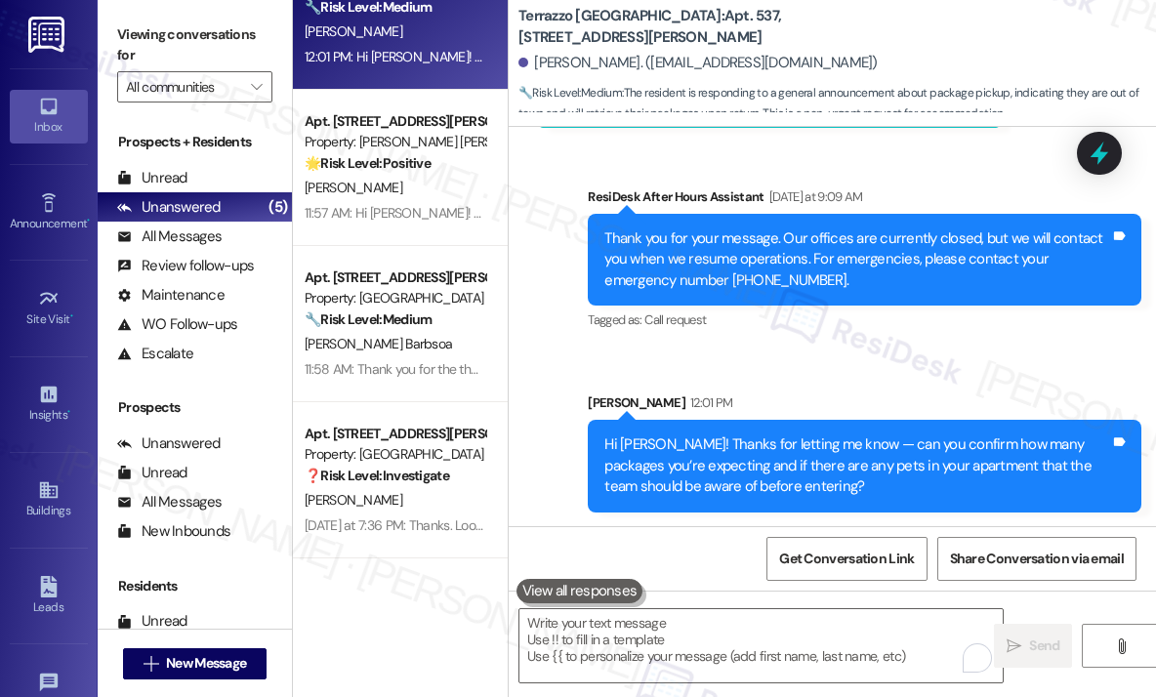
click at [418, 186] on div "[PERSON_NAME]" at bounding box center [395, 188] width 185 height 24
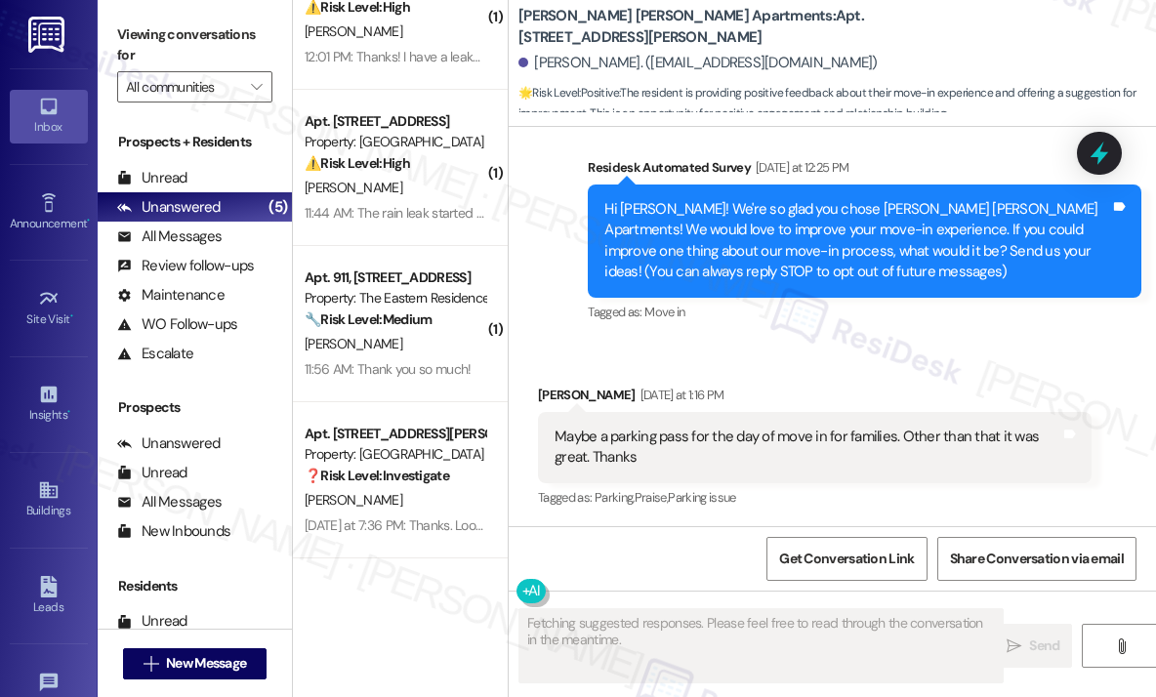
scroll to position [66, 0]
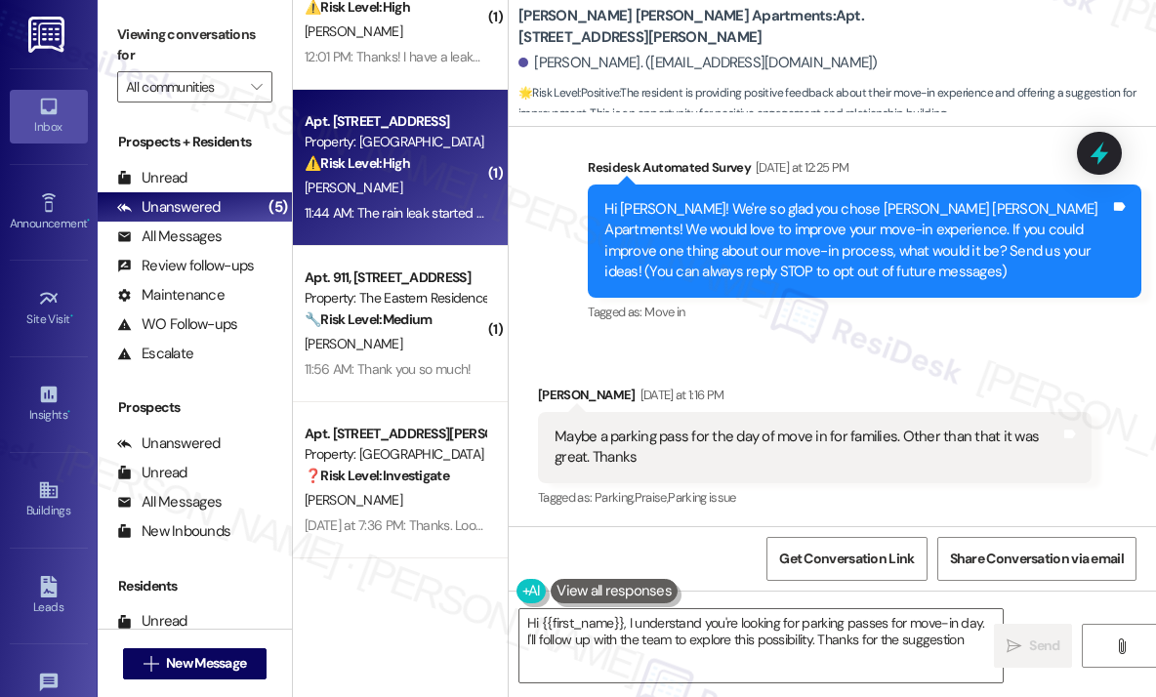
type textarea "Hi {{first_name}}, I understand you're looking for parking passes for move-in d…"
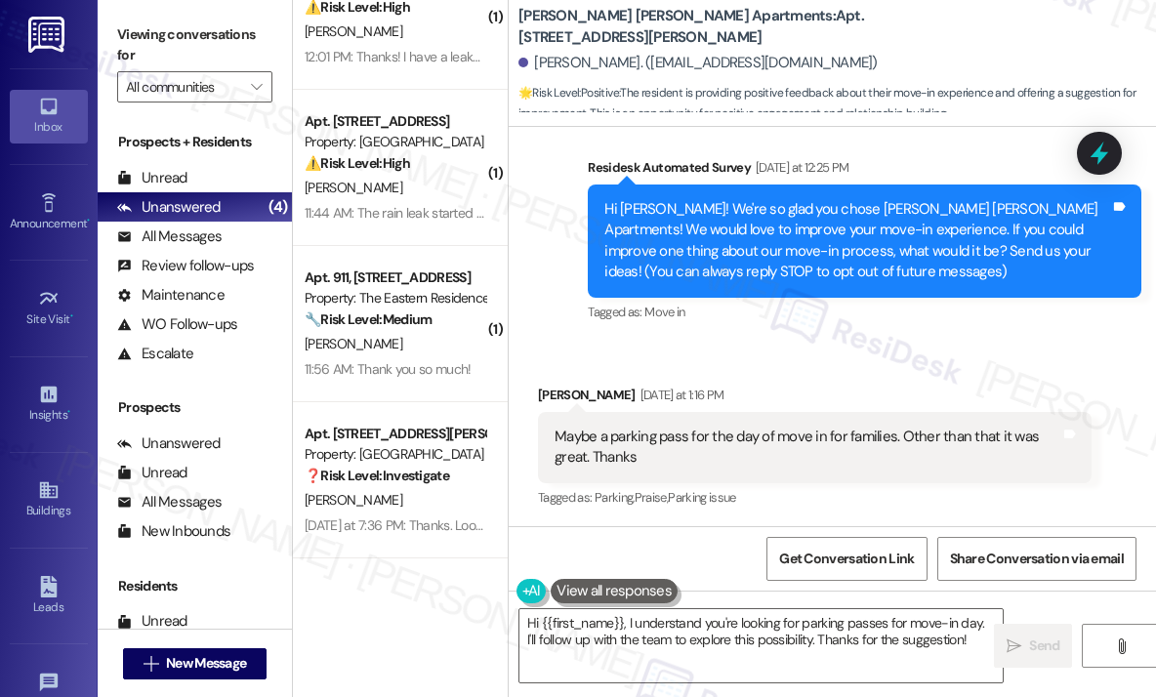
scroll to position [351, 0]
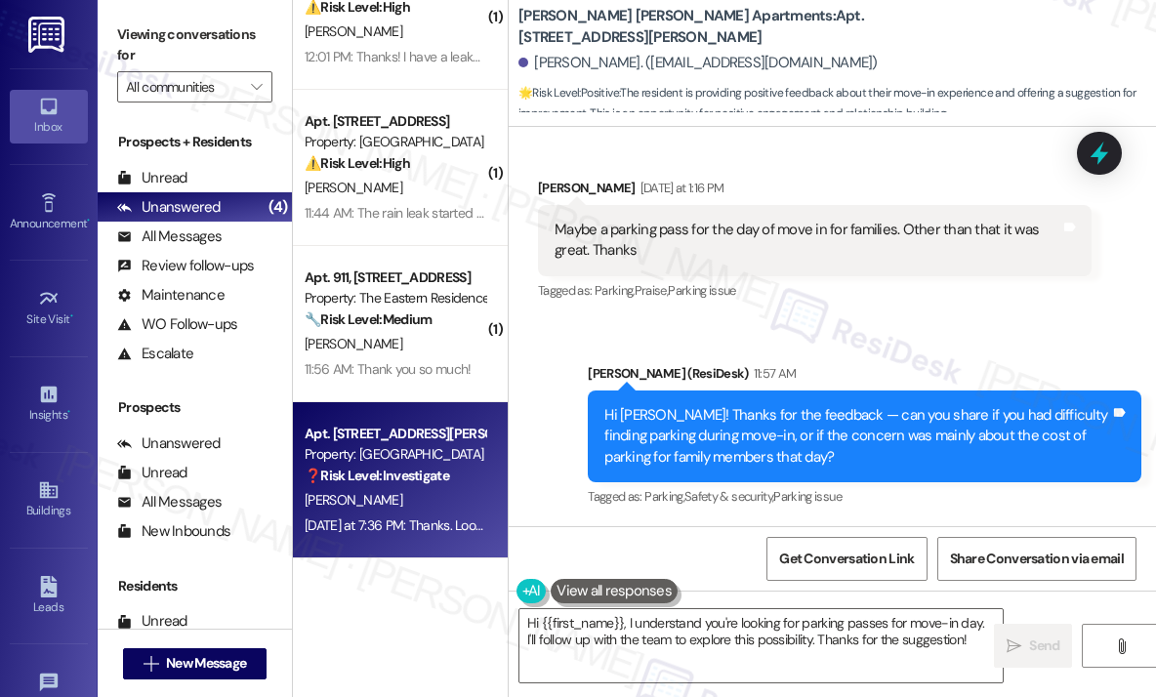
click at [441, 479] on strong "❓ Risk Level: Investigate" at bounding box center [377, 476] width 145 height 18
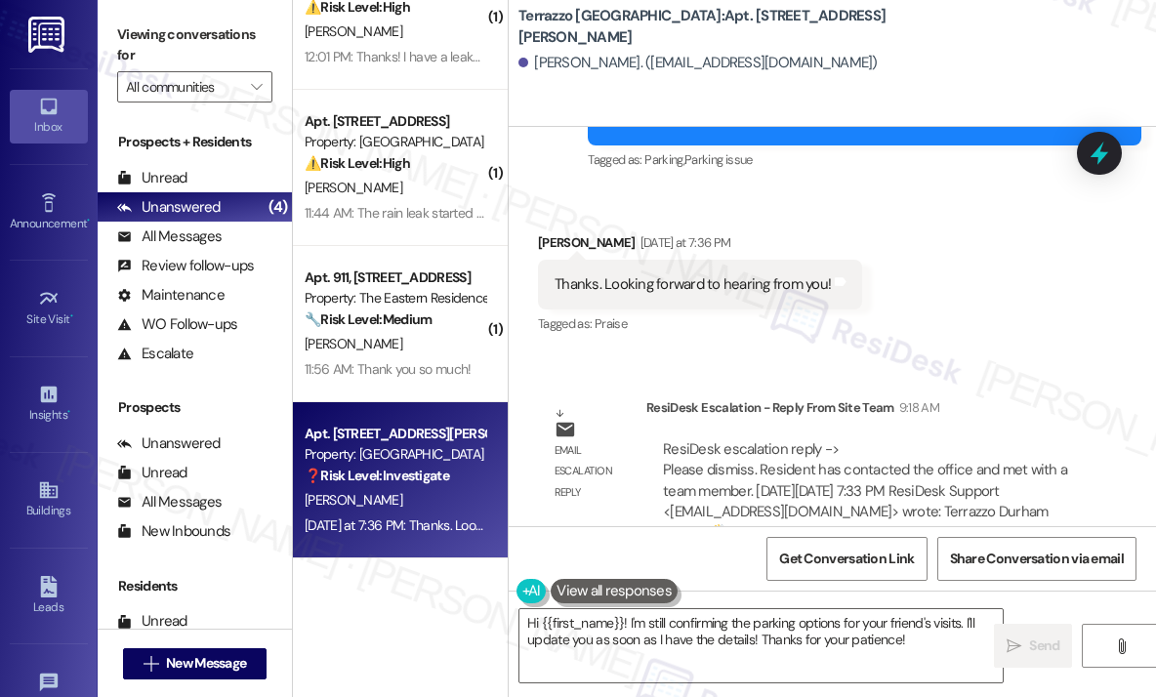
scroll to position [4215, 0]
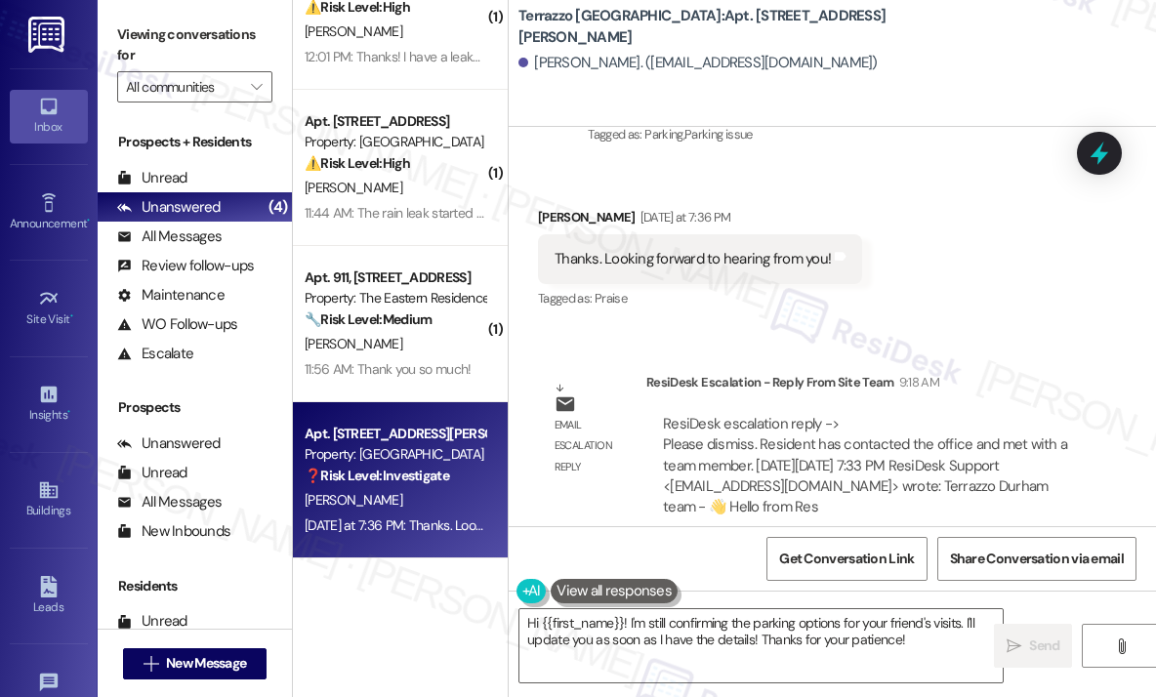
click at [962, 298] on div "Received via SMS [PERSON_NAME] [DATE] at 7:36 PM Thanks. Looking forward to hea…" at bounding box center [832, 245] width 647 height 165
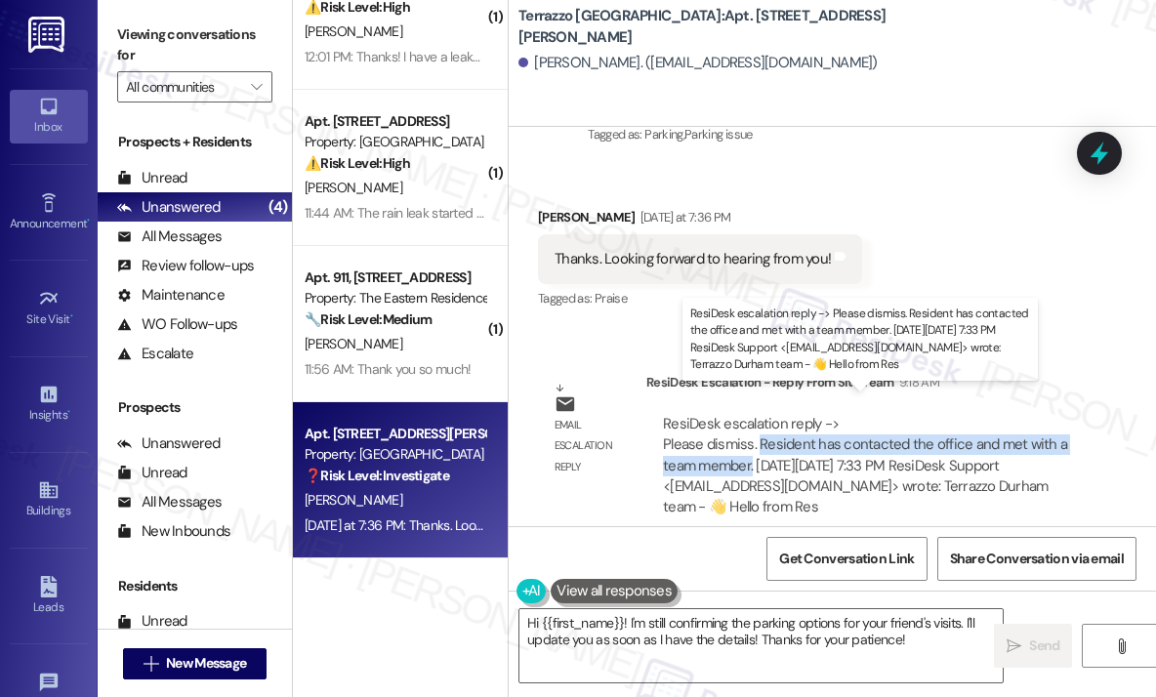
drag, startPoint x: 752, startPoint y: 440, endPoint x: 755, endPoint y: 429, distance: 12.1
click at [755, 429] on div "ResiDesk escalation reply -> Please dismiss. Resident has contacted the office …" at bounding box center [865, 465] width 404 height 103
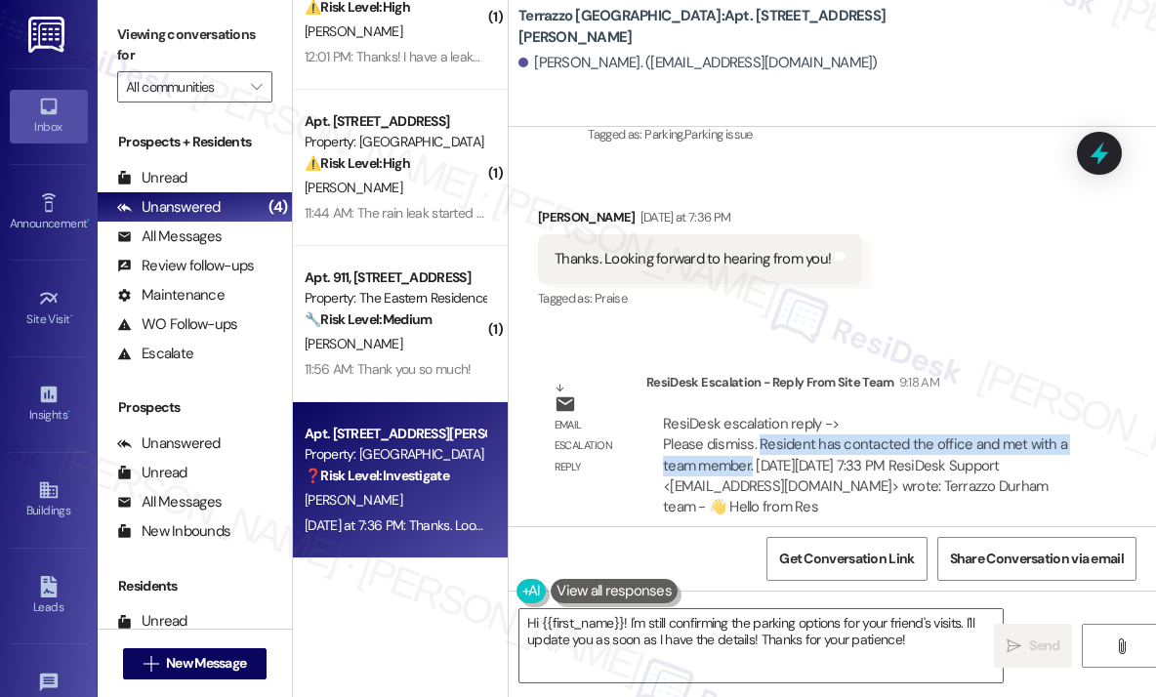
copy div "Resident has contacted the office and met with a team member."
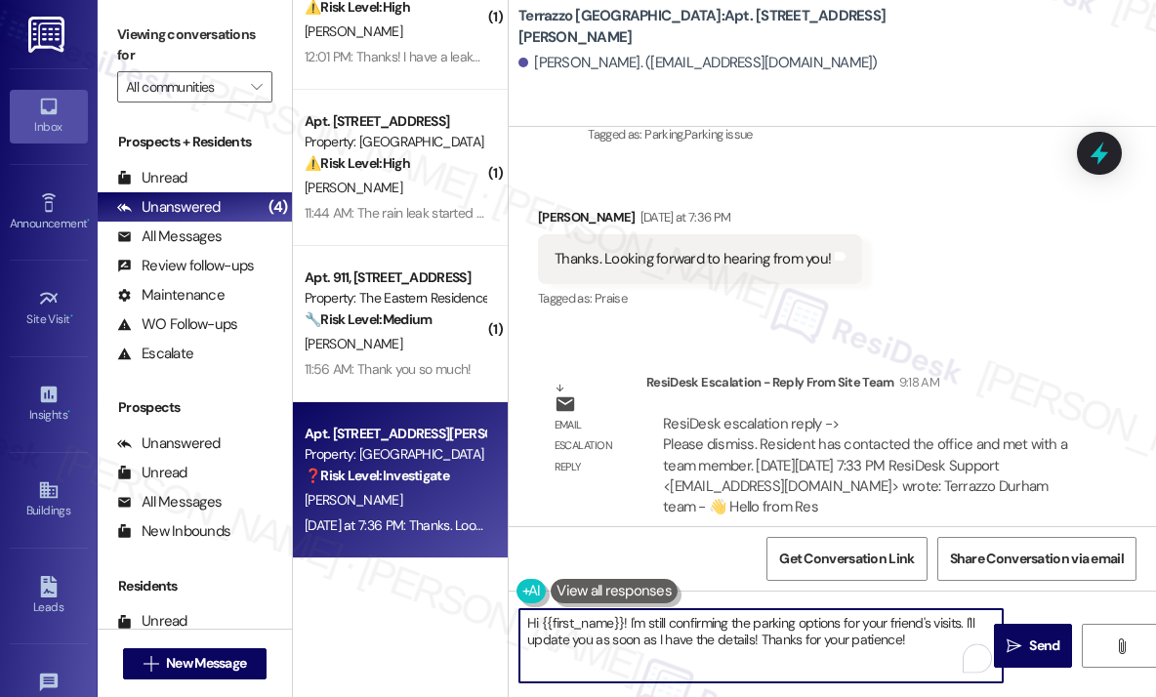
drag, startPoint x: 925, startPoint y: 640, endPoint x: 629, endPoint y: 616, distance: 296.8
click at [629, 616] on textarea "Hi {{first_name}}! I'm still confirming the parking options for your friend's v…" at bounding box center [760, 645] width 483 height 73
paste textarea "Can you confirm if you were able to speak with a site team member and if all yo…"
type textarea "Hi {{first_name}}! Can you confirm if you were able to speak with a site team m…"
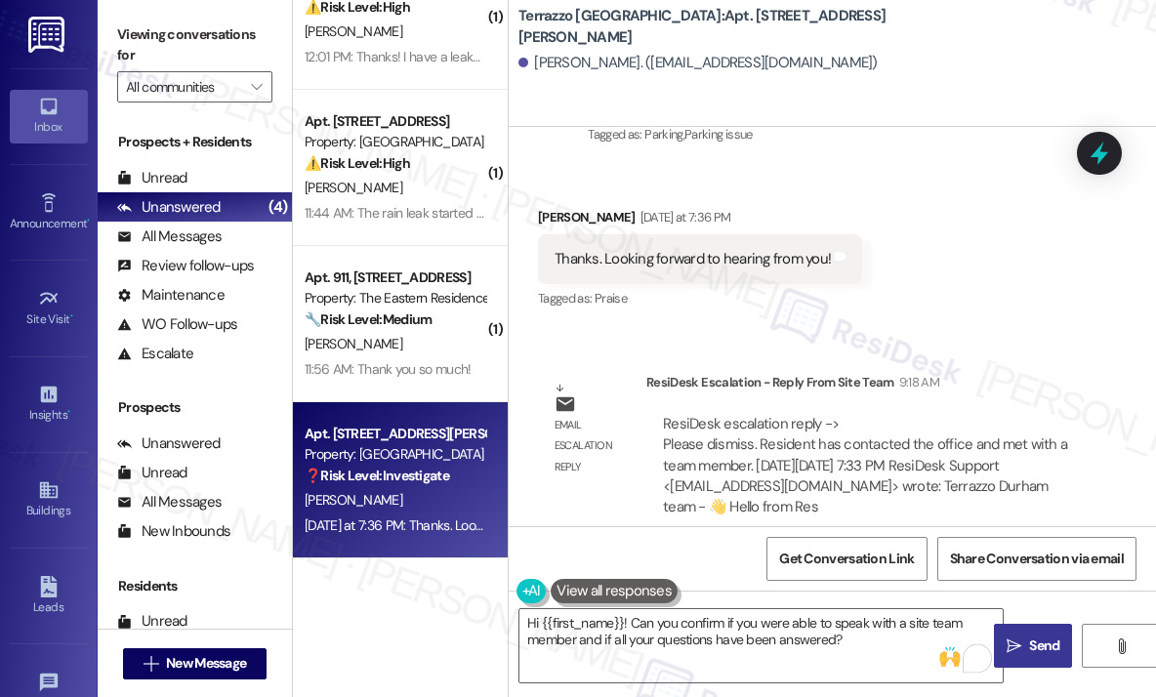
click at [1050, 639] on span "Send" at bounding box center [1044, 646] width 30 height 21
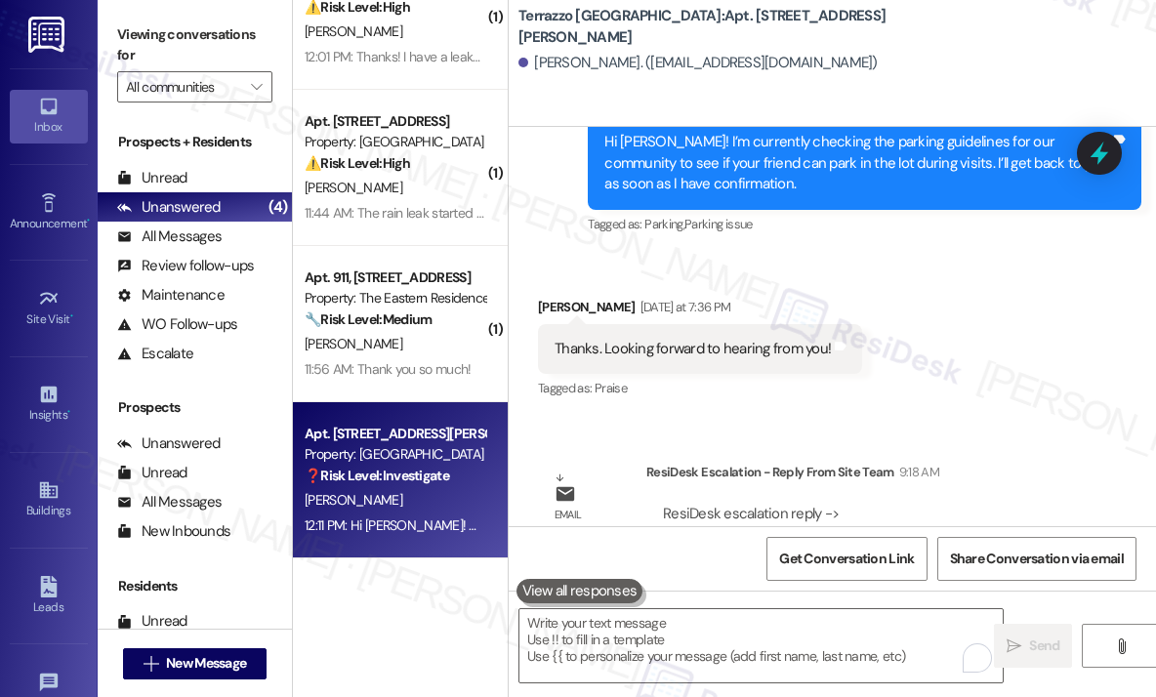
scroll to position [4372, 0]
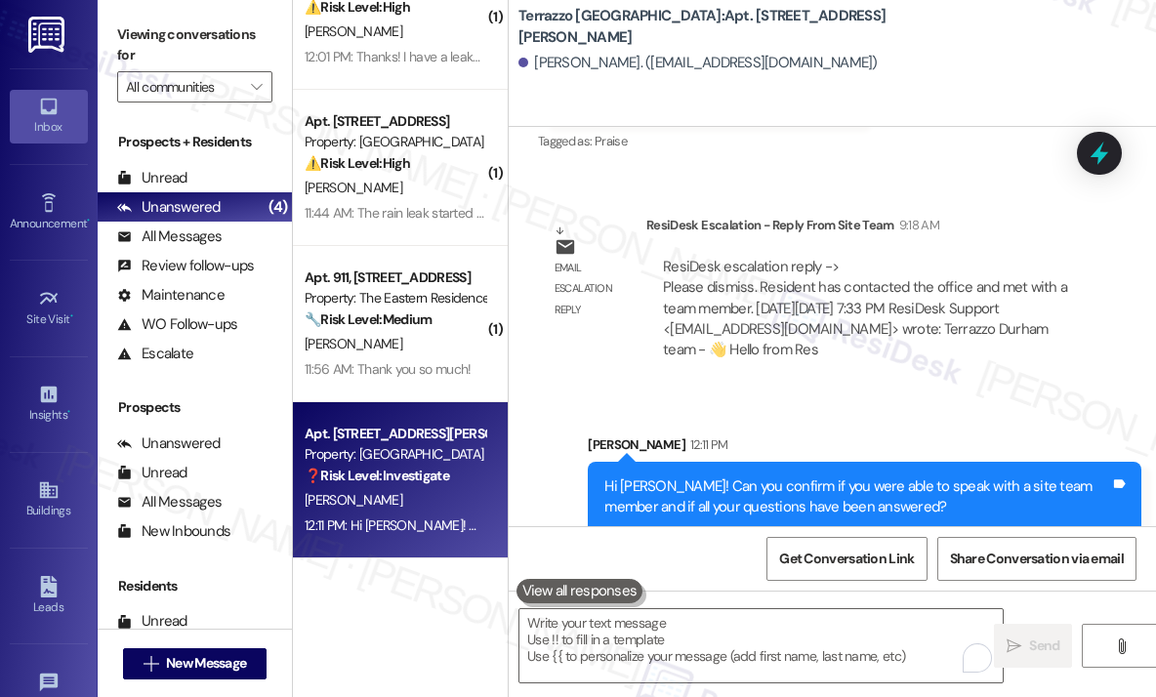
click at [853, 348] on div "ResiDesk escalation reply -> Please dismiss. Resident has contacted the office …" at bounding box center [868, 309] width 445 height 134
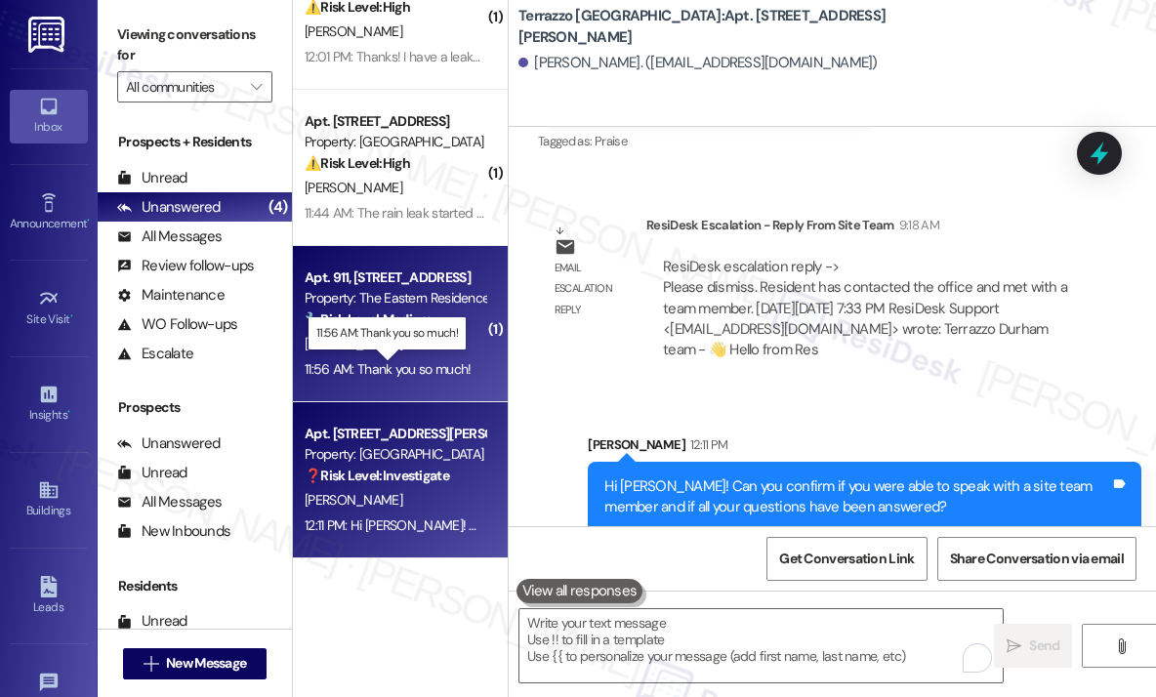
click at [421, 362] on div "11:56 AM: Thank you so much! 11:56 AM: Thank you so much!" at bounding box center [388, 369] width 166 height 18
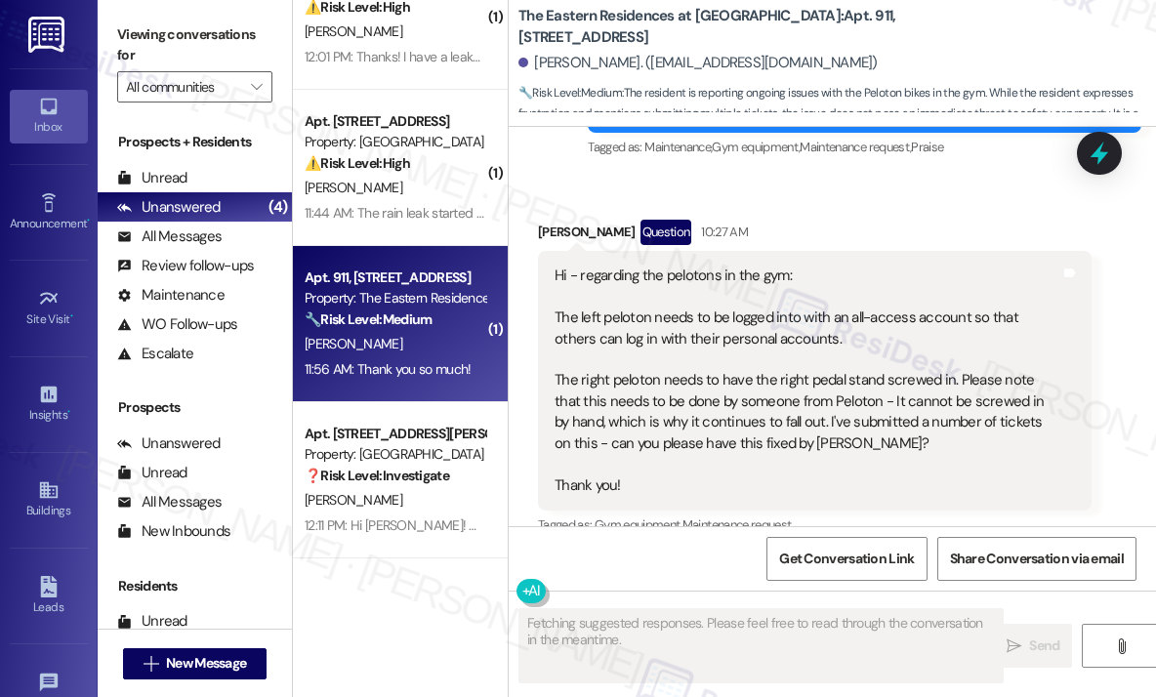
scroll to position [6614, 0]
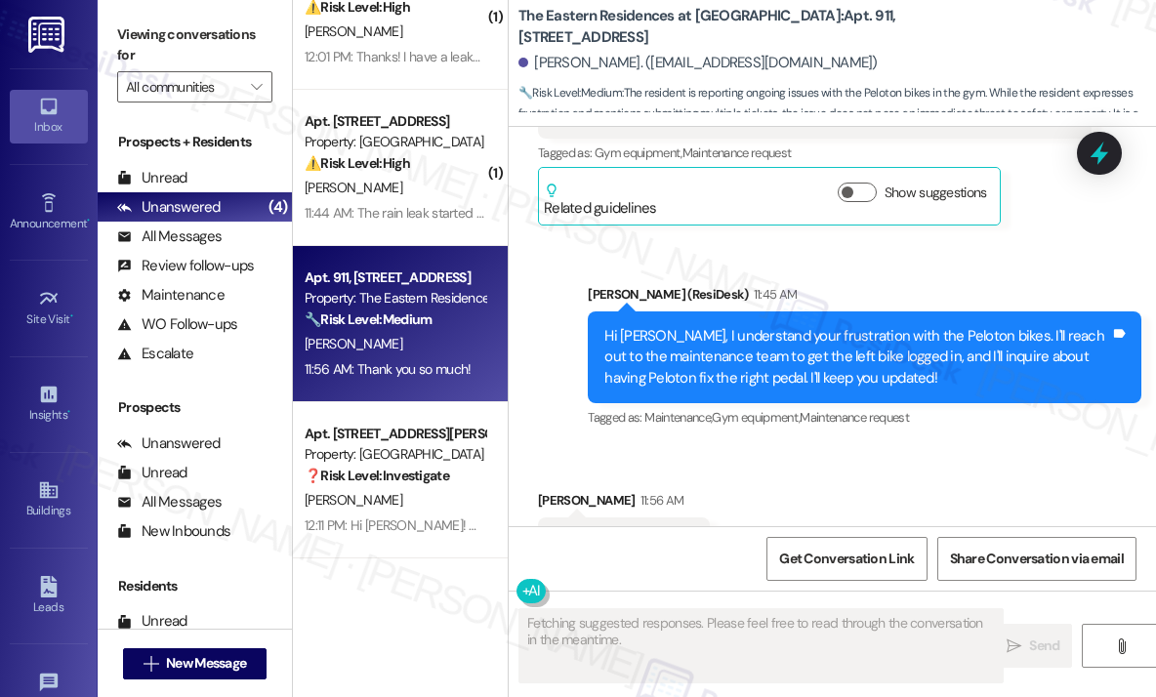
click at [837, 446] on div "Received via SMS [PERSON_NAME] 11:56 AM Thank you so much! Tags and notes Tagge…" at bounding box center [832, 528] width 647 height 165
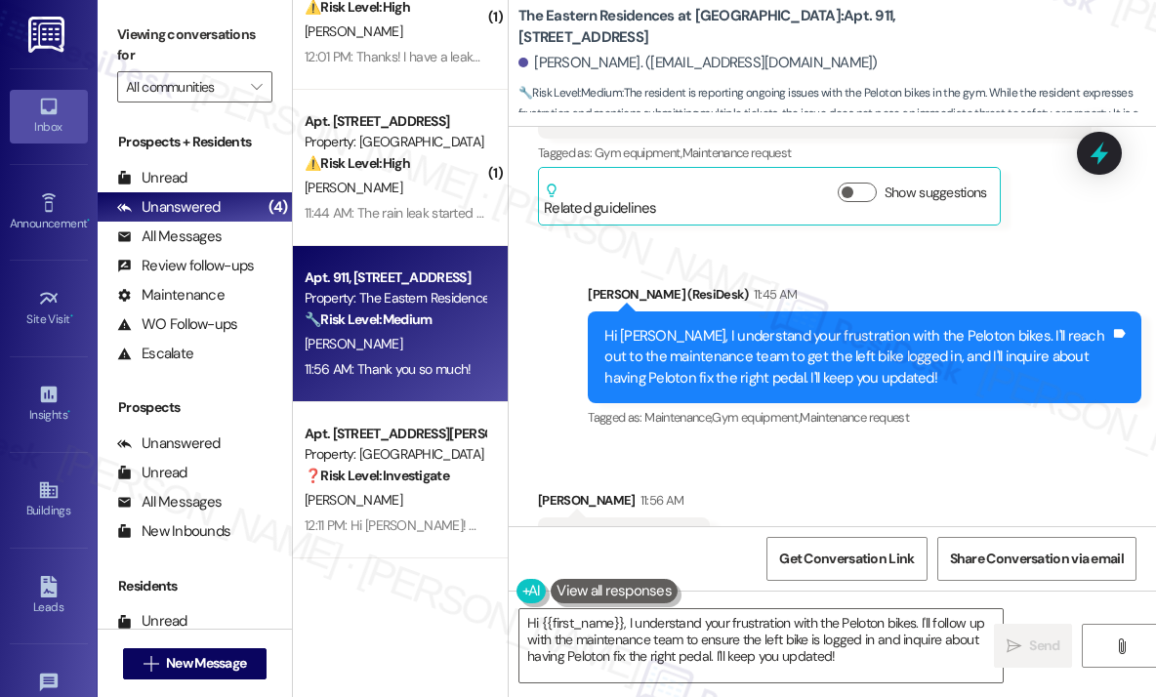
click at [786, 455] on div "Received via SMS [PERSON_NAME] 11:56 AM Thank you so much! Tags and notes Tagge…" at bounding box center [832, 528] width 647 height 165
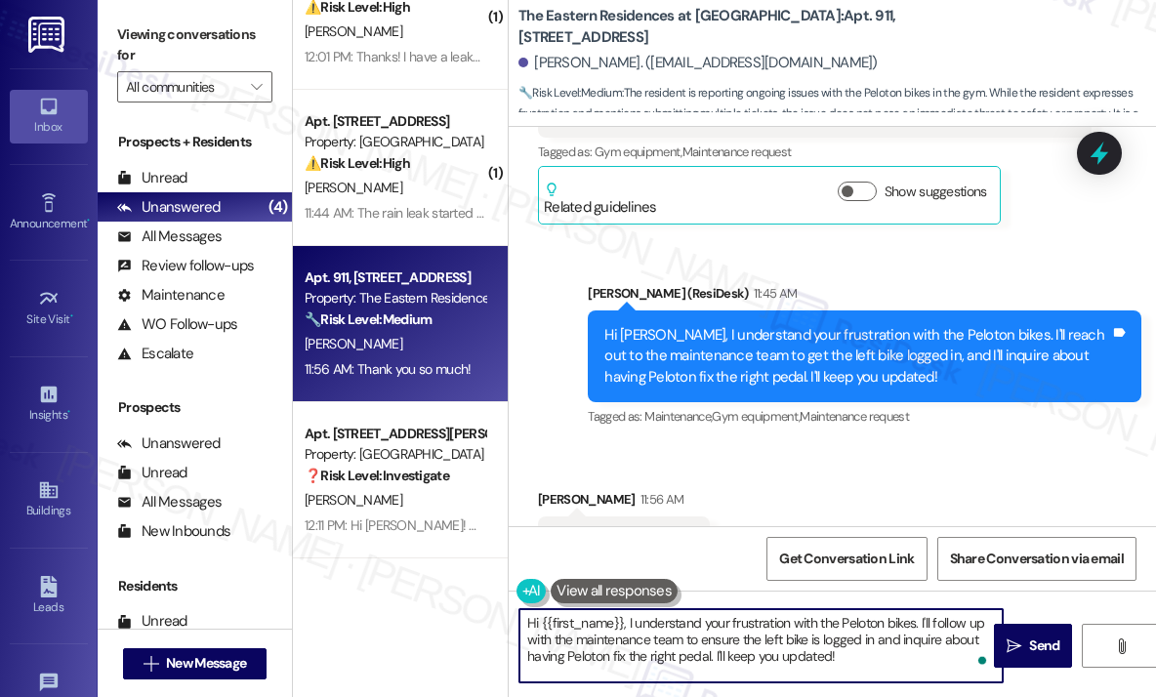
drag, startPoint x: 893, startPoint y: 663, endPoint x: 481, endPoint y: 612, distance: 415.1
click at [481, 612] on div "( 1 ) Apt. 5~211, [STREET_ADDRESS] Property: The Reverie at [GEOGRAPHIC_DATA][P…" at bounding box center [724, 348] width 863 height 697
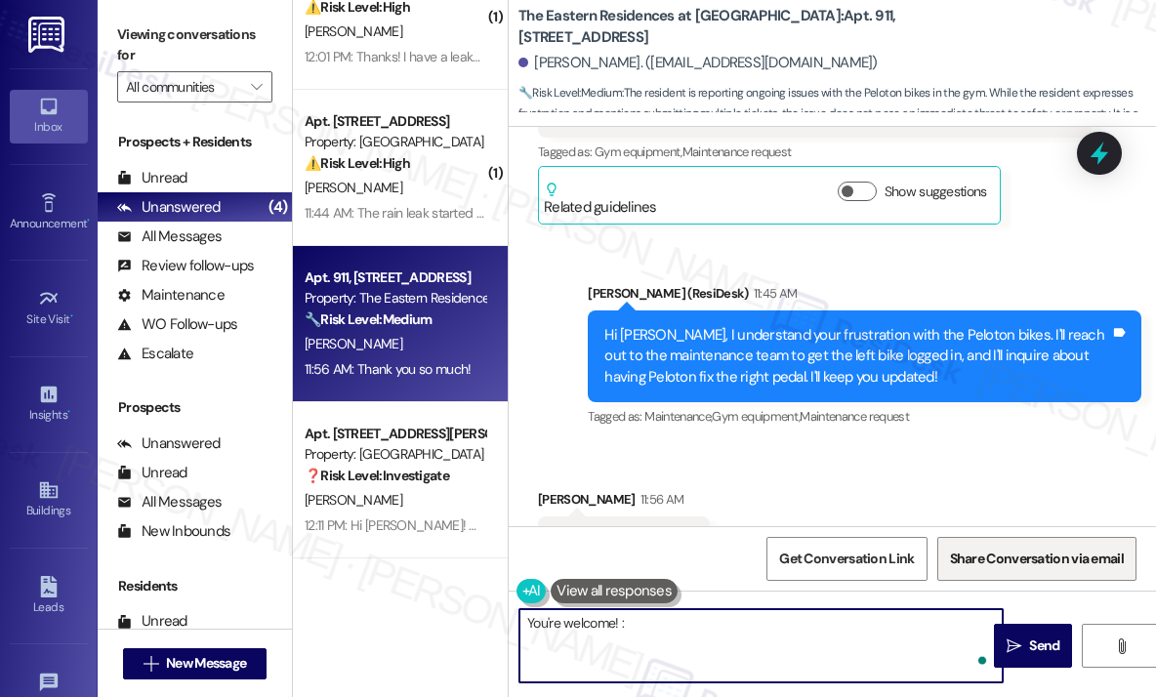
type textarea "You're welcome! :)"
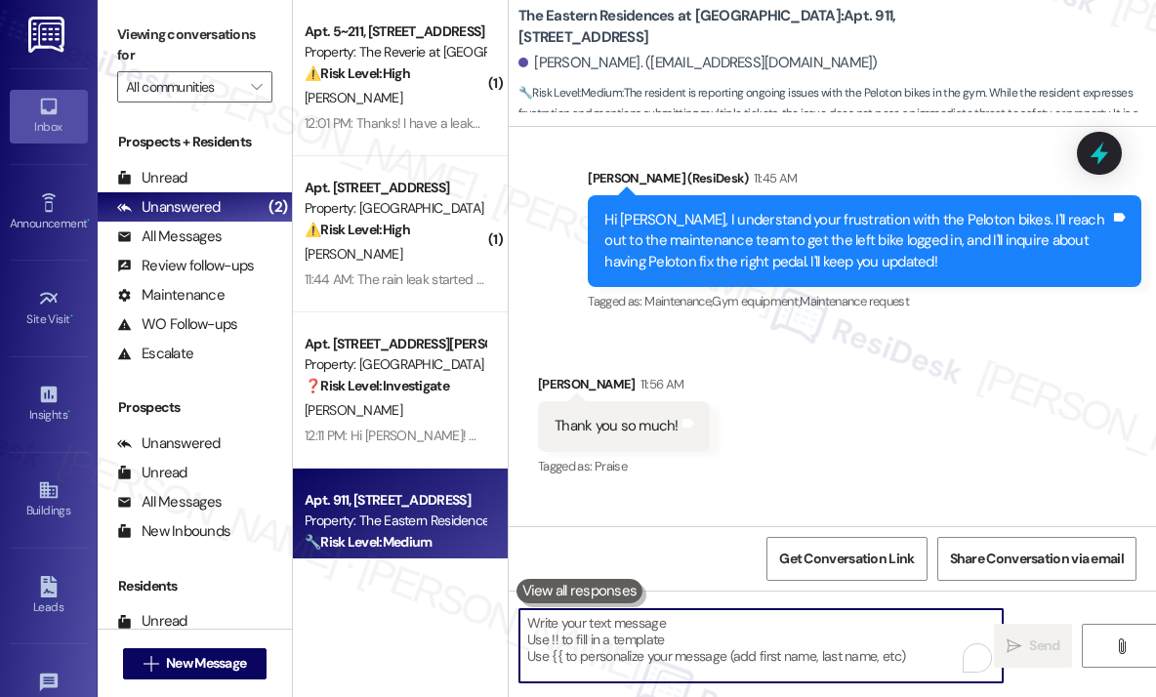
scroll to position [6751, 0]
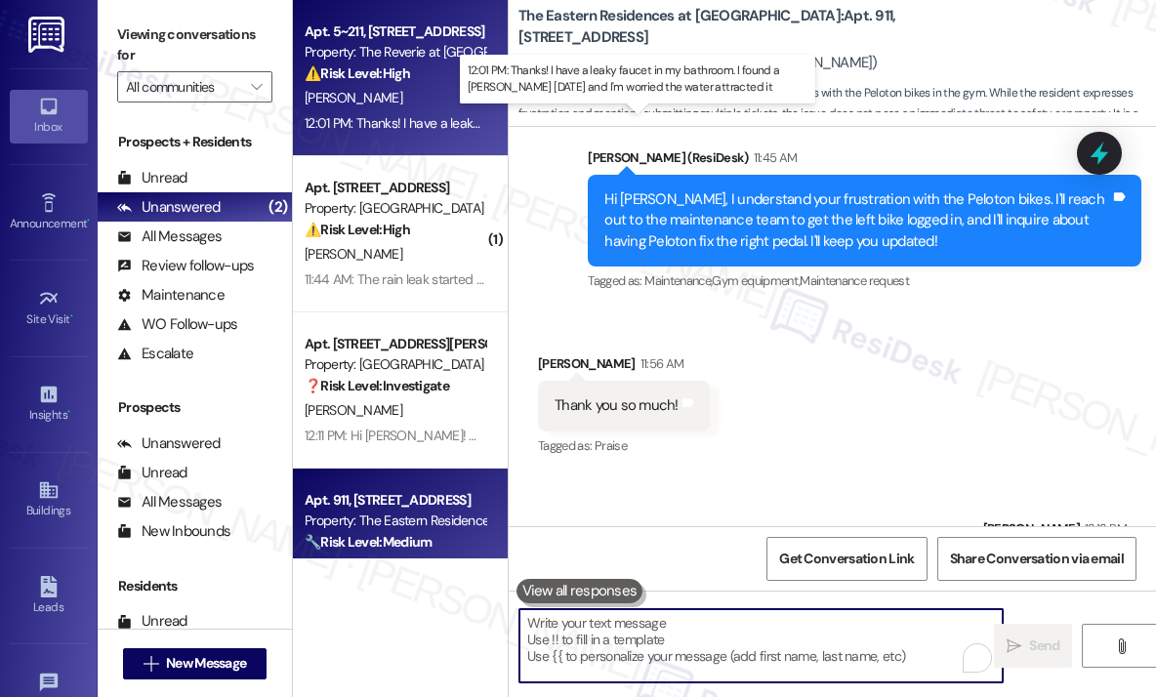
click at [419, 117] on div "12:01 PM: Thanks! I have a leaky faucet in my bathroom. I found a [PERSON_NAME]…" at bounding box center [664, 123] width 718 height 18
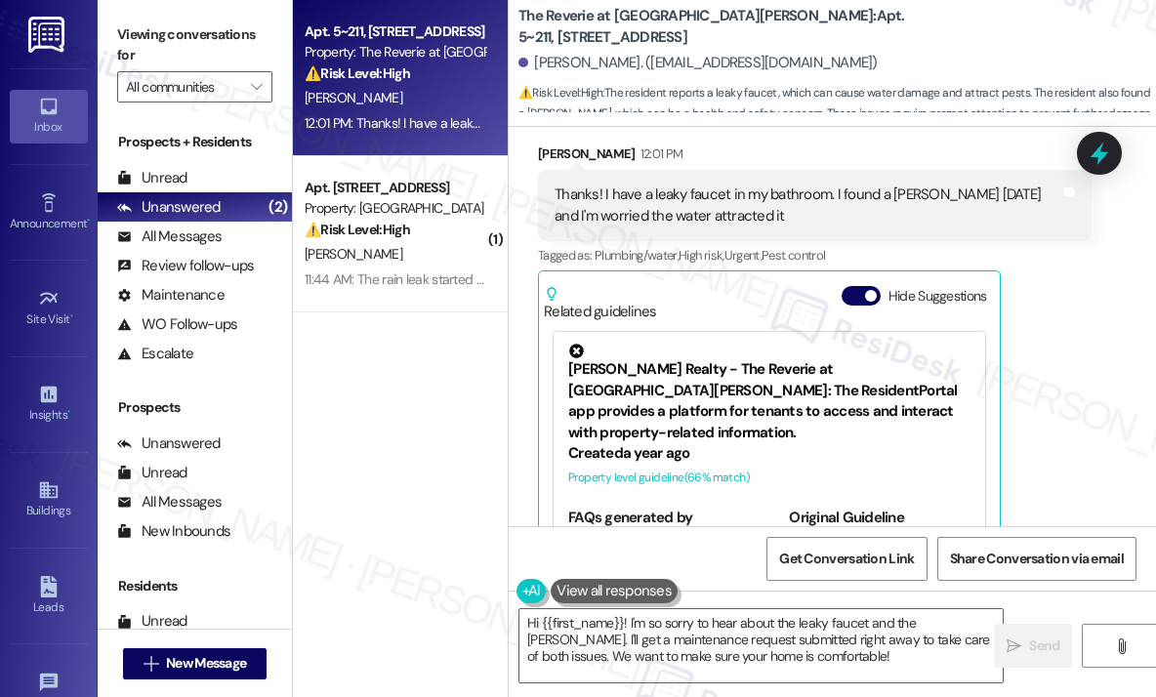
scroll to position [8200, 0]
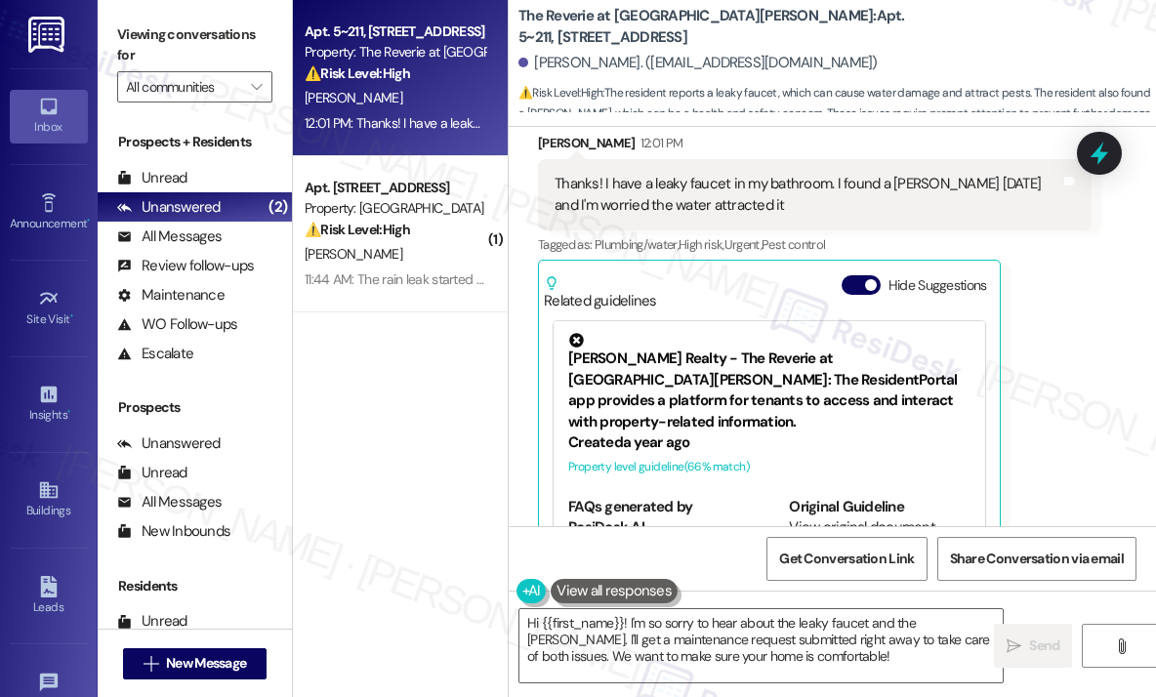
click at [1066, 449] on div "[PERSON_NAME] 12:01 PM Thanks! I have a leaky faucet in my bathroom. I found a …" at bounding box center [815, 365] width 554 height 464
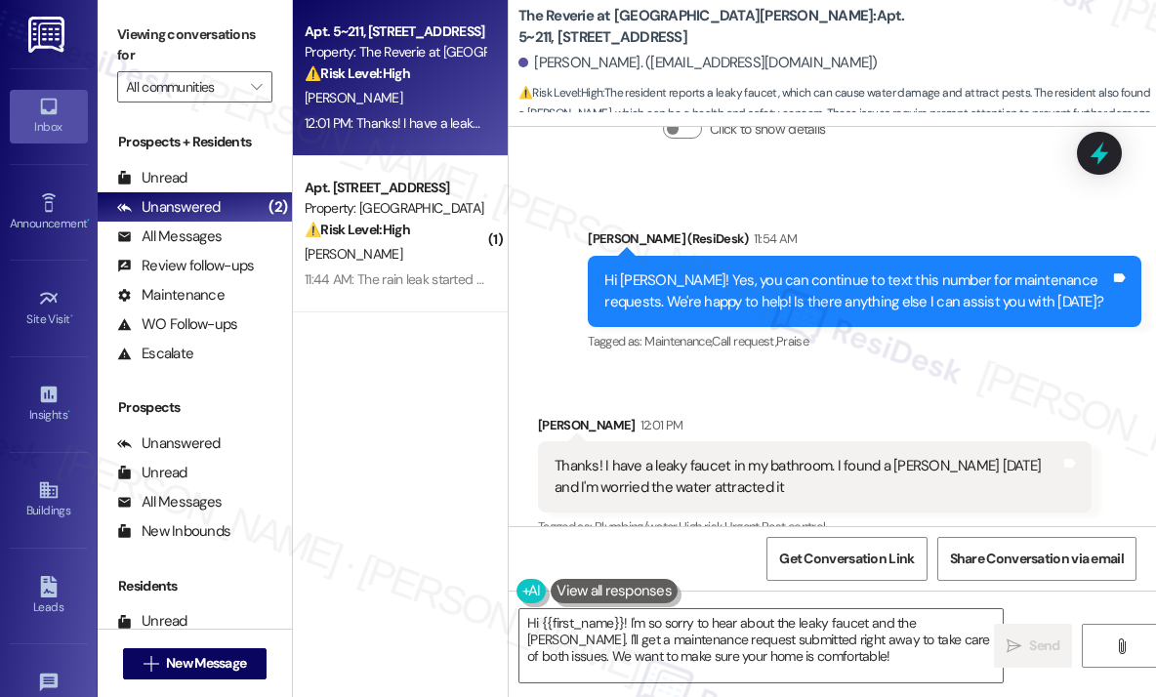
scroll to position [7907, 0]
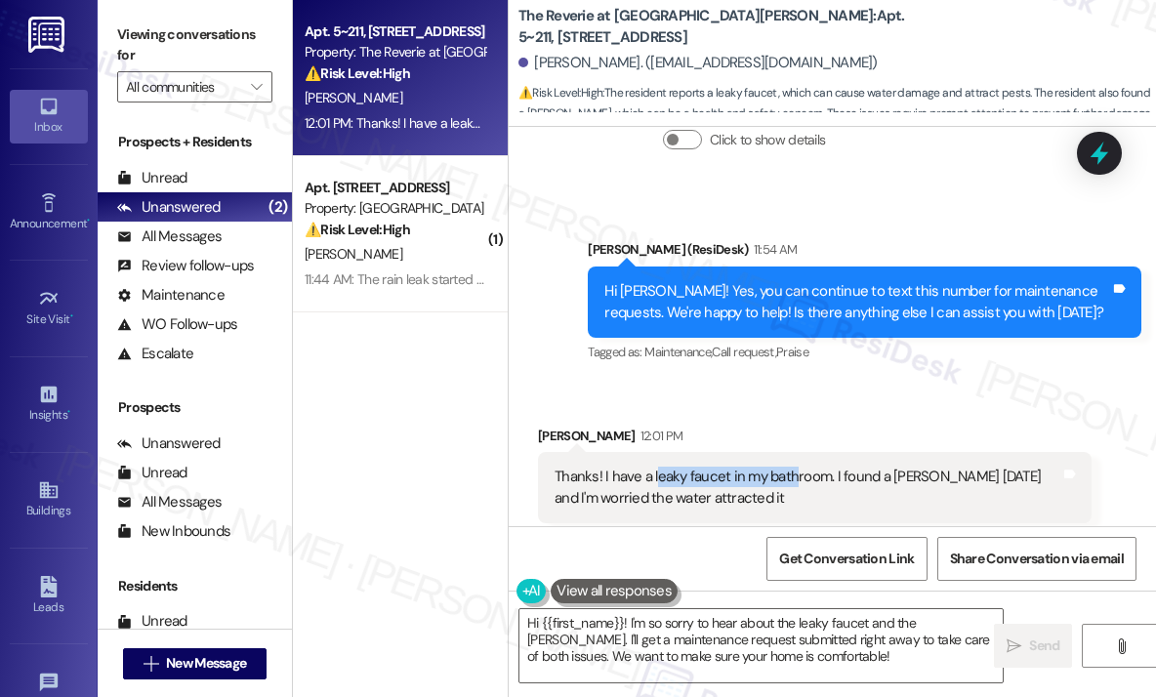
drag, startPoint x: 789, startPoint y: 401, endPoint x: 656, endPoint y: 396, distance: 132.9
click at [656, 467] on div "Thanks! I have a leaky faucet in my bathroom. I found a [PERSON_NAME] [DATE] an…" at bounding box center [808, 488] width 506 height 42
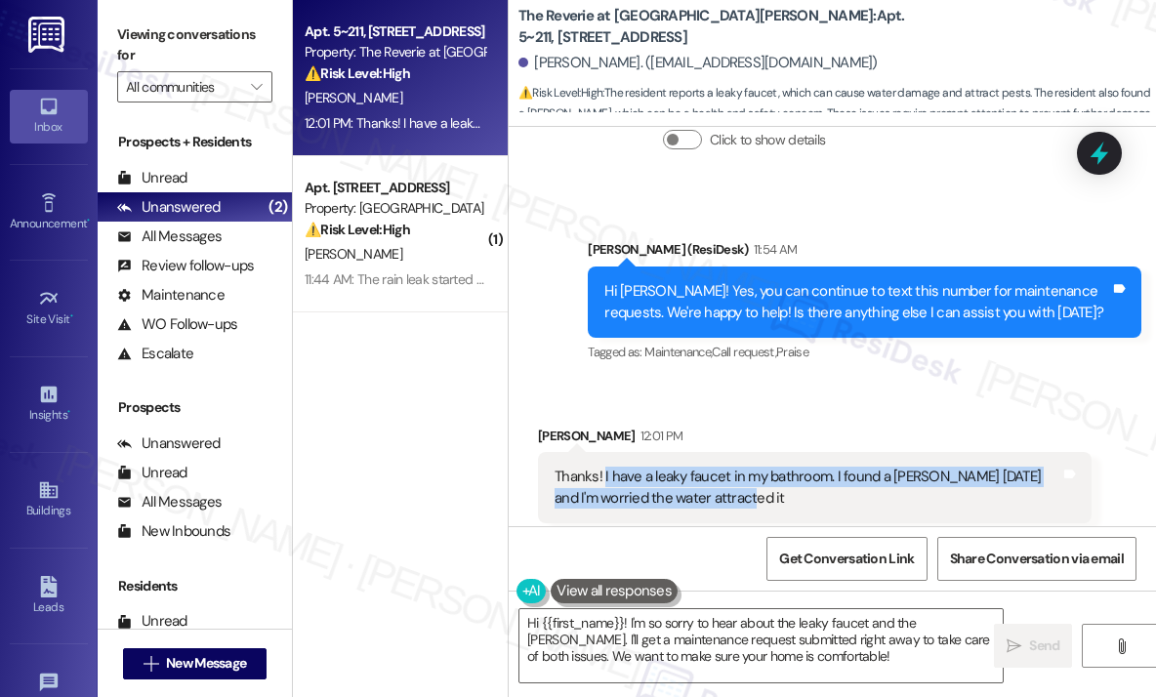
drag, startPoint x: 746, startPoint y: 415, endPoint x: 602, endPoint y: 393, distance: 145.1
click at [602, 467] on div "Thanks! I have a leaky faucet in my bathroom. I found a [PERSON_NAME] [DATE] an…" at bounding box center [808, 488] width 506 height 42
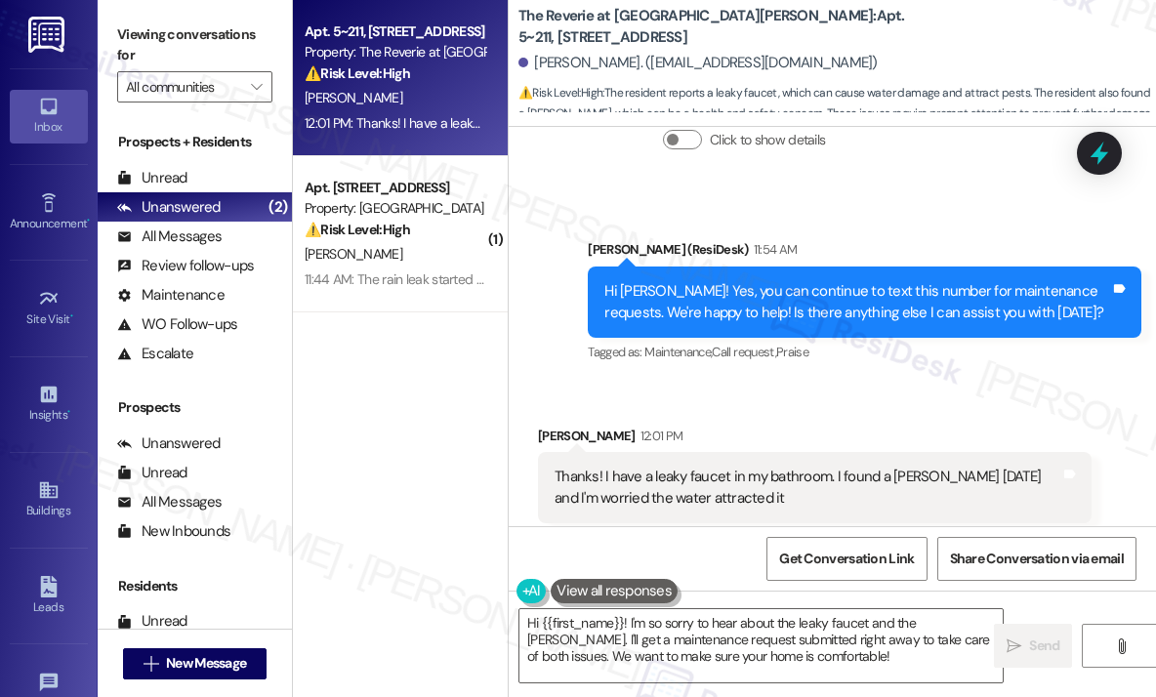
click at [949, 382] on div "Received via SMS [PERSON_NAME] 12:01 PM Thanks! I have a leaky faucet in my bat…" at bounding box center [832, 643] width 647 height 522
click at [844, 382] on div "Received via SMS [PERSON_NAME] 12:01 PM Thanks! I have a leaky faucet in my bat…" at bounding box center [832, 643] width 647 height 522
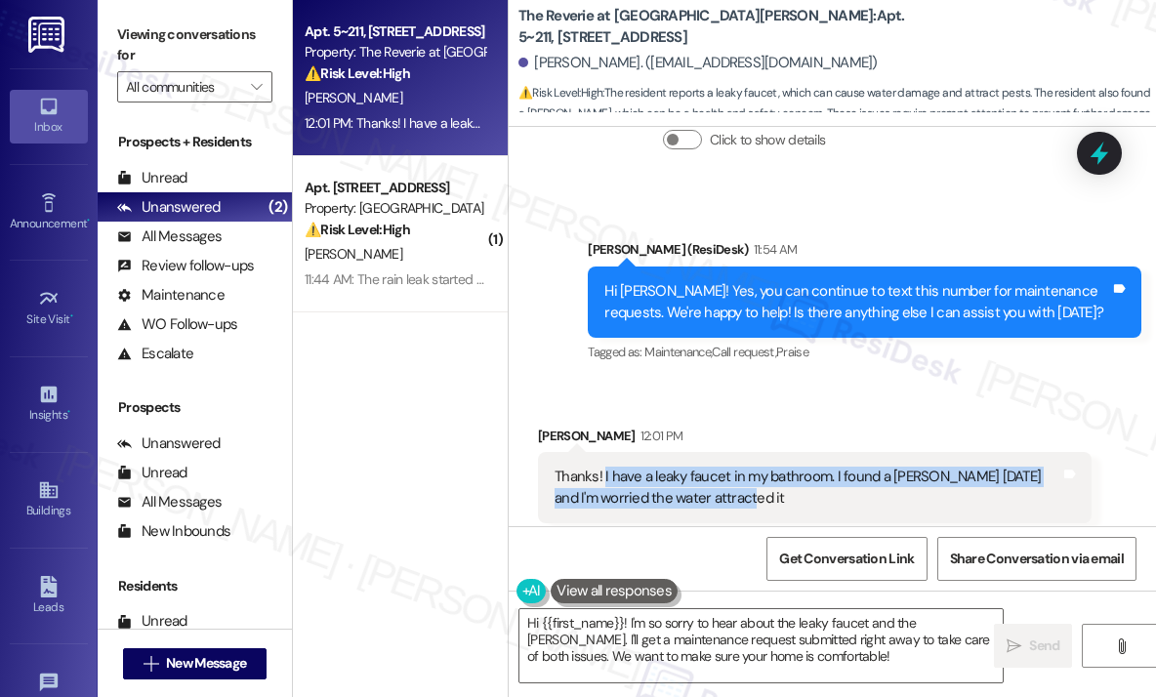
drag, startPoint x: 794, startPoint y: 413, endPoint x: 603, endPoint y: 394, distance: 191.3
click at [603, 467] on div "Thanks! I have a leaky faucet in my bathroom. I found a [PERSON_NAME] [DATE] an…" at bounding box center [808, 488] width 506 height 42
copy div "I have a leaky faucet in my bathroom. I found a [PERSON_NAME] [DATE] and I'm wo…"
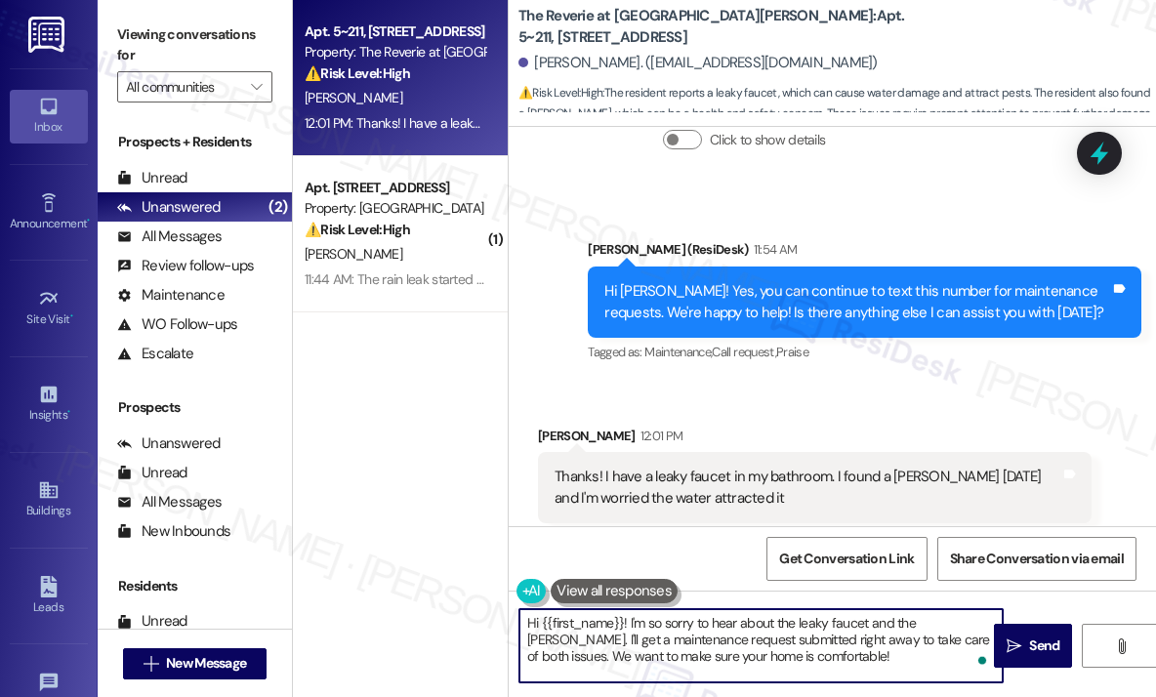
drag, startPoint x: 766, startPoint y: 655, endPoint x: 629, endPoint y: 616, distance: 143.1
click at [629, 616] on textarea "Hi {{first_name}}! I'm so sorry to hear about the leaky faucet and the [PERSON_…" at bounding box center [760, 645] width 483 height 73
paste textarea "Thank you for letting me know about the leaky faucet and the [PERSON_NAME] you …"
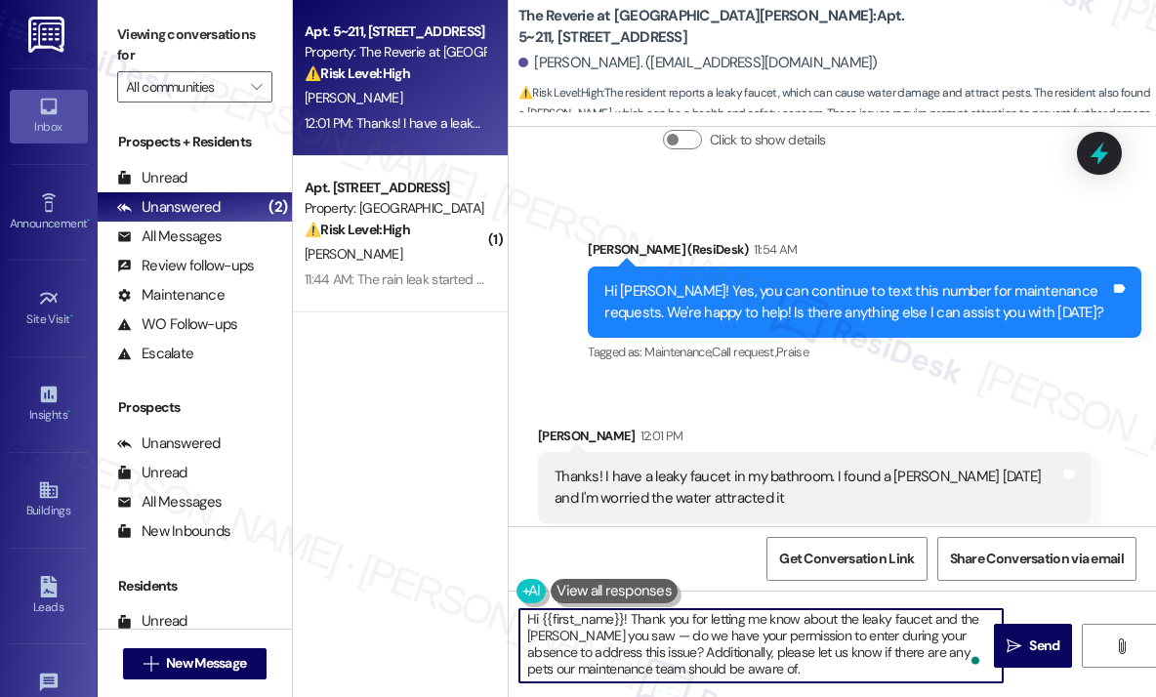
scroll to position [4, 0]
type textarea "Hi {{first_name}}! Thank you for letting me know about the leaky faucet and the…"
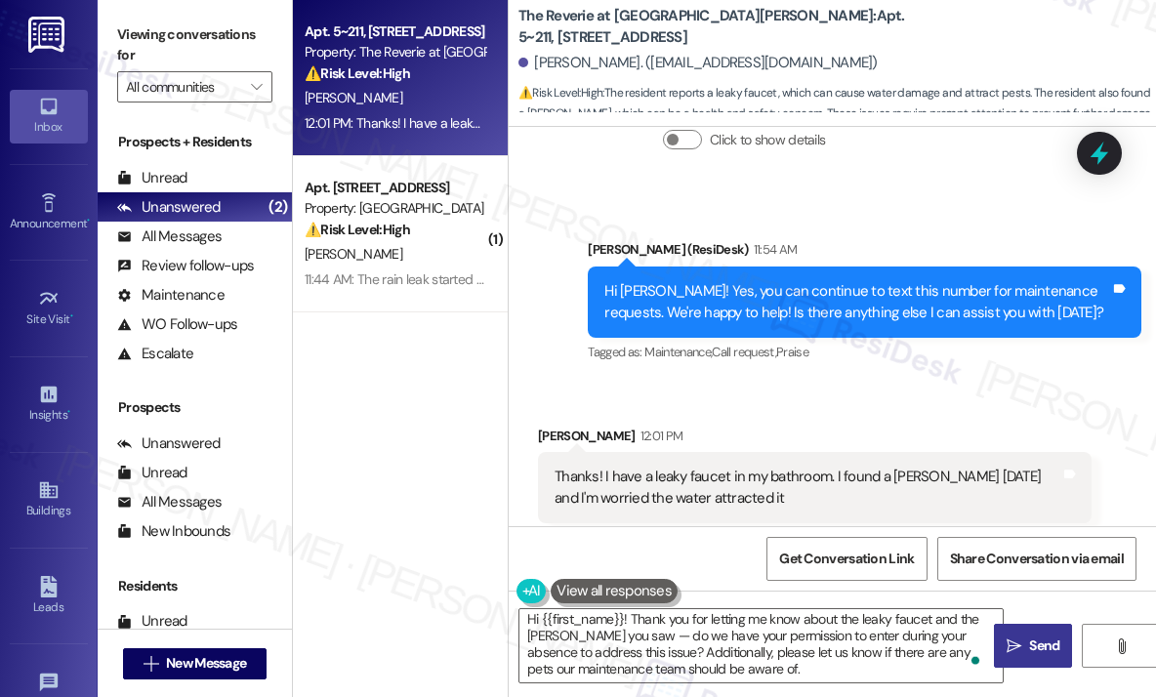
click at [1032, 643] on span "Send" at bounding box center [1044, 646] width 30 height 21
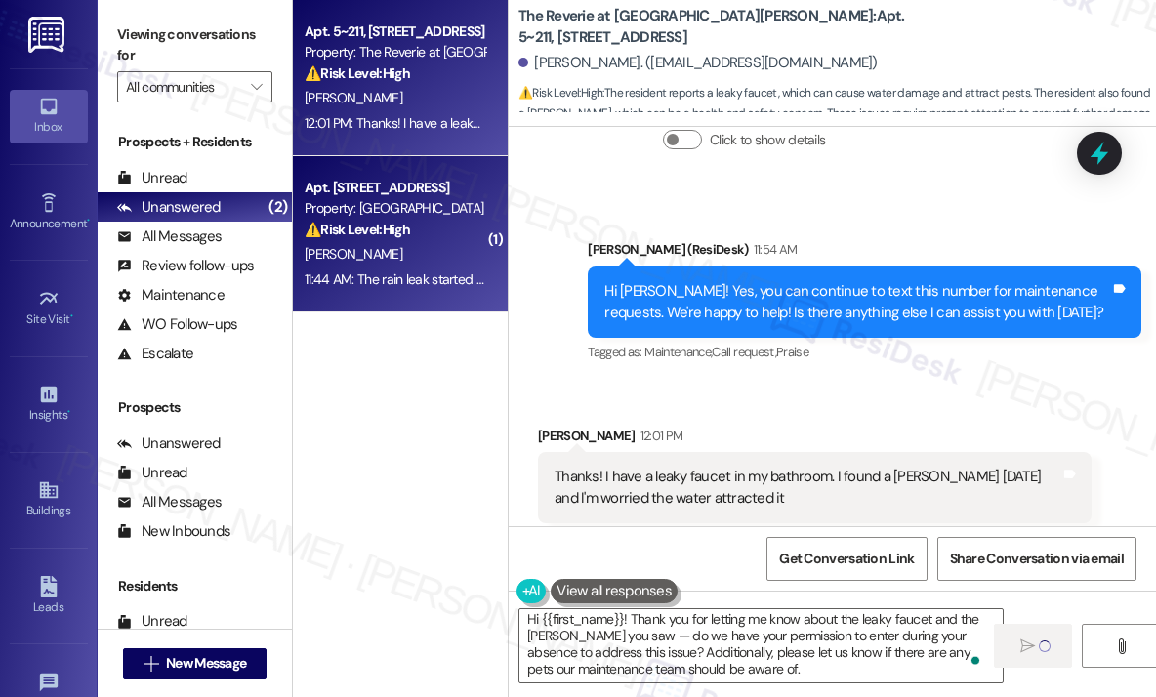
click at [452, 258] on div "[PERSON_NAME]" at bounding box center [395, 254] width 185 height 24
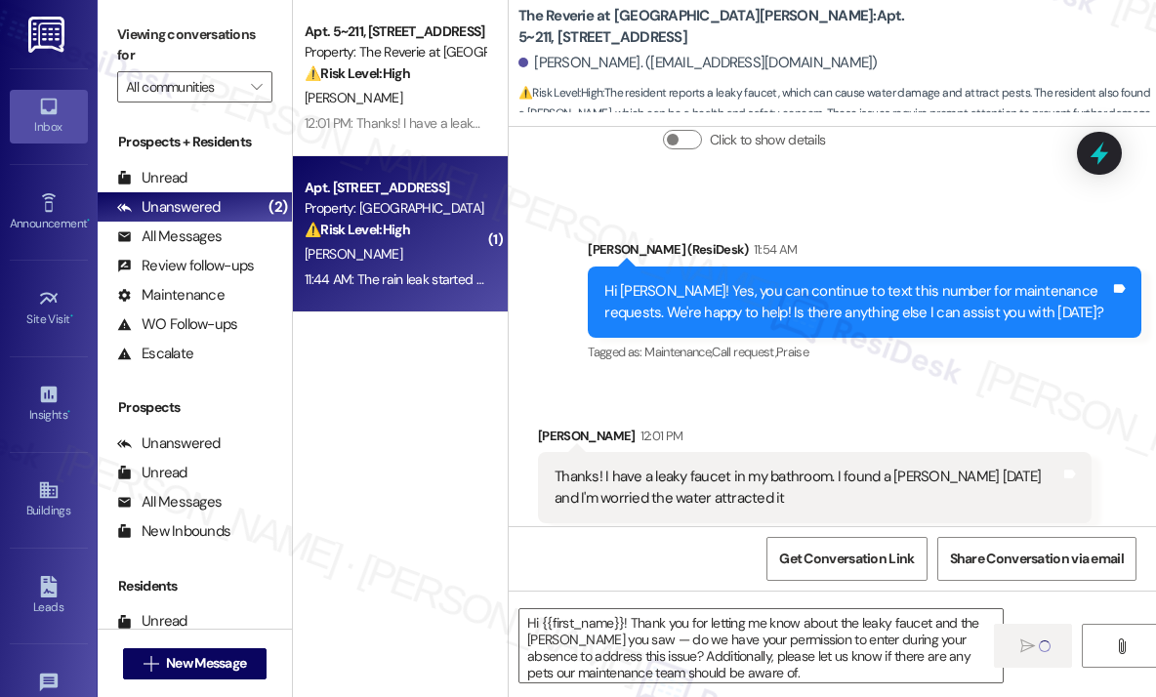
type textarea "Fetching suggested responses. Please feel free to read through the conversation…"
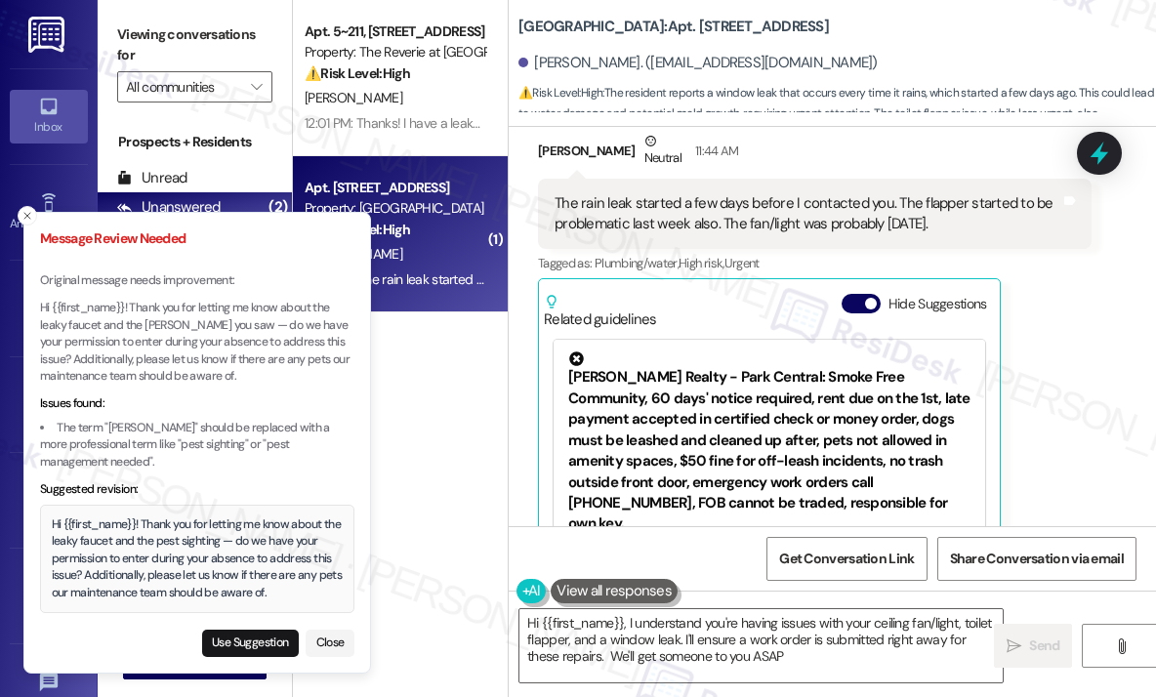
type textarea "Hi {{first_name}}, I understand you're having issues with your ceiling fan/ligh…"
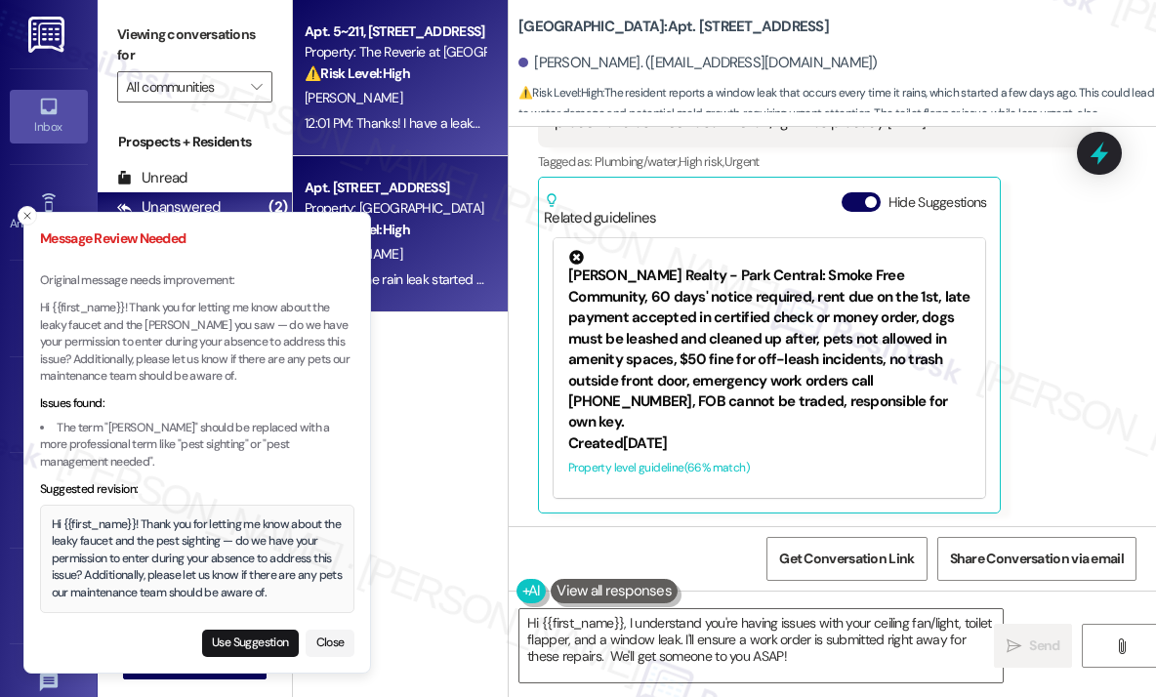
click at [393, 97] on div "[PERSON_NAME]" at bounding box center [395, 98] width 185 height 24
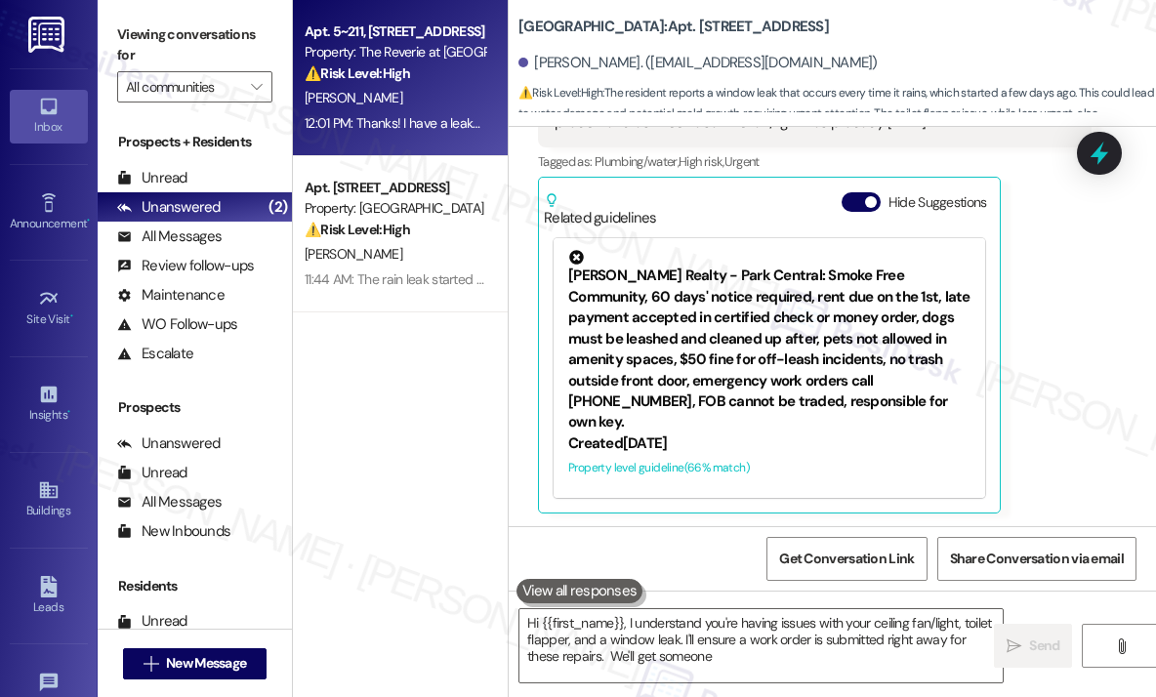
type textarea "Hi {{first_name}}, I understand you're having issues with your ceiling fan/ligh…"
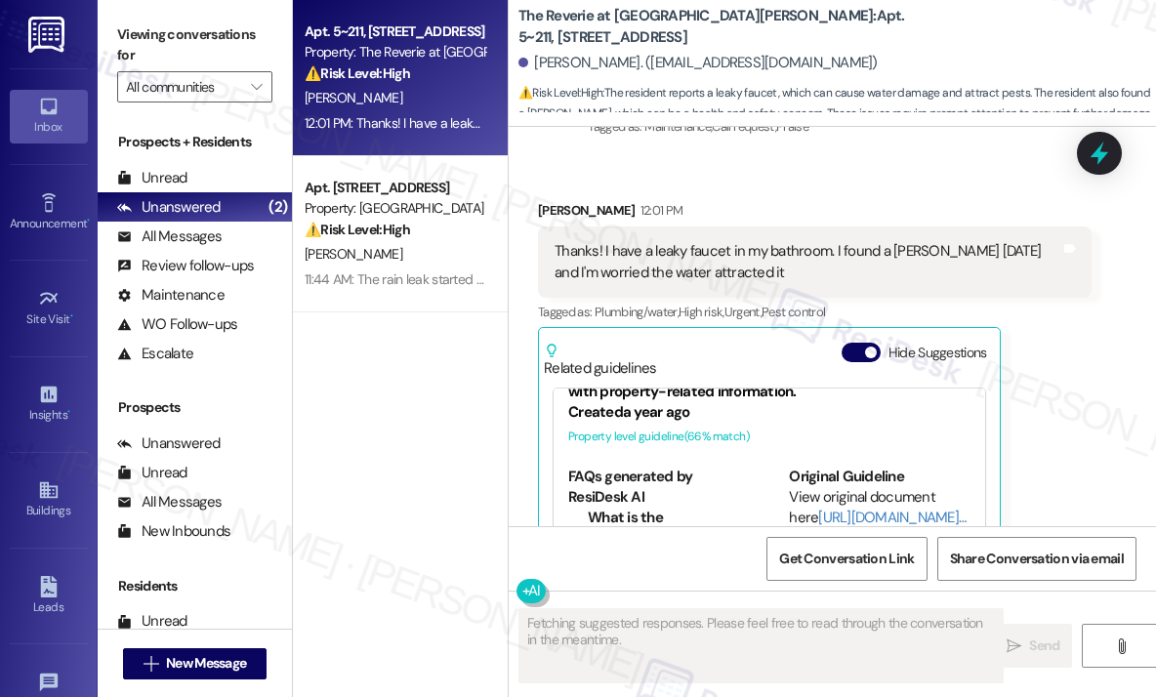
scroll to position [7908, 0]
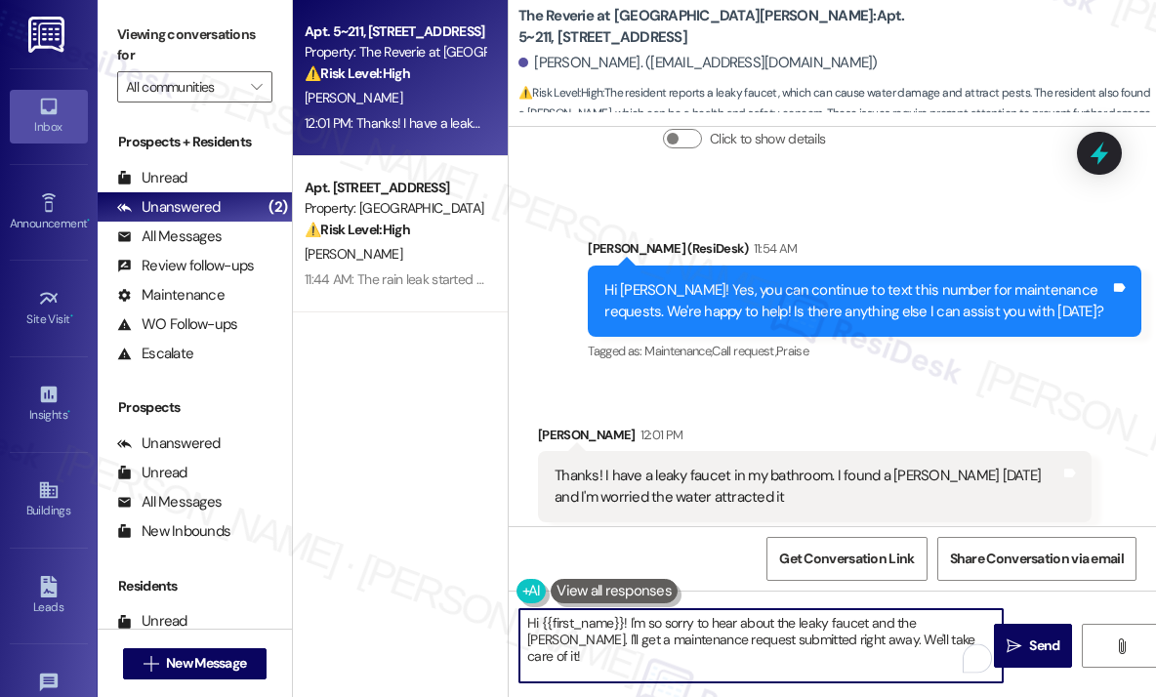
drag, startPoint x: 913, startPoint y: 650, endPoint x: 508, endPoint y: 608, distance: 407.4
click at [508, 608] on div "The Reverie at [GEOGRAPHIC_DATA][PERSON_NAME]: Apt. 5~211, [STREET_ADDRESS][GEO…" at bounding box center [832, 348] width 648 height 697
paste textarea "Thank you for letting me know about the leaky faucet and the [PERSON_NAME] you …"
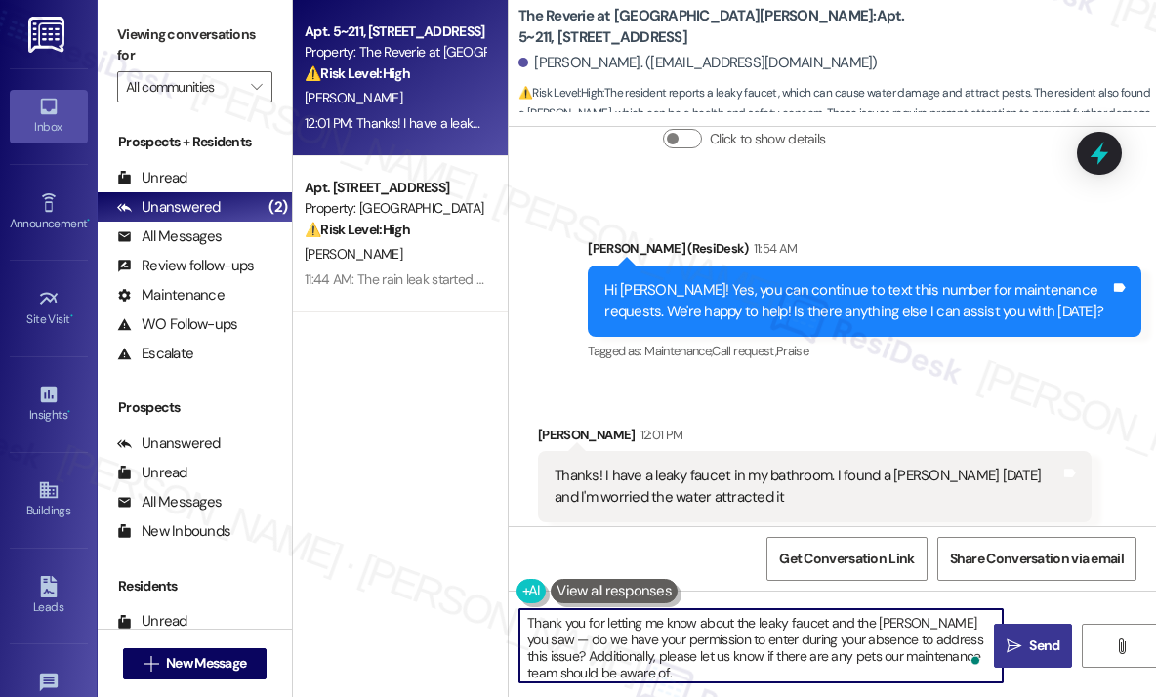
type textarea "Thank you for letting me know about the leaky faucet and the [PERSON_NAME] you …"
click at [1021, 643] on span " Send" at bounding box center [1034, 646] width 62 height 21
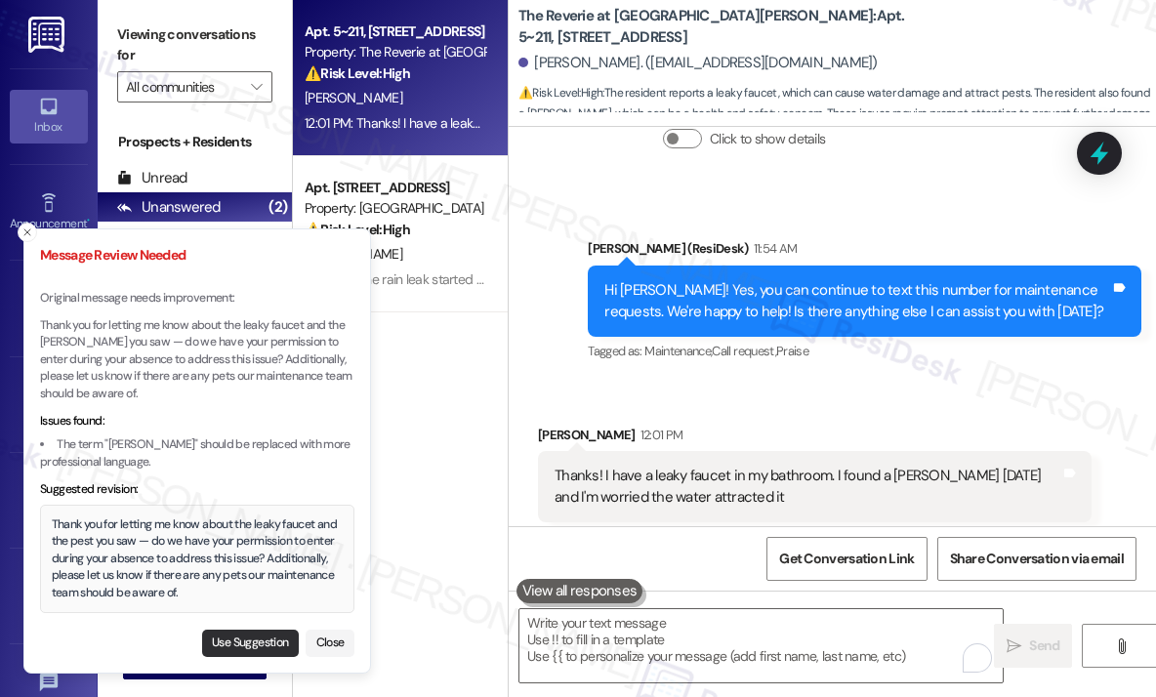
click at [266, 641] on button "Use Suggestion" at bounding box center [250, 643] width 97 height 27
type textarea "Thank you for letting me know about the leaky faucet and the pest you saw — do …"
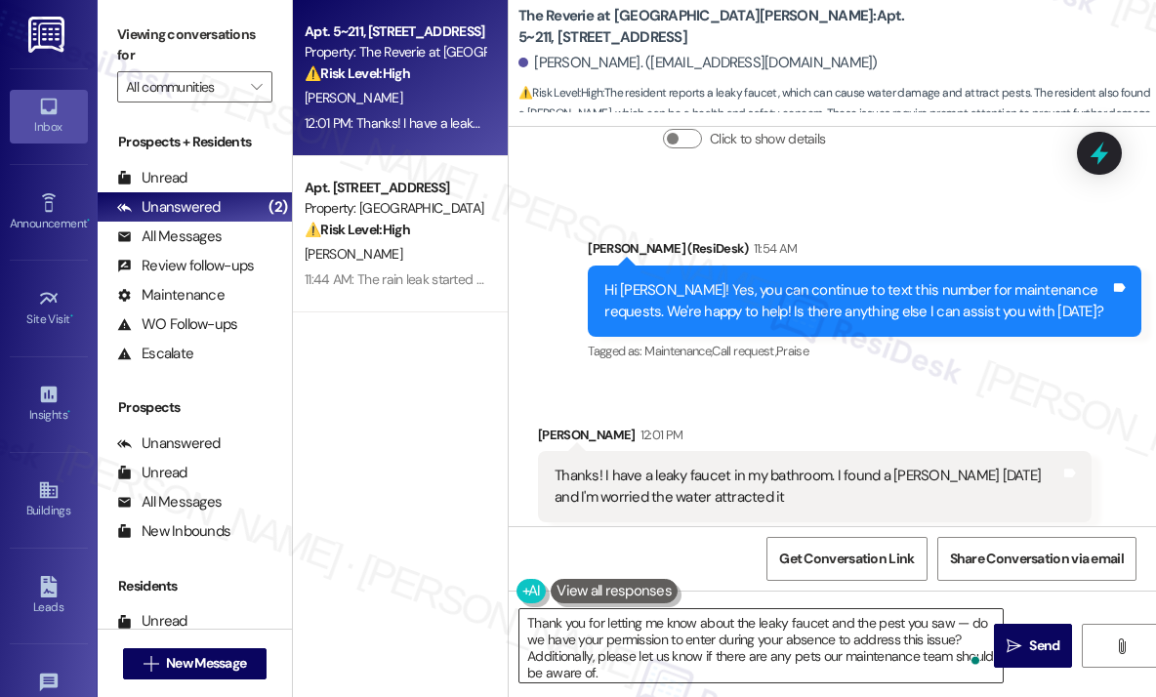
scroll to position [4, 0]
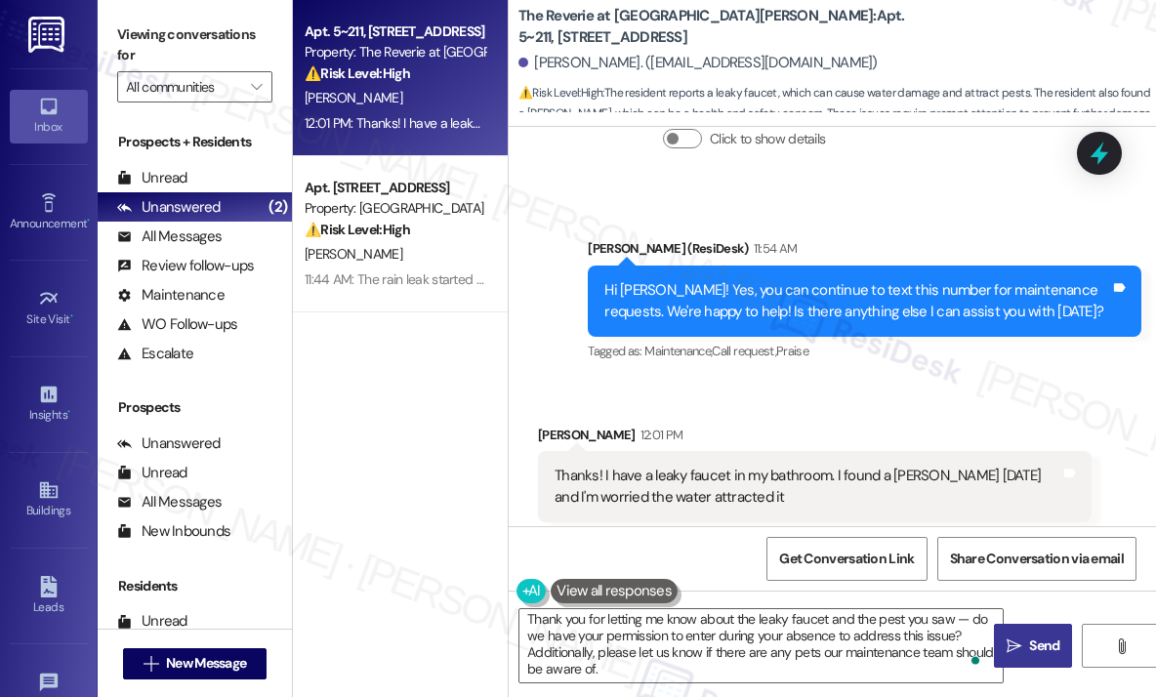
click at [1045, 641] on span "Send" at bounding box center [1044, 646] width 30 height 21
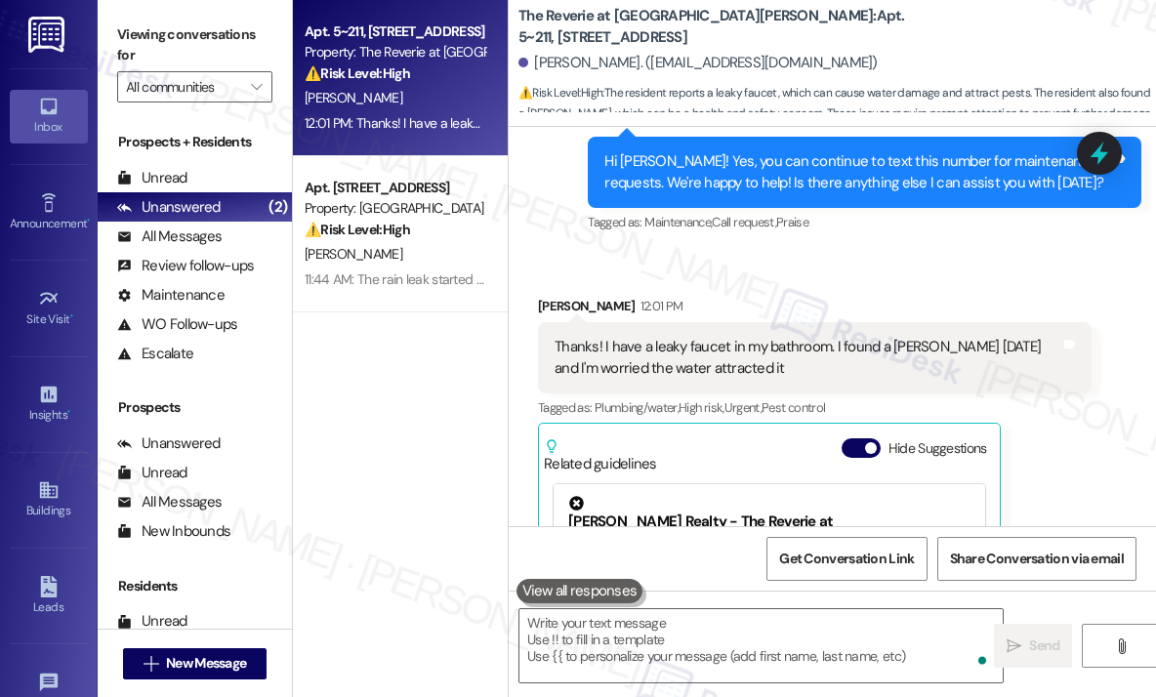
scroll to position [8199, 0]
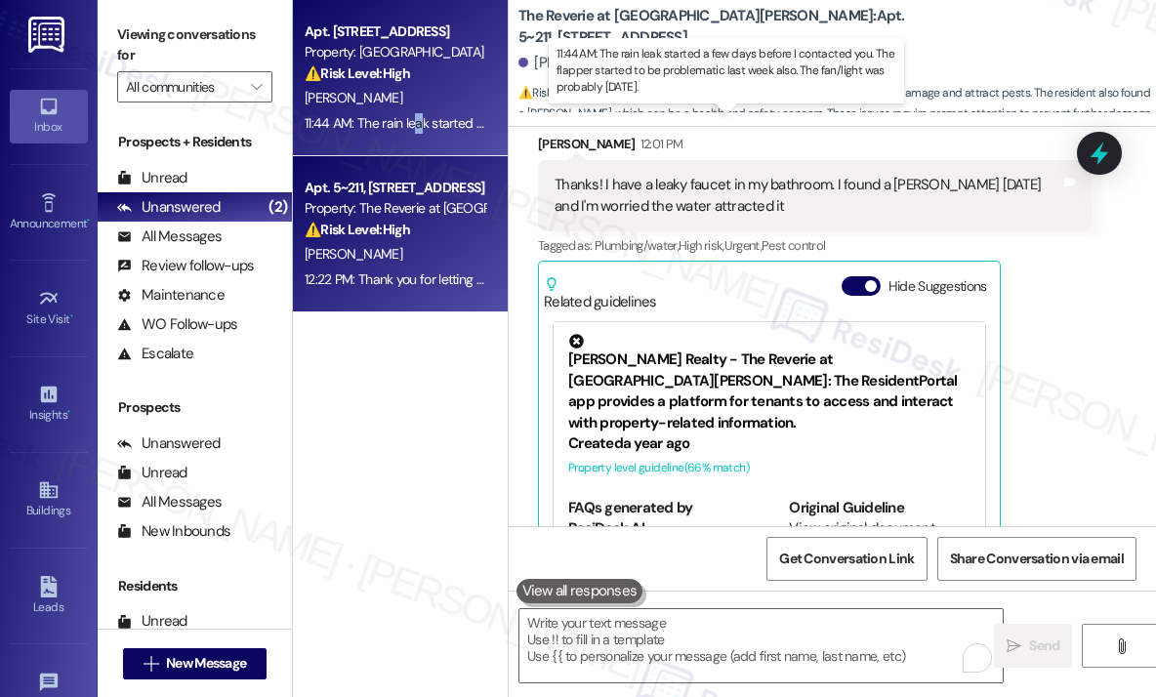
click at [417, 119] on div "11:44 AM: The rain leak started a few days before I contacted you. The flapper …" at bounding box center [740, 123] width 870 height 18
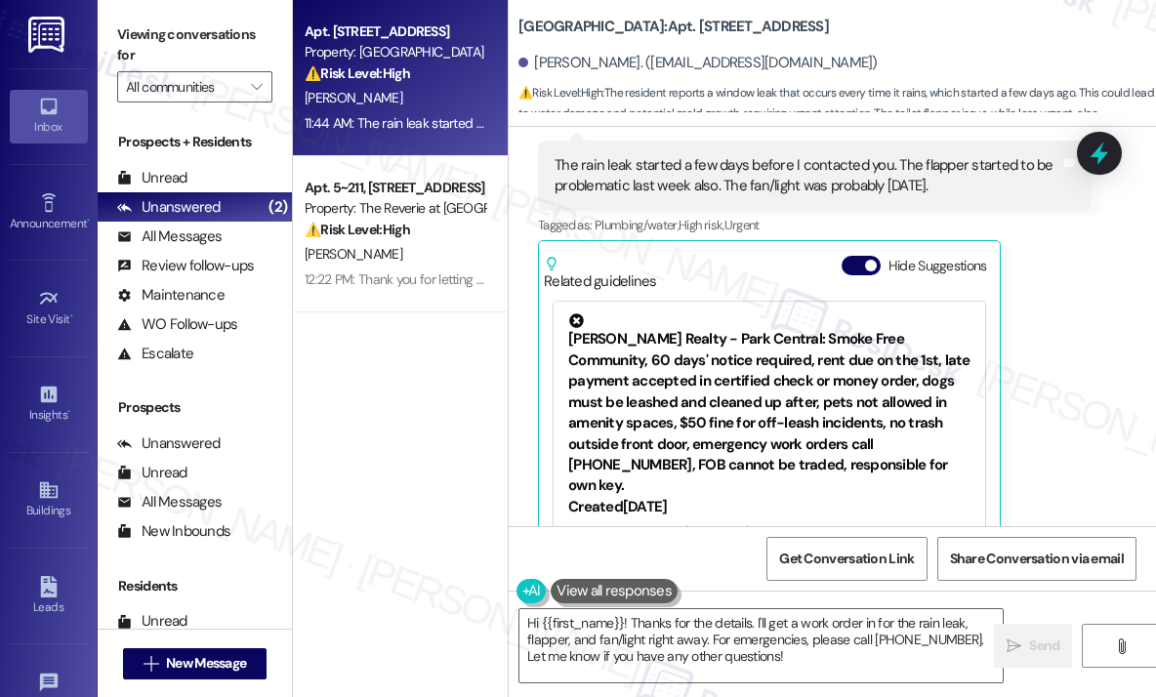
scroll to position [3502, 0]
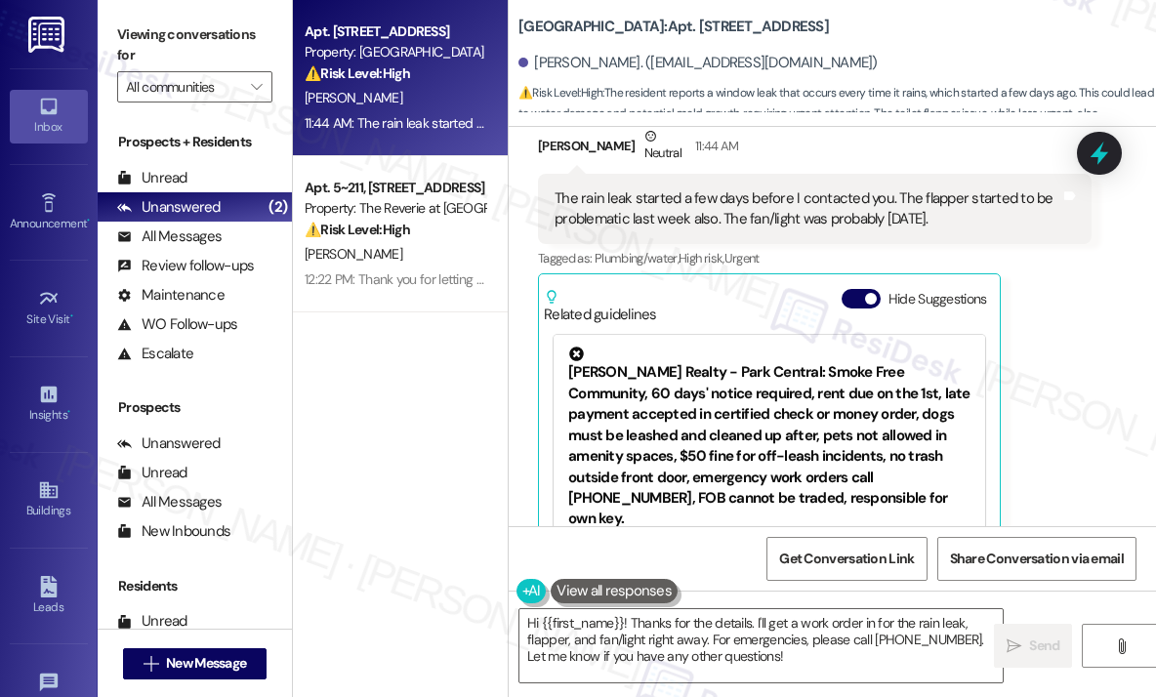
drag, startPoint x: 1008, startPoint y: 223, endPoint x: 547, endPoint y: 190, distance: 462.0
click at [547, 190] on div "The rain leak started a few days before I contacted you. The flapper started to…" at bounding box center [815, 209] width 554 height 71
copy div "The rain leak started a few days before I contacted you. The flapper started to…"
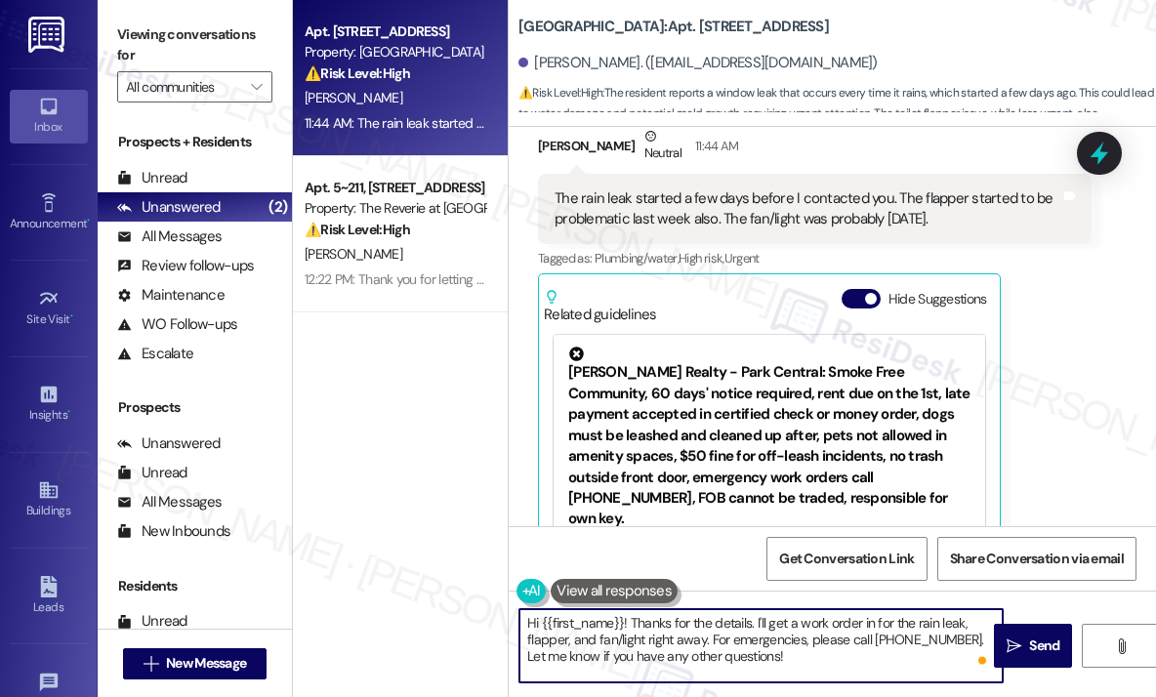
drag, startPoint x: 825, startPoint y: 661, endPoint x: 526, endPoint y: 632, distance: 300.2
click at [526, 632] on textarea "Hi {{first_name}}! Thanks for the details. I'll get a work order in for the rai…" at bounding box center [760, 645] width 483 height 73
click at [526, 622] on textarea "Hi {{first_name}}! Thanks for the details. I'll get a work order in for the rai…" at bounding box center [760, 645] width 483 height 73
paste textarea "Thank you for sharing more details about when each issue began — do we have you…"
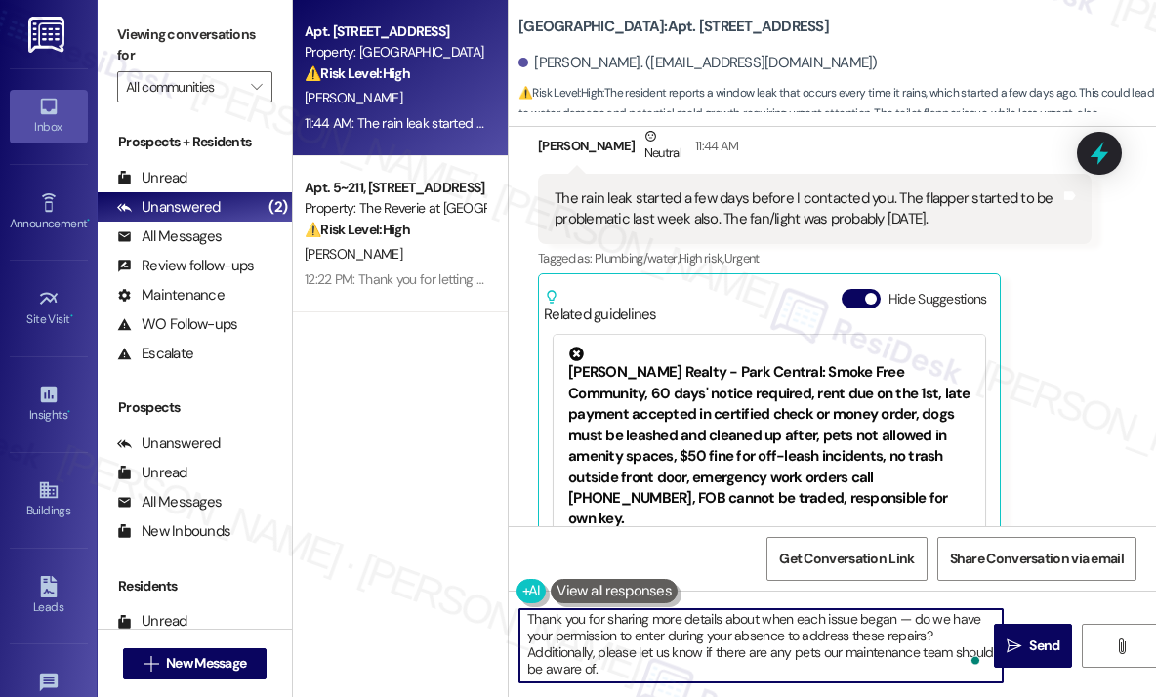
scroll to position [4, 0]
type textarea "Thank you for sharing more details about when each issue began — do we have you…"
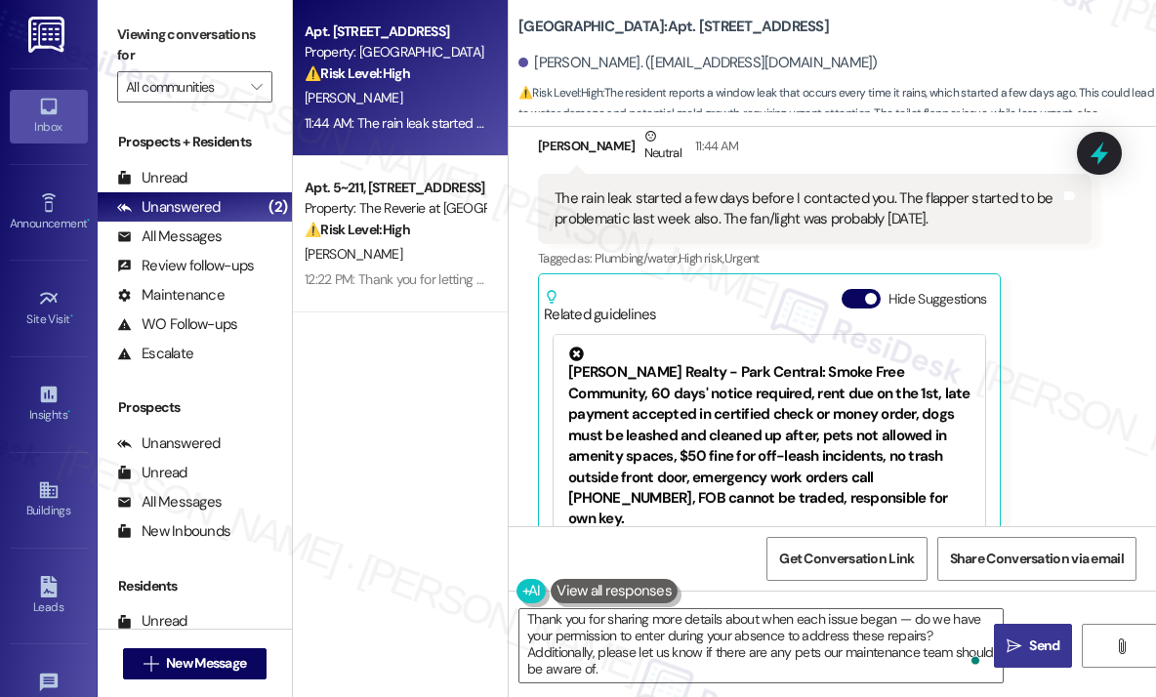
click at [1013, 648] on icon "" at bounding box center [1014, 647] width 15 height 16
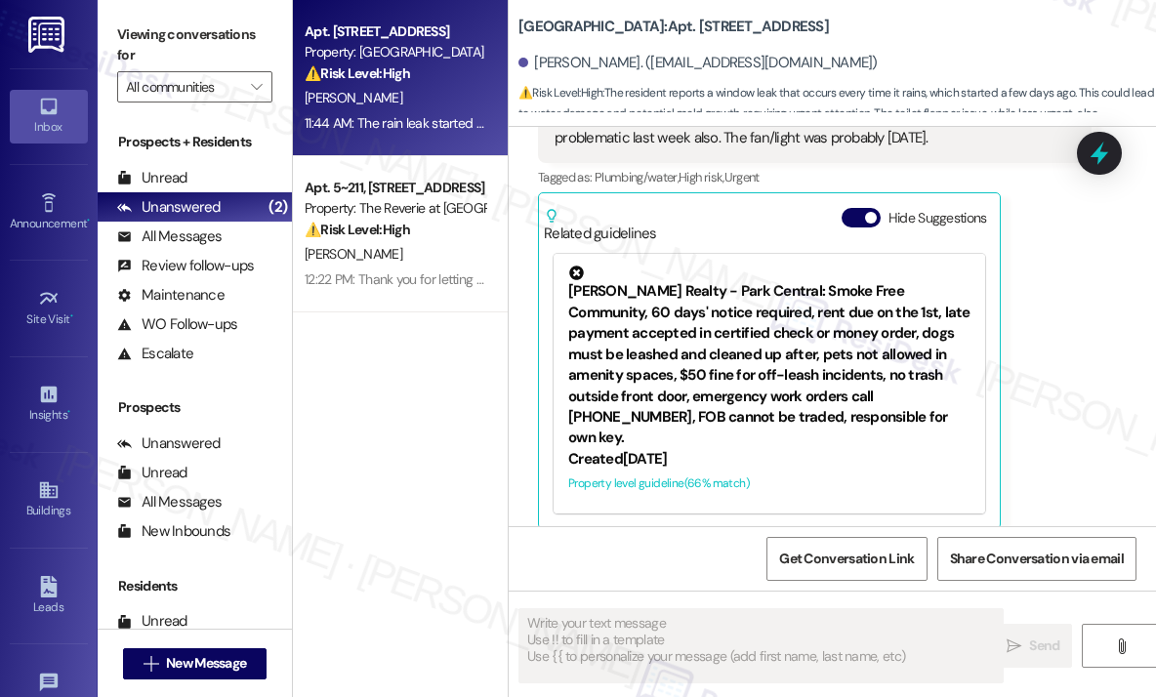
scroll to position [3599, 0]
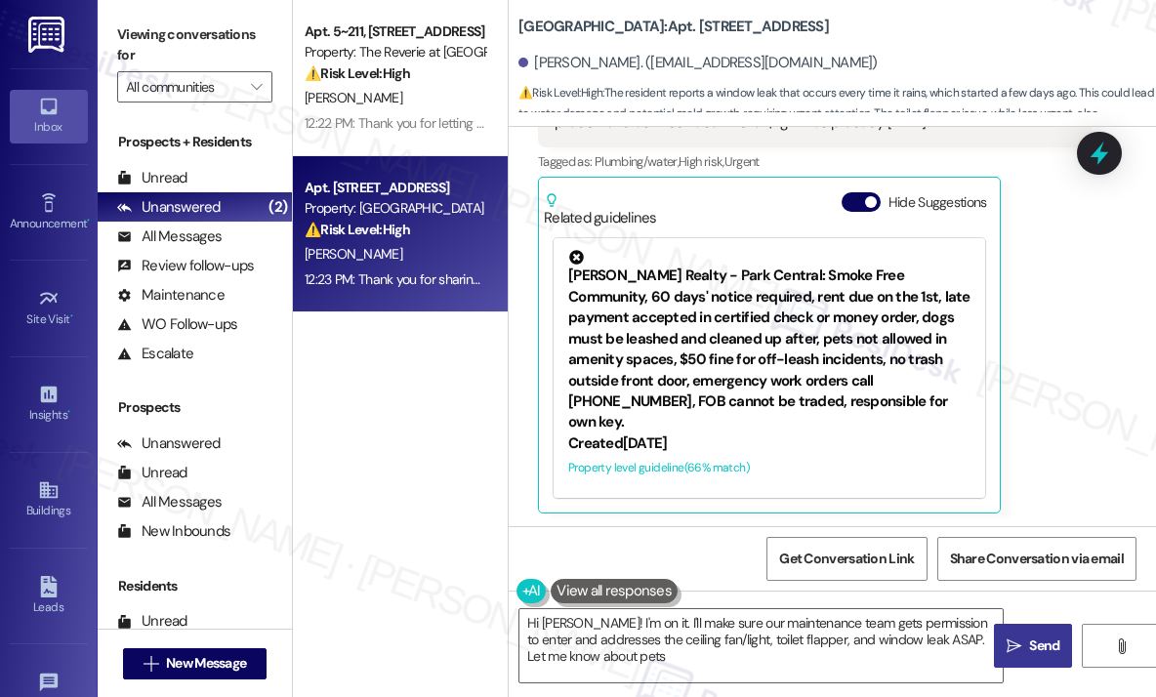
type textarea "Hi [PERSON_NAME]! I'm on it. I'll make sure our maintenance team gets permissio…"
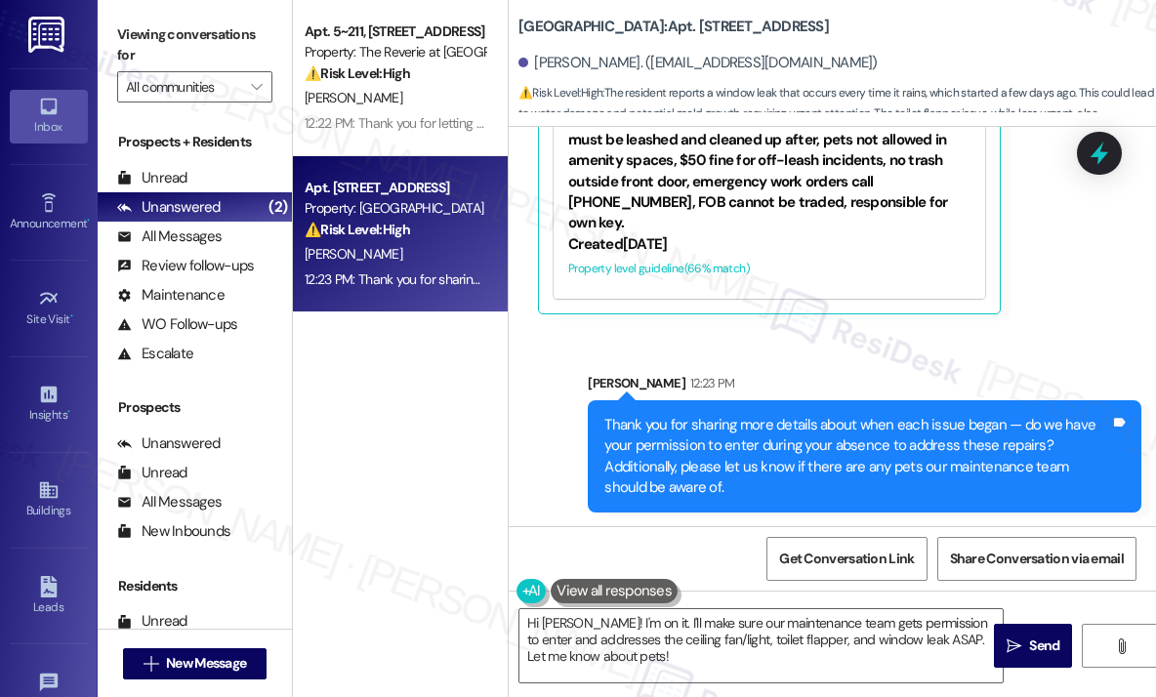
scroll to position [3799, 0]
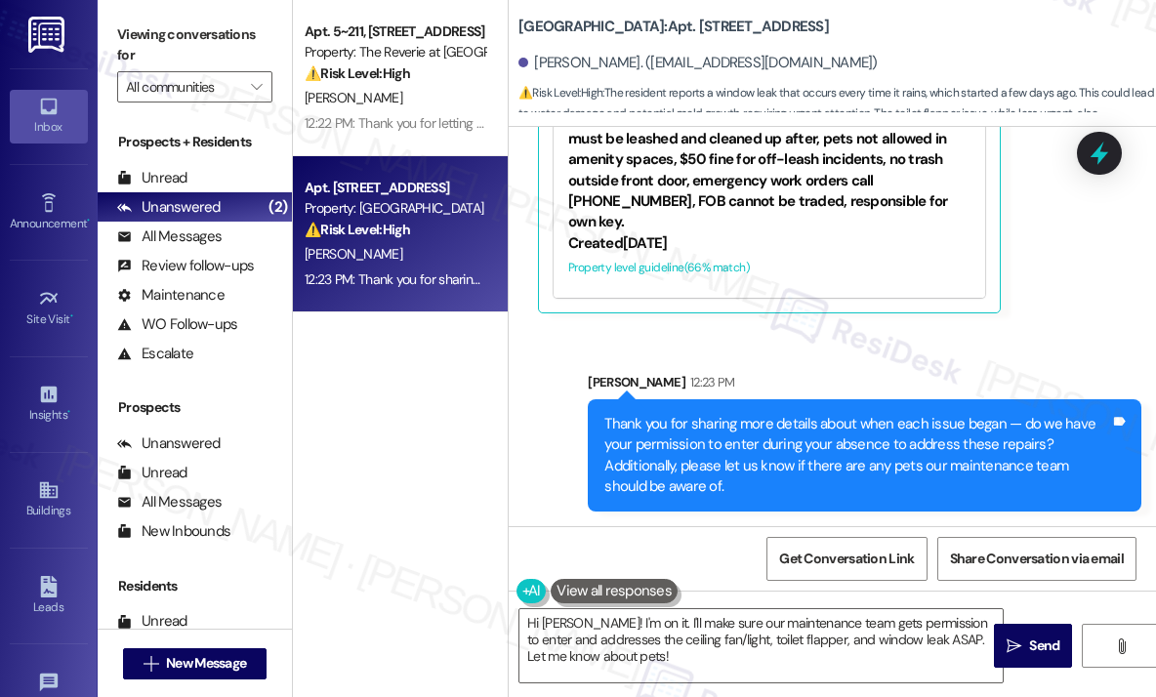
click at [913, 336] on div "Sent via SMS [PERSON_NAME] 12:23 PM Thank you for sharing more details about wh…" at bounding box center [832, 427] width 647 height 199
